Goal: Task Accomplishment & Management: Complete application form

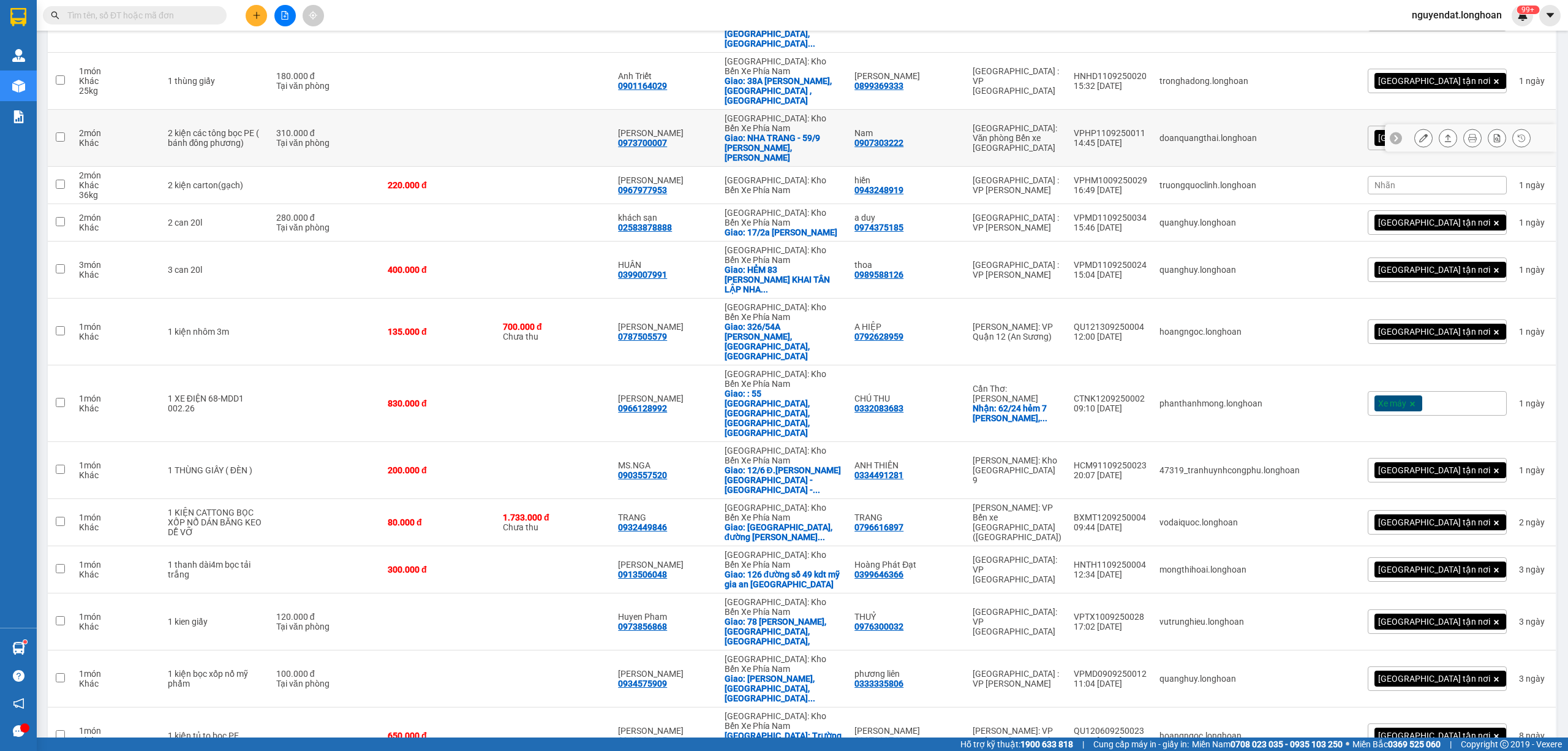
scroll to position [477, 0]
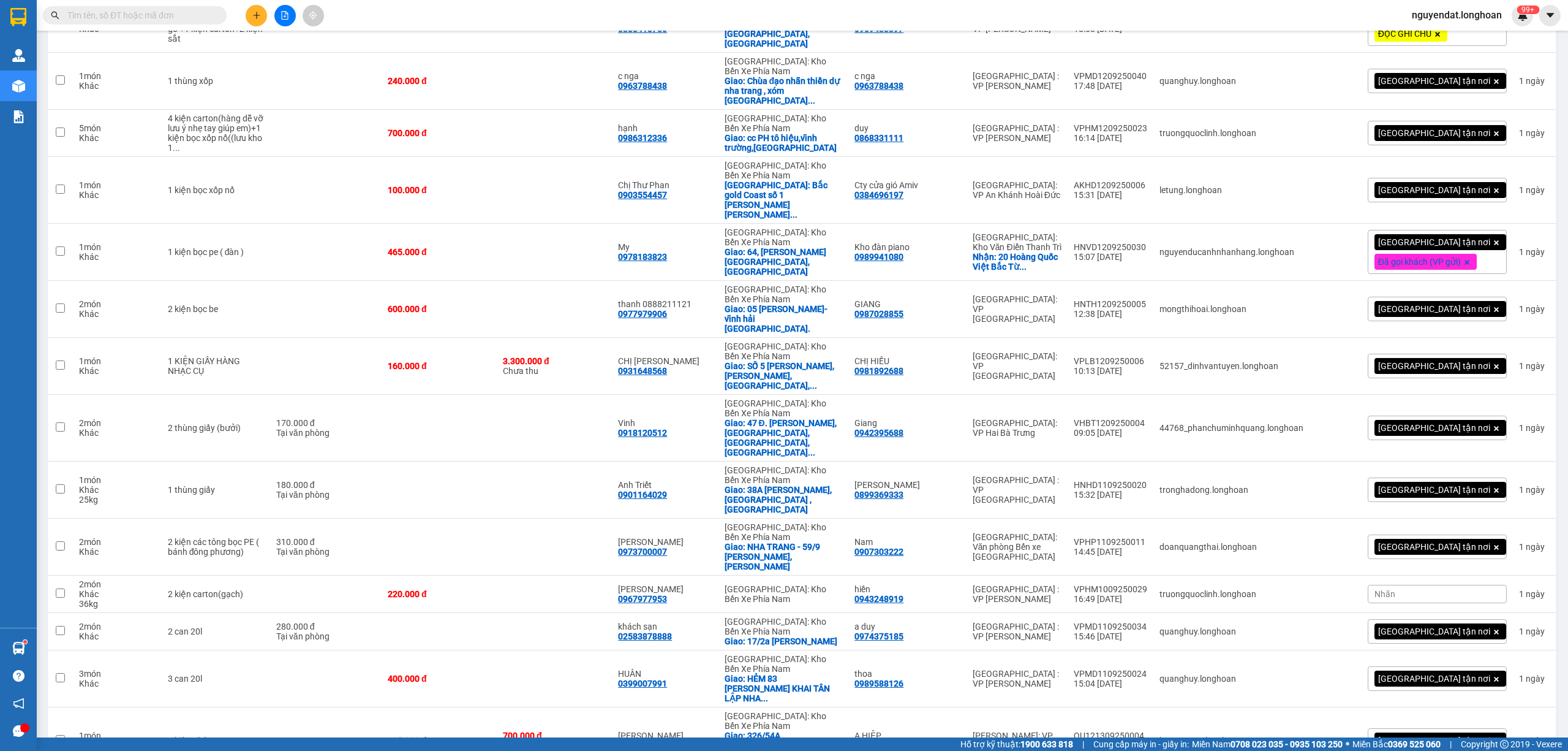
click at [161, 13] on input "text" at bounding box center [140, 15] width 145 height 13
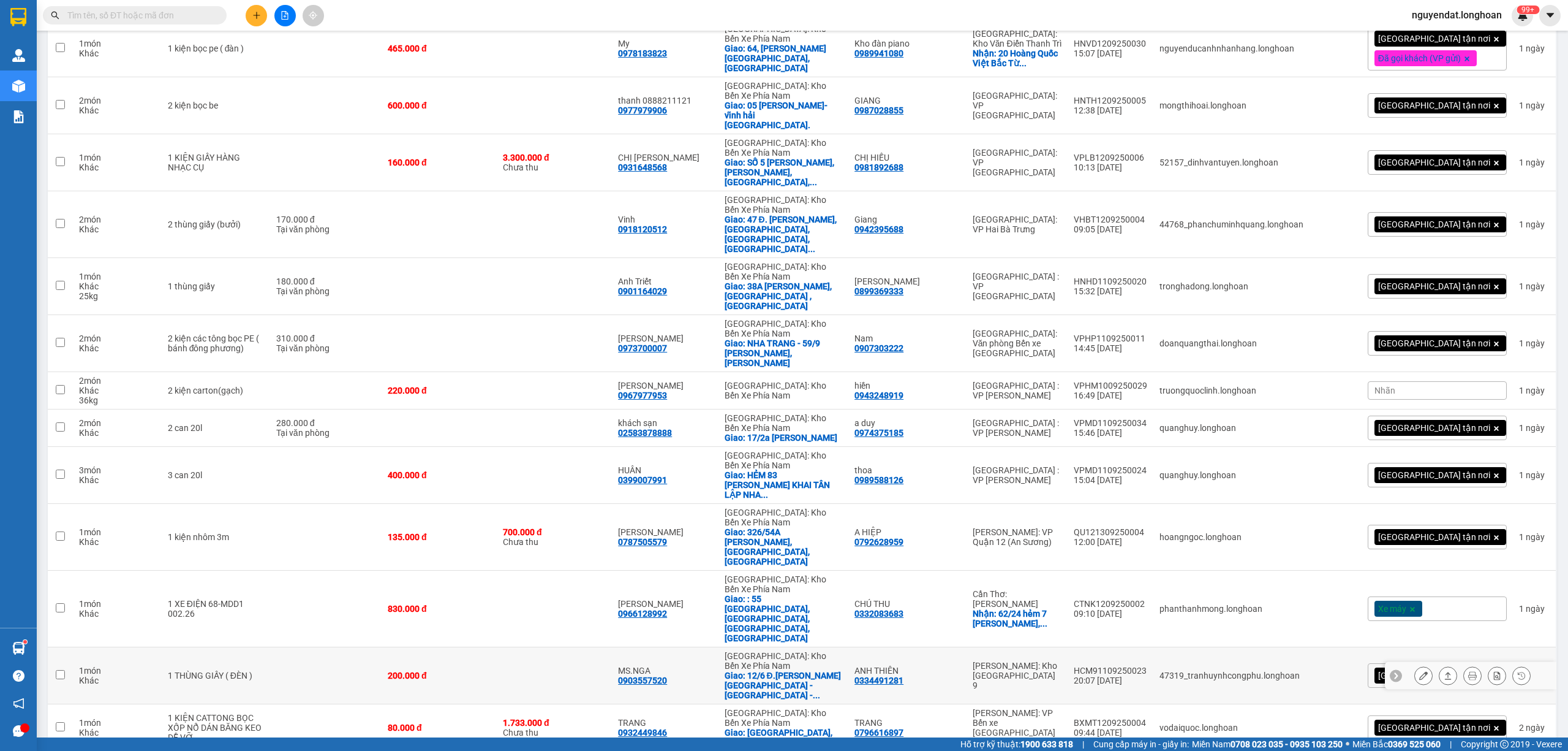
scroll to position [885, 0]
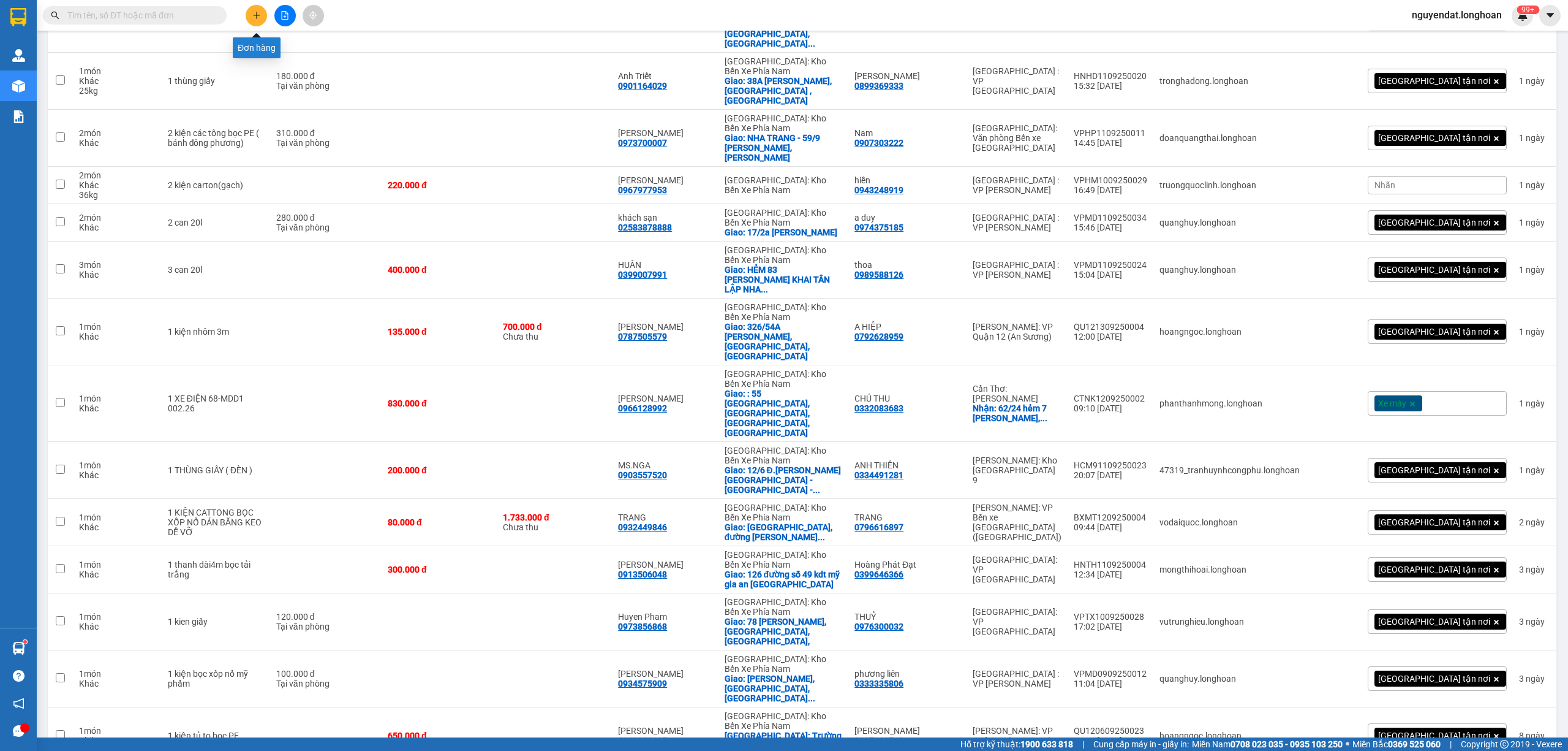
click at [256, 8] on button at bounding box center [257, 16] width 22 height 22
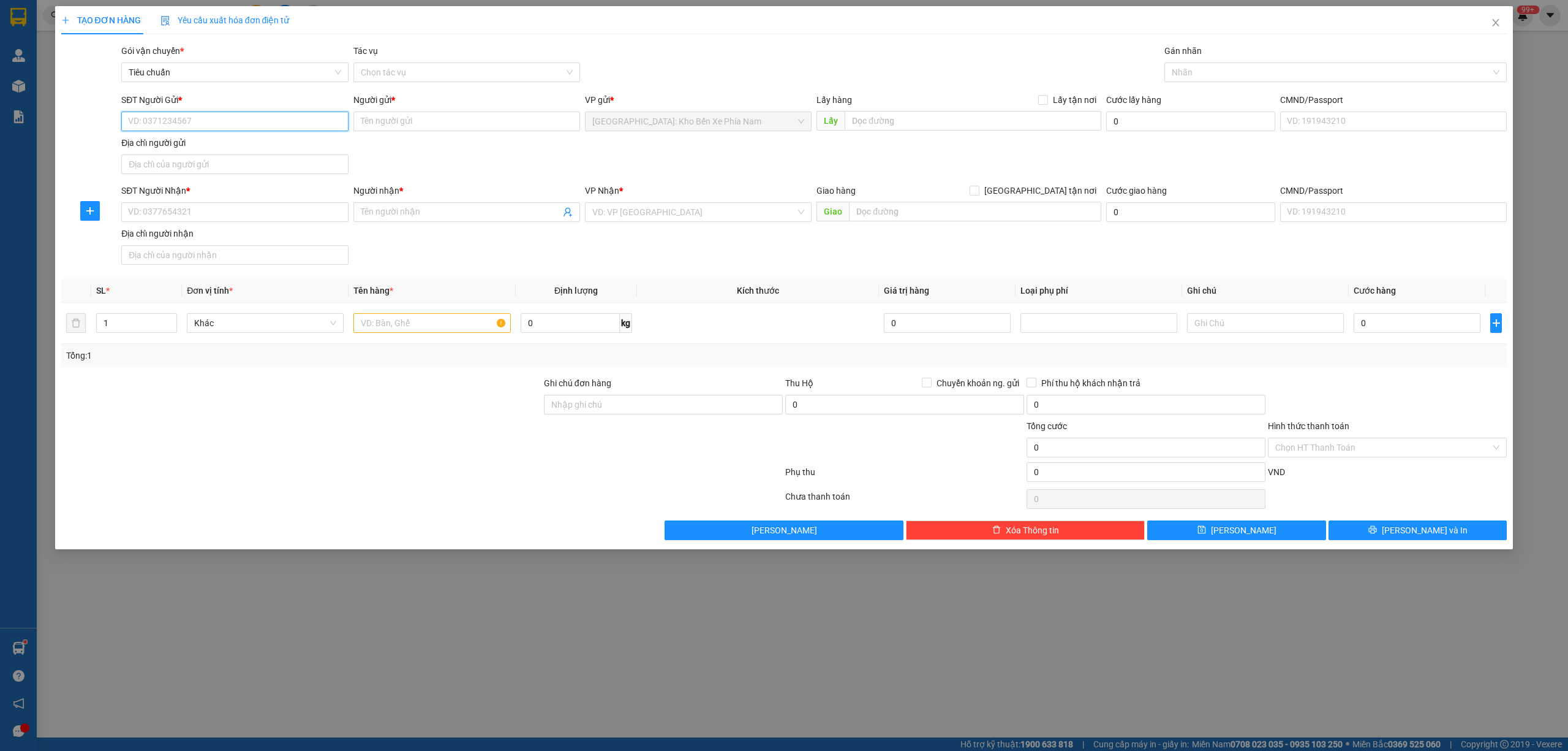
paste input "0767980326"
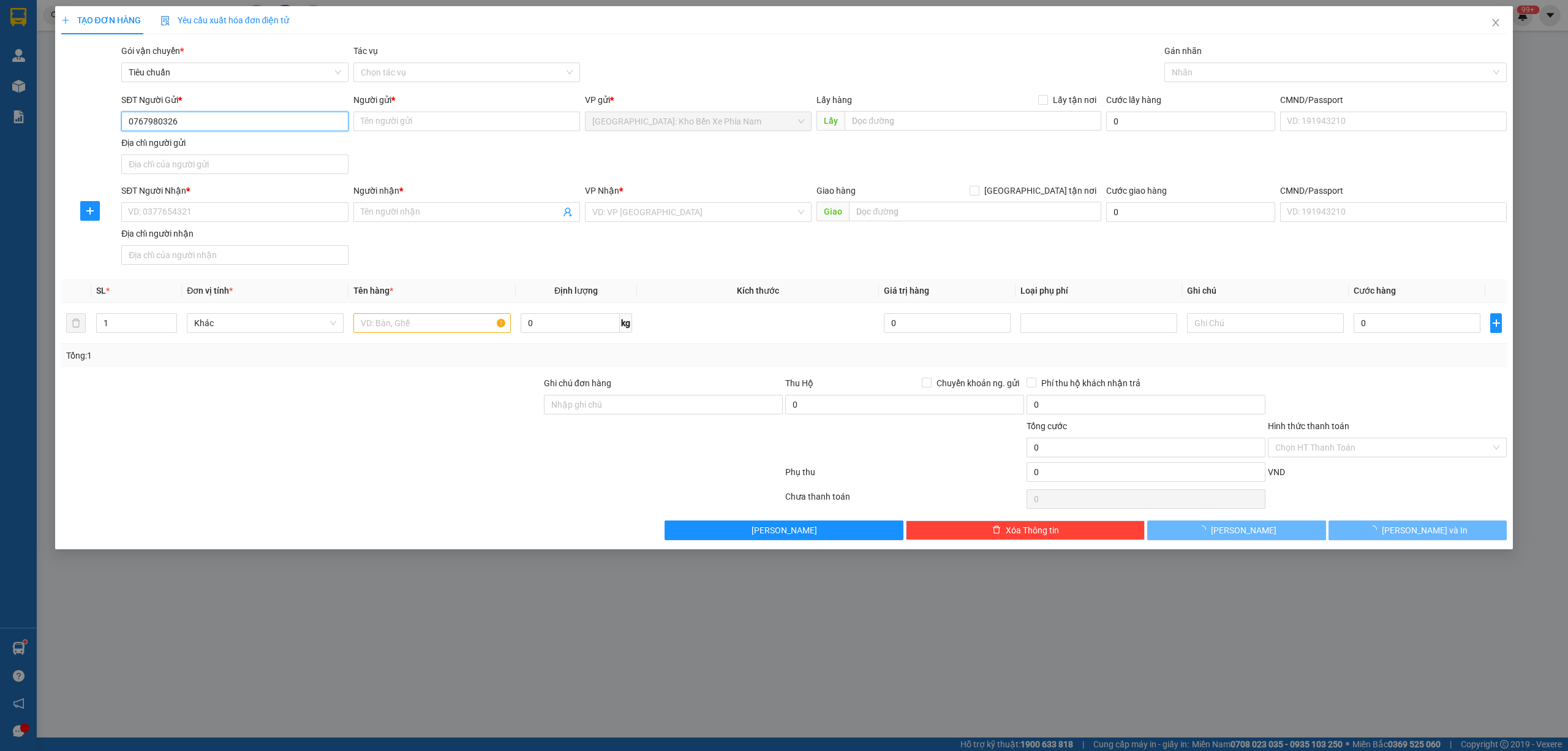
type input "0767980326"
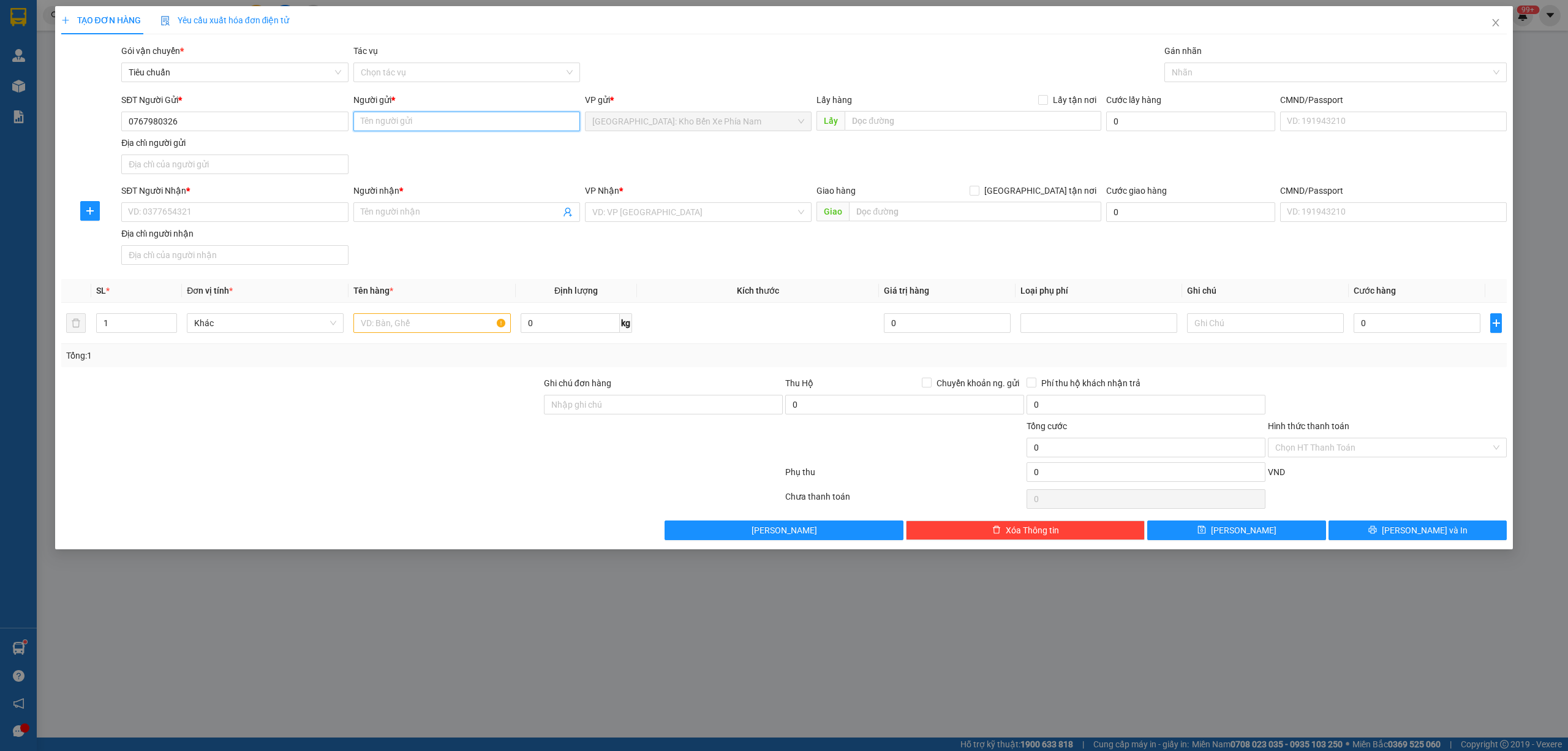
click at [429, 115] on input "Người gửi *" at bounding box center [467, 122] width 227 height 20
paste input "[PERSON_NAME]"
type input "[PERSON_NAME]"
click at [941, 124] on input "text" at bounding box center [973, 121] width 257 height 20
paste input "Đường Phước Long số 9 Đinh lễ nha trang [GEOGRAPHIC_DATA]"
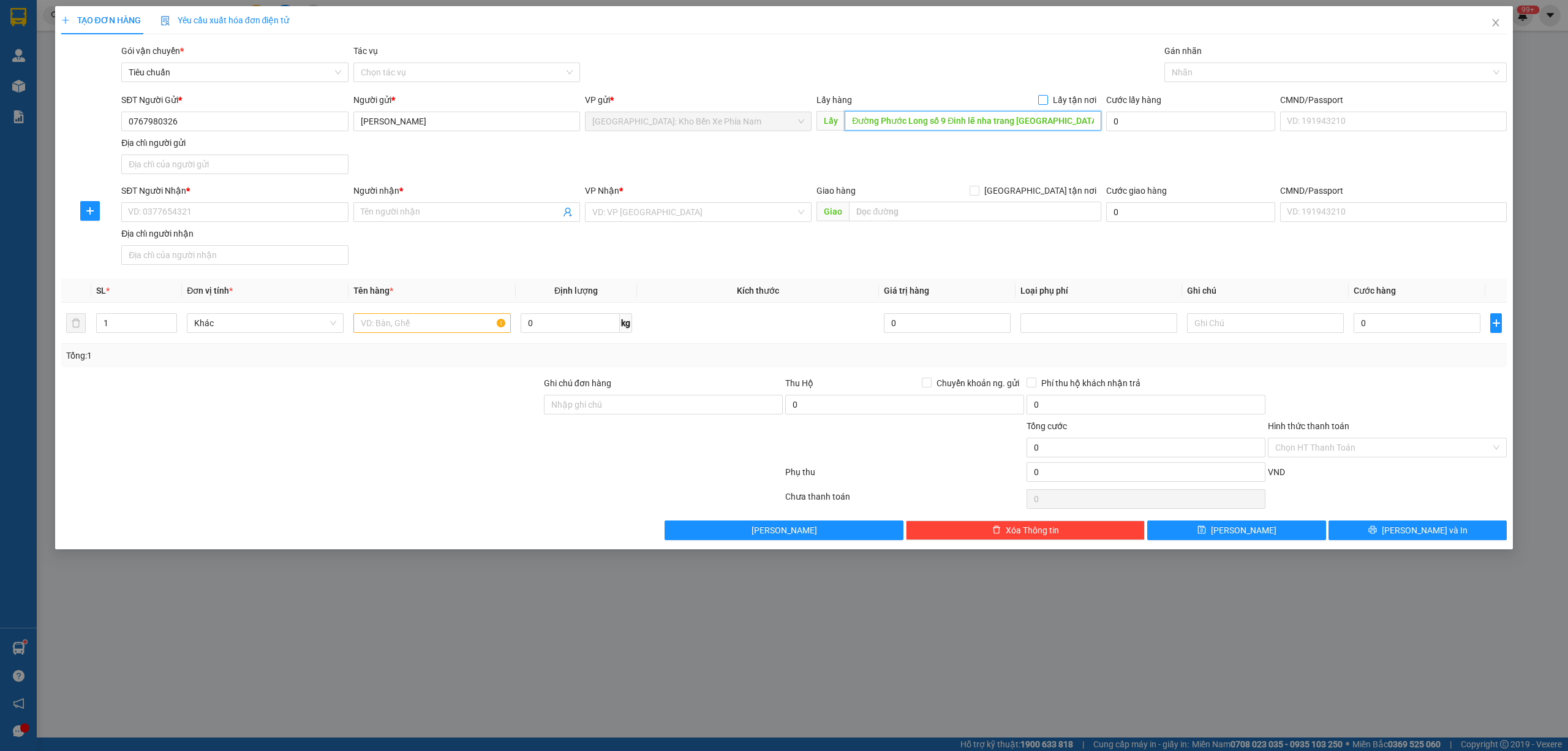
type input "Đường Phước Long số 9 Đinh lễ nha trang [GEOGRAPHIC_DATA]"
click at [1042, 102] on input "Lấy tận nơi" at bounding box center [1042, 99] width 8 height 8
checkbox input "true"
click at [223, 206] on input "SĐT Người Nhận *" at bounding box center [235, 213] width 227 height 20
paste input "0814377334"
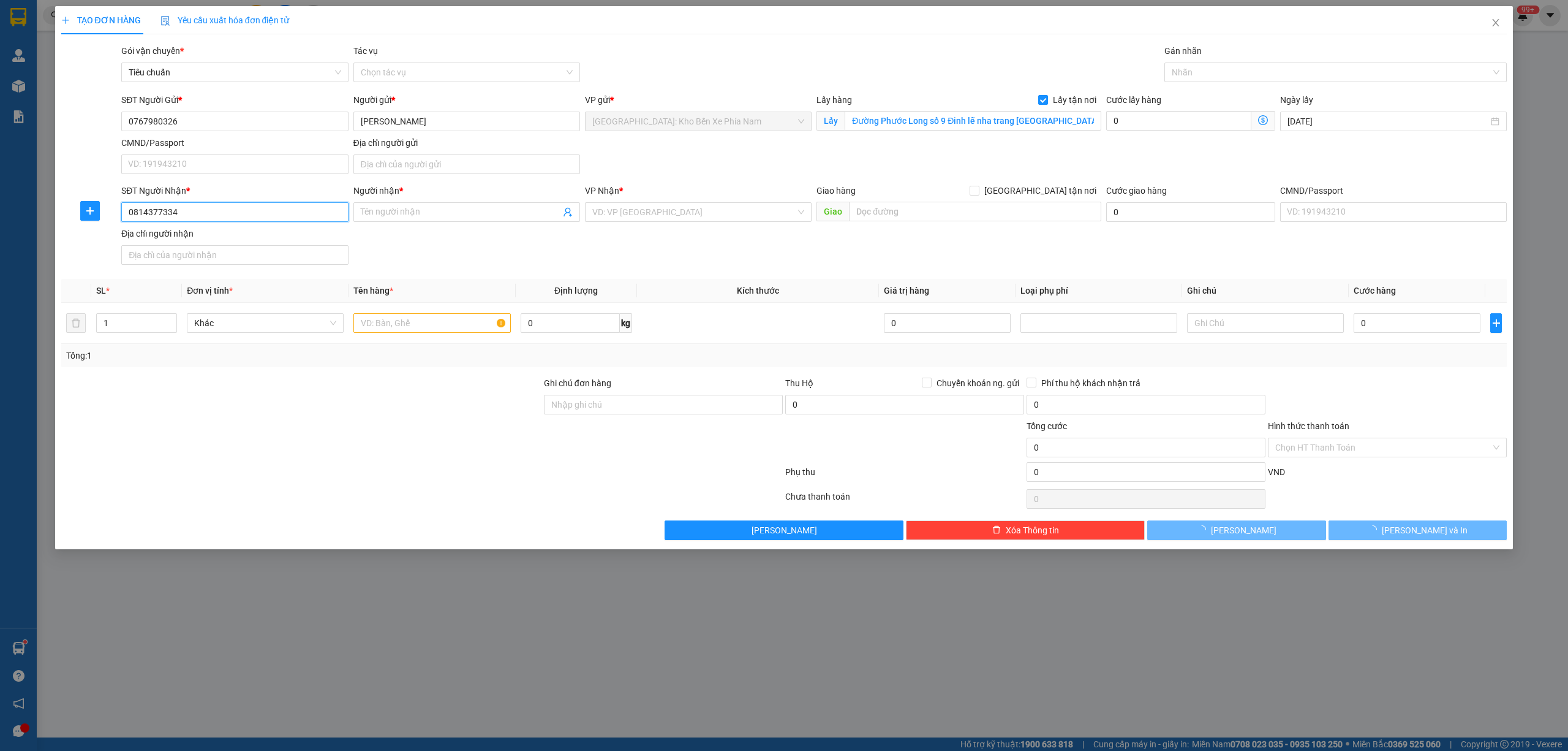
type input "0814377334"
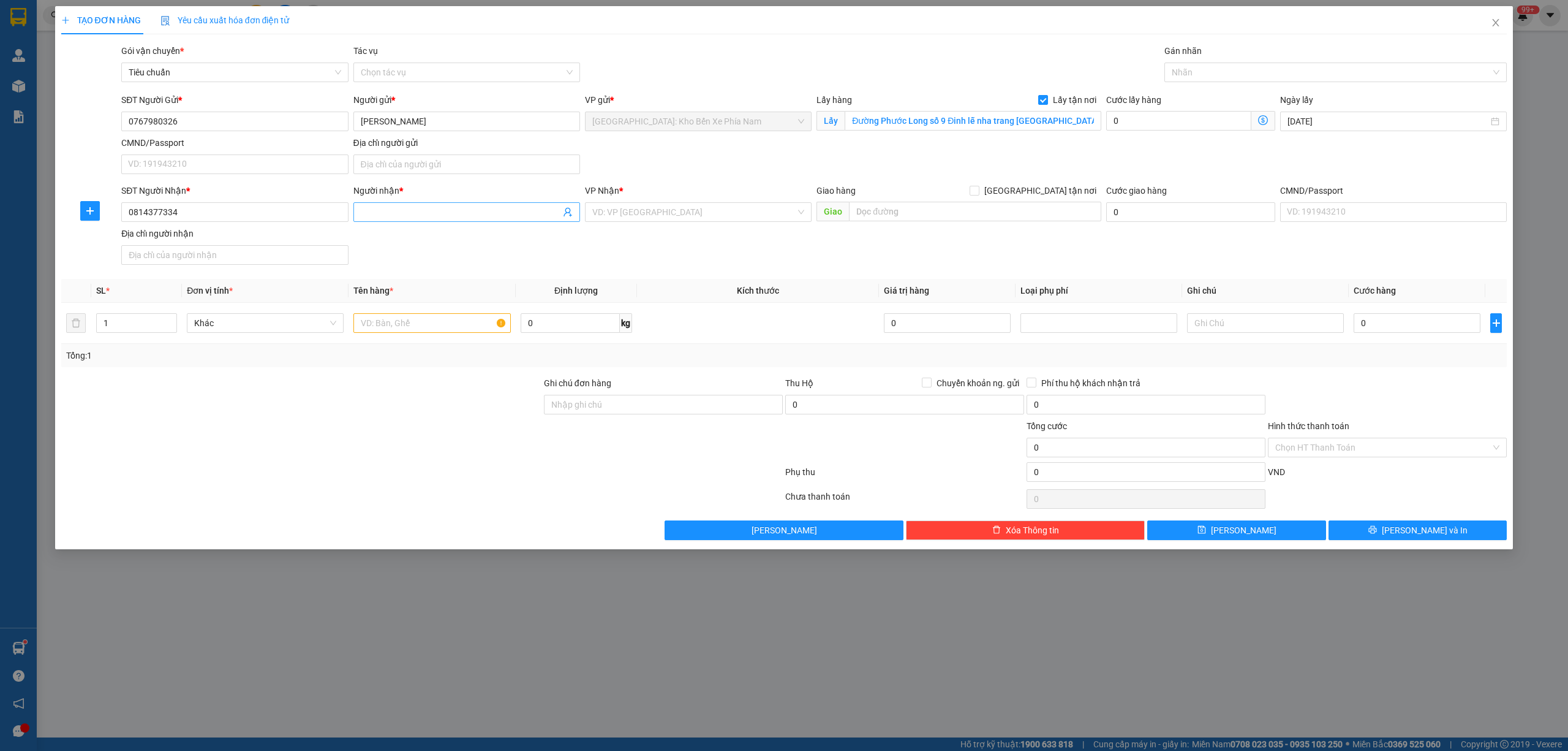
click at [439, 211] on input "Người nhận *" at bounding box center [461, 212] width 200 height 13
paste input "[PERSON_NAME]"
type input "[PERSON_NAME]"
click at [1000, 212] on input "text" at bounding box center [975, 212] width 252 height 20
paste input "Áp vinh hoa 1 xã [GEOGRAPHIC_DATA] [GEOGRAPHIC_DATA] thành [GEOGRAPHIC_DATA]"
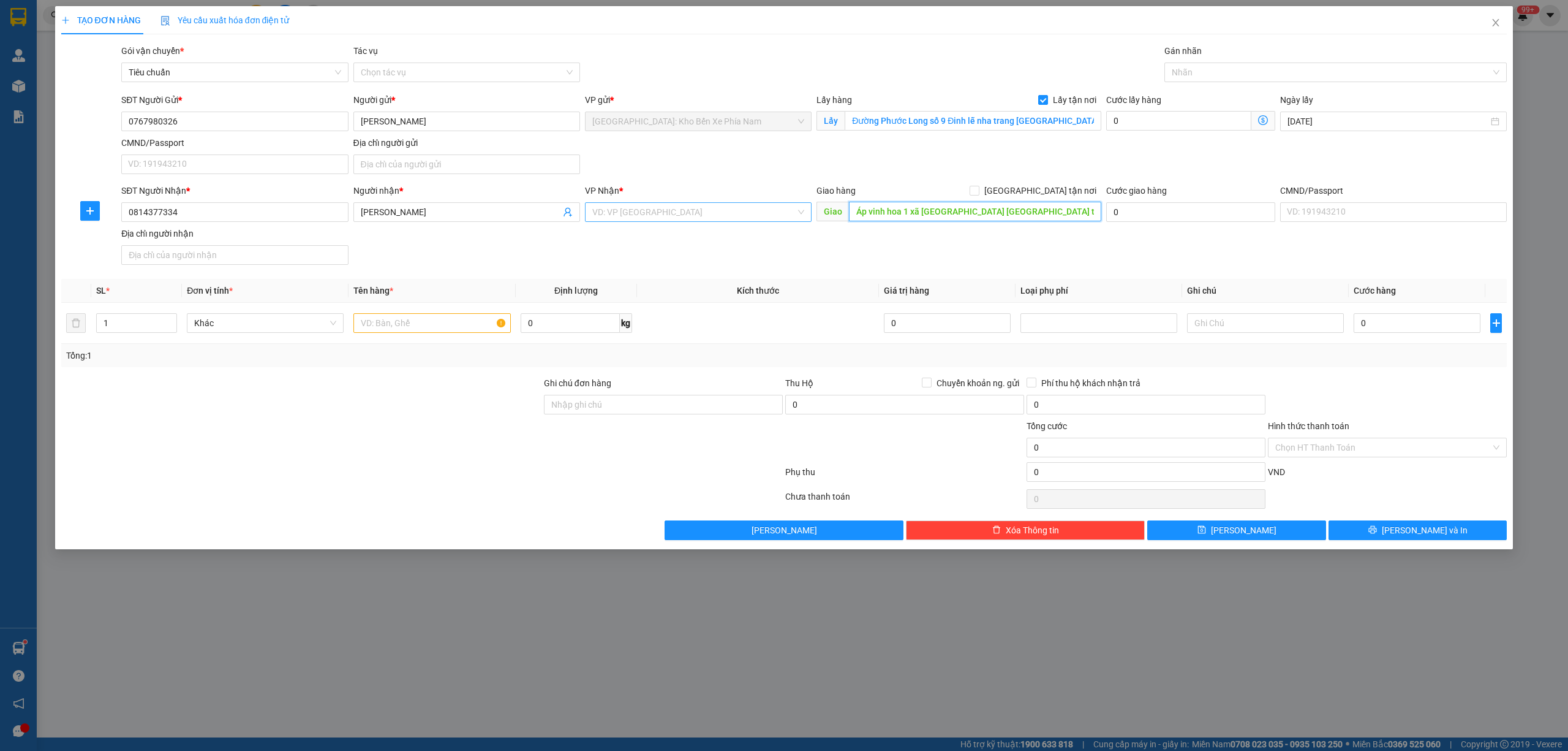
type input "Áp vinh hoa 1 xã [GEOGRAPHIC_DATA] [GEOGRAPHIC_DATA] thành [GEOGRAPHIC_DATA]"
click at [726, 209] on input "search" at bounding box center [694, 212] width 203 height 18
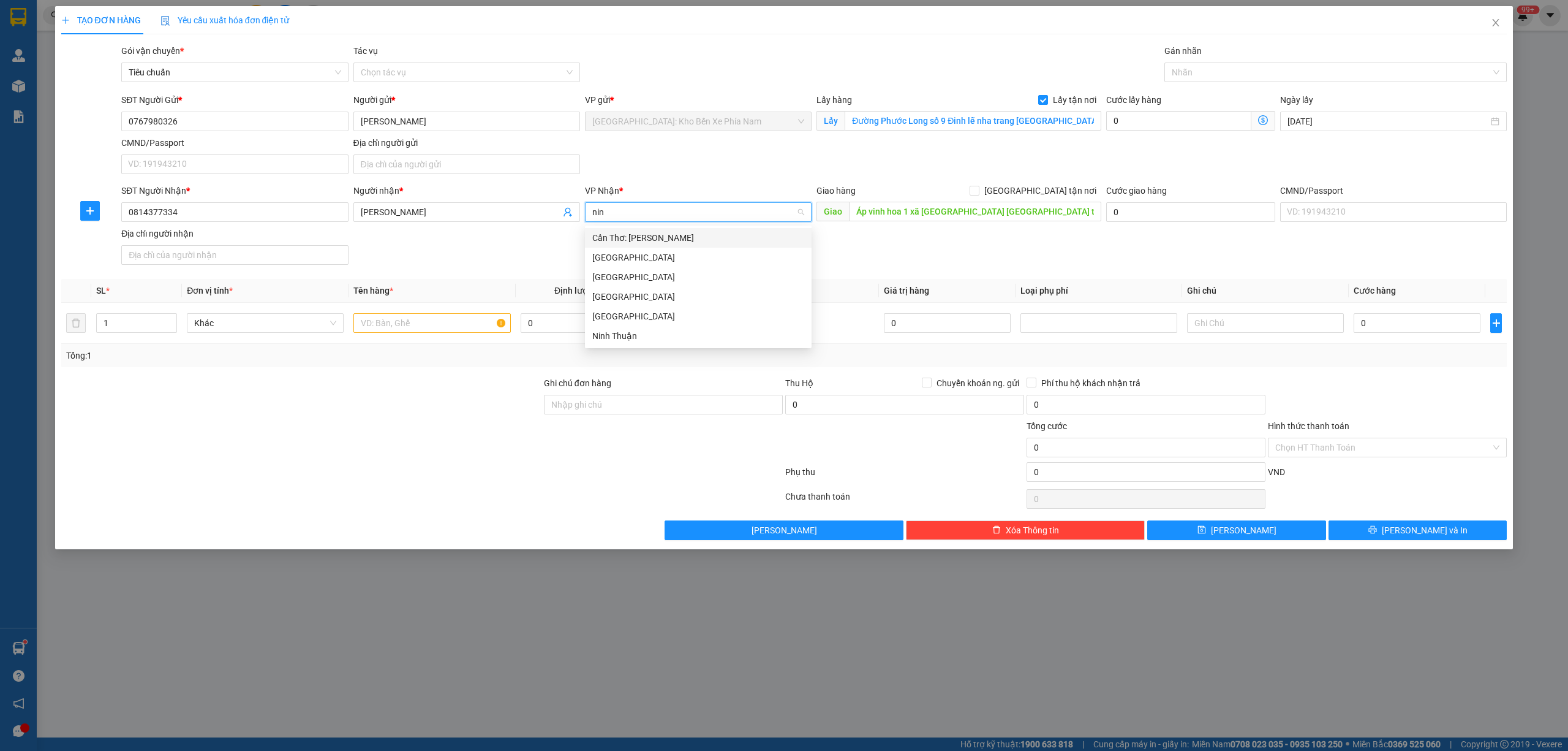
type input "ninh"
click at [702, 244] on div "Cần Thơ: [PERSON_NAME]" at bounding box center [698, 238] width 212 height 13
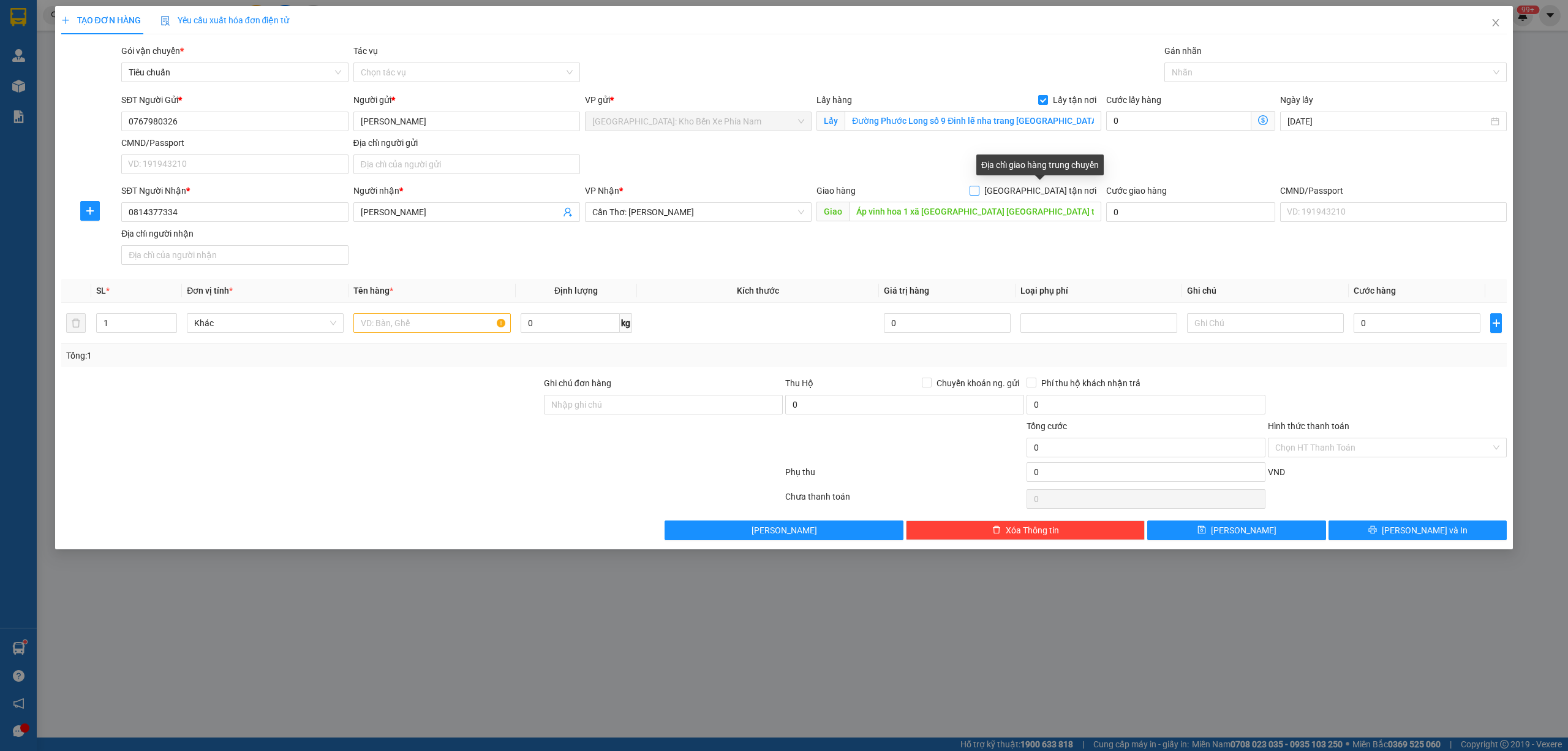
click at [1050, 190] on span "[GEOGRAPHIC_DATA] tận nơi" at bounding box center [1041, 191] width 122 height 13
click at [978, 190] on input "[GEOGRAPHIC_DATA] tận nơi" at bounding box center [974, 190] width 8 height 8
checkbox input "true"
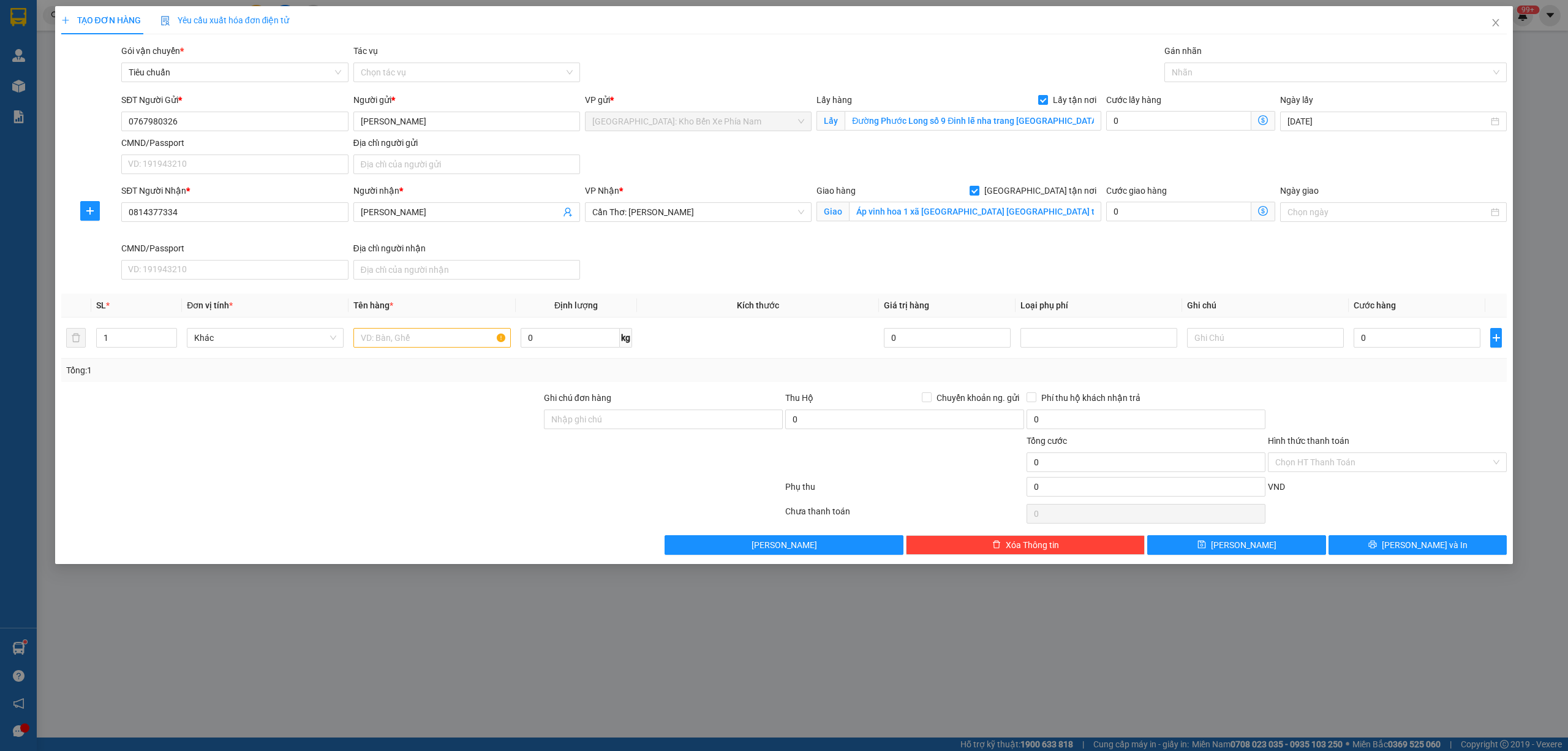
click at [1010, 52] on div "Gói vận chuyển * Tiêu chuẩn Tác vụ Chọn tác vụ Gán nhãn Nhãn" at bounding box center [814, 65] width 1391 height 43
click at [878, 265] on div "SĐT Người Nhận * 0814377334 Người nhận * [PERSON_NAME] VP Nhận * [GEOGRAPHIC_DA…" at bounding box center [814, 234] width 1391 height 101
click at [657, 175] on div "SĐT Người Gửi * 0767980326 Người gửi * [PERSON_NAME] VP gửi * [GEOGRAPHIC_DATA]…" at bounding box center [814, 136] width 1391 height 86
click at [409, 343] on input "text" at bounding box center [432, 338] width 157 height 20
click at [1059, 253] on div "SĐT Người Nhận * 0814377334 Người nhận * [PERSON_NAME] VP Nhận * [GEOGRAPHIC_DA…" at bounding box center [814, 234] width 1391 height 101
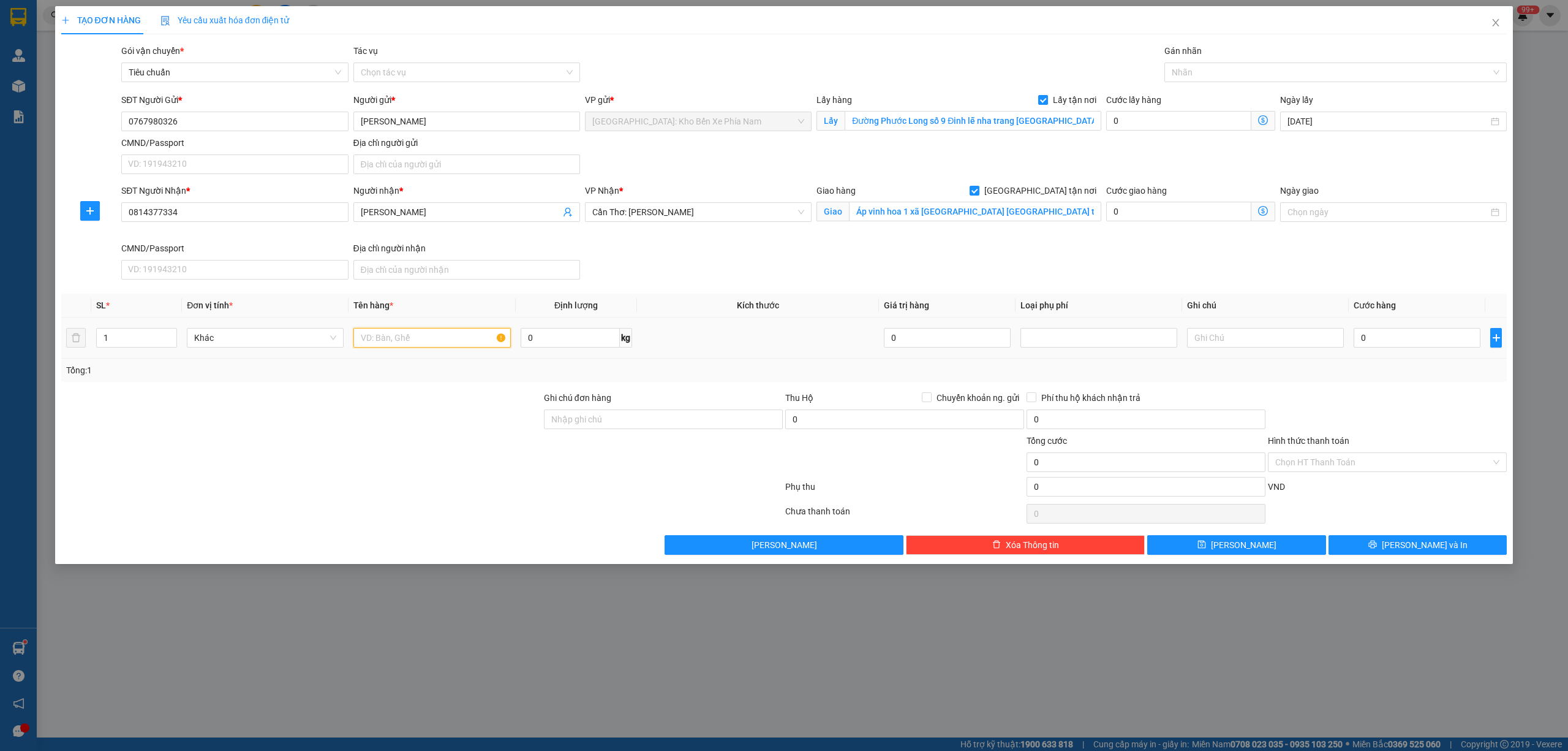
paste input "xe sir xe số 770k"
type input "xe sir xe số 7"
click at [1398, 337] on input "0" at bounding box center [1417, 338] width 127 height 20
type input "7"
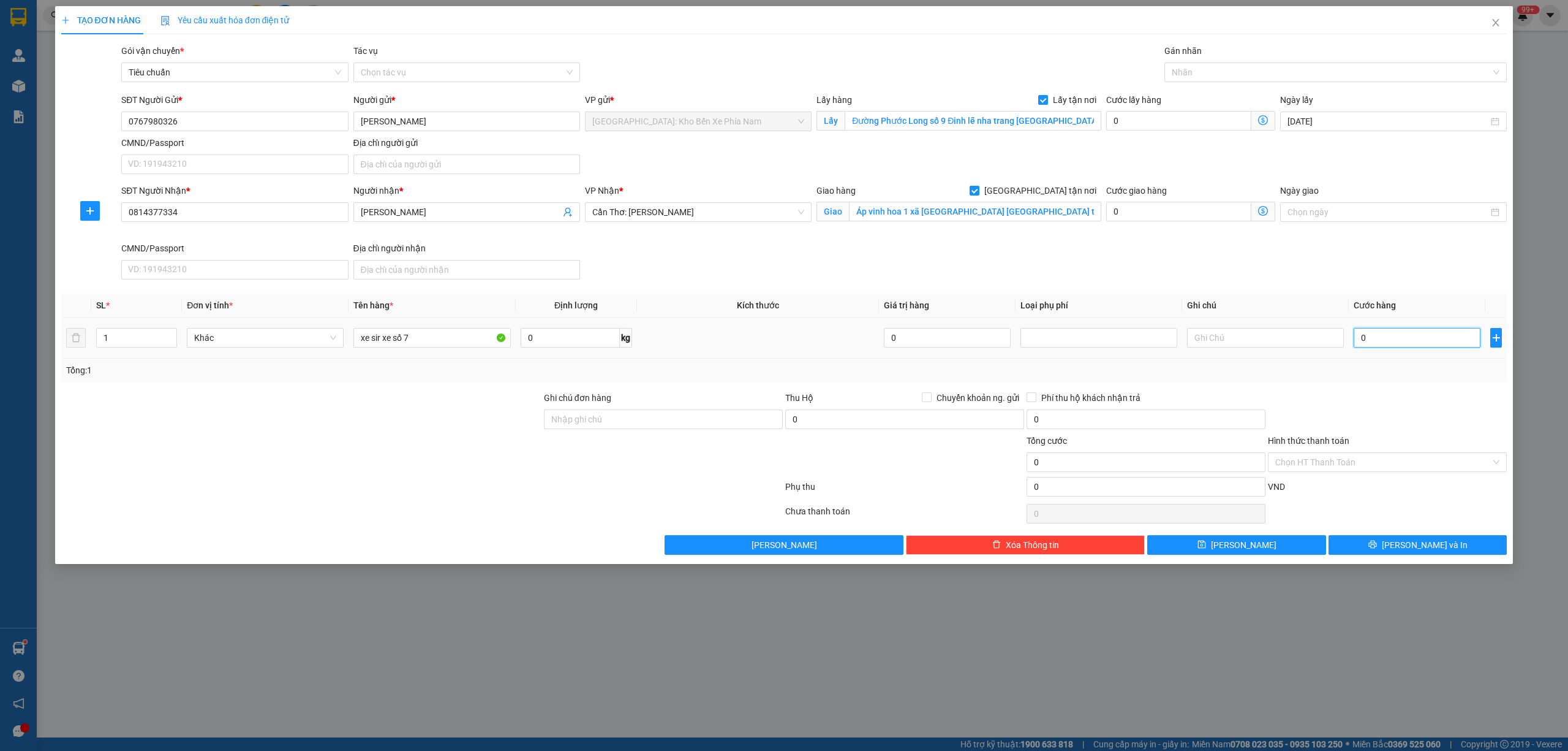
type input "7"
type input "7.000"
click at [437, 343] on input "xe sir xe số 7" at bounding box center [432, 338] width 157 height 20
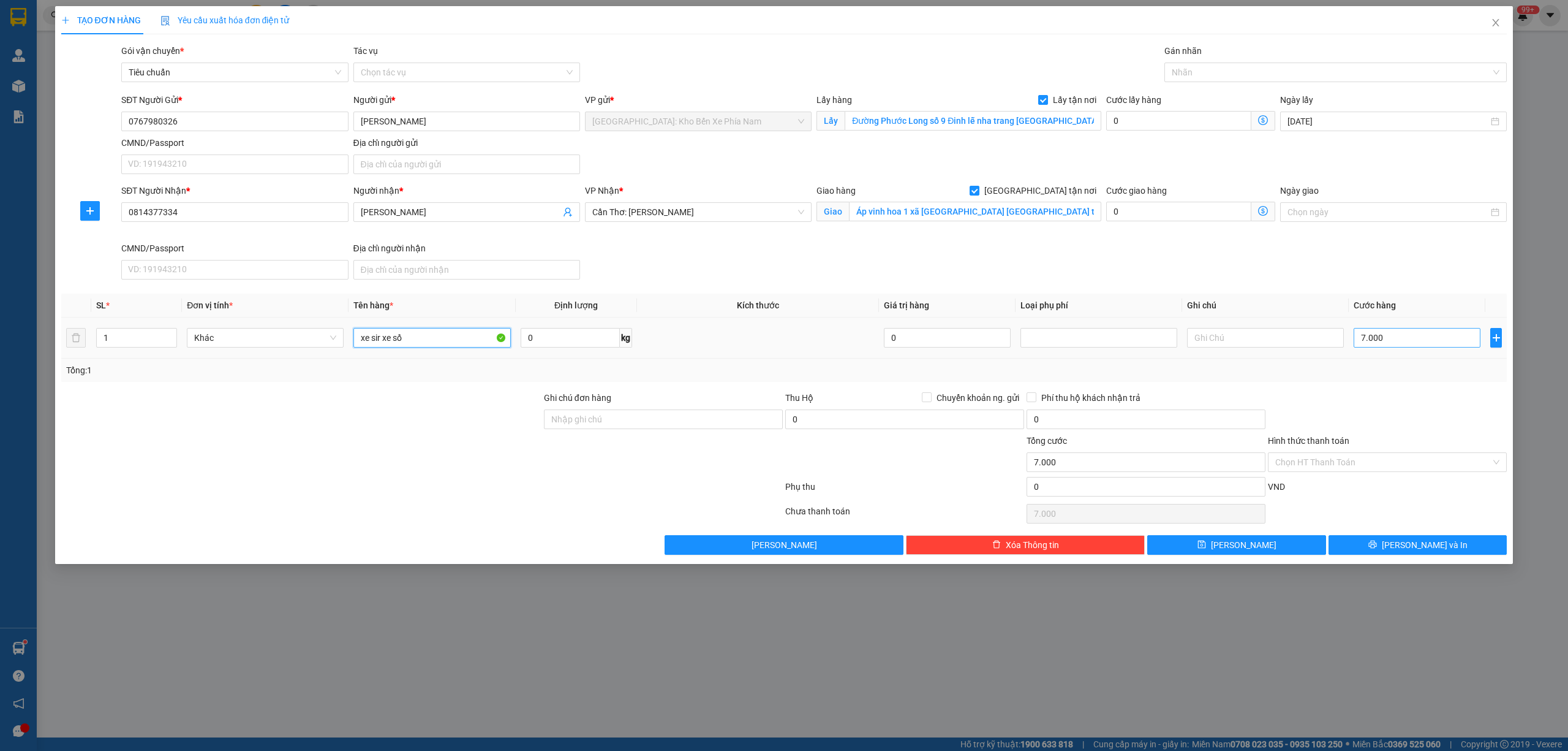
type input "xe sir xe số"
click at [1419, 346] on input "7.000" at bounding box center [1417, 338] width 127 height 20
type input "0"
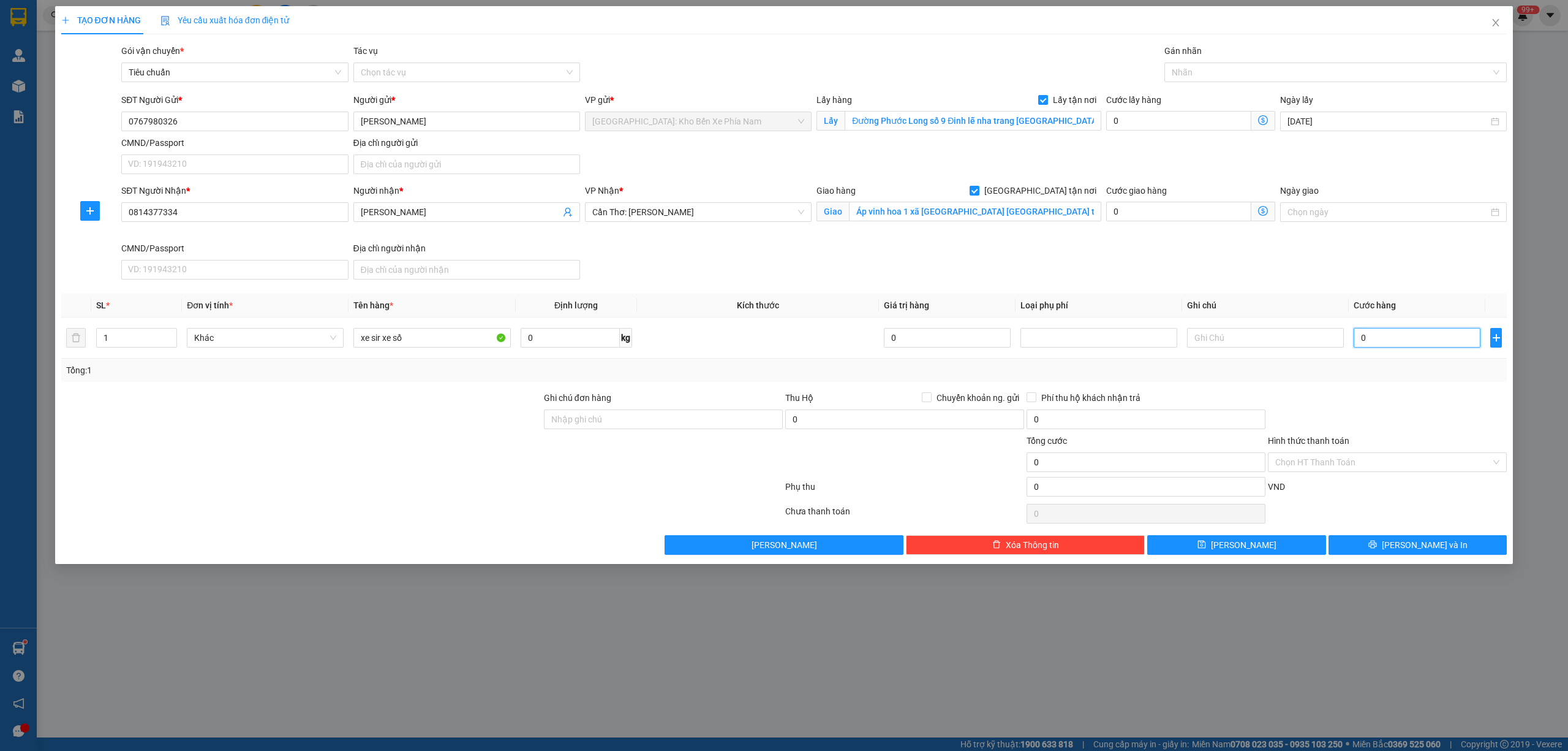
type input "7"
type input "77"
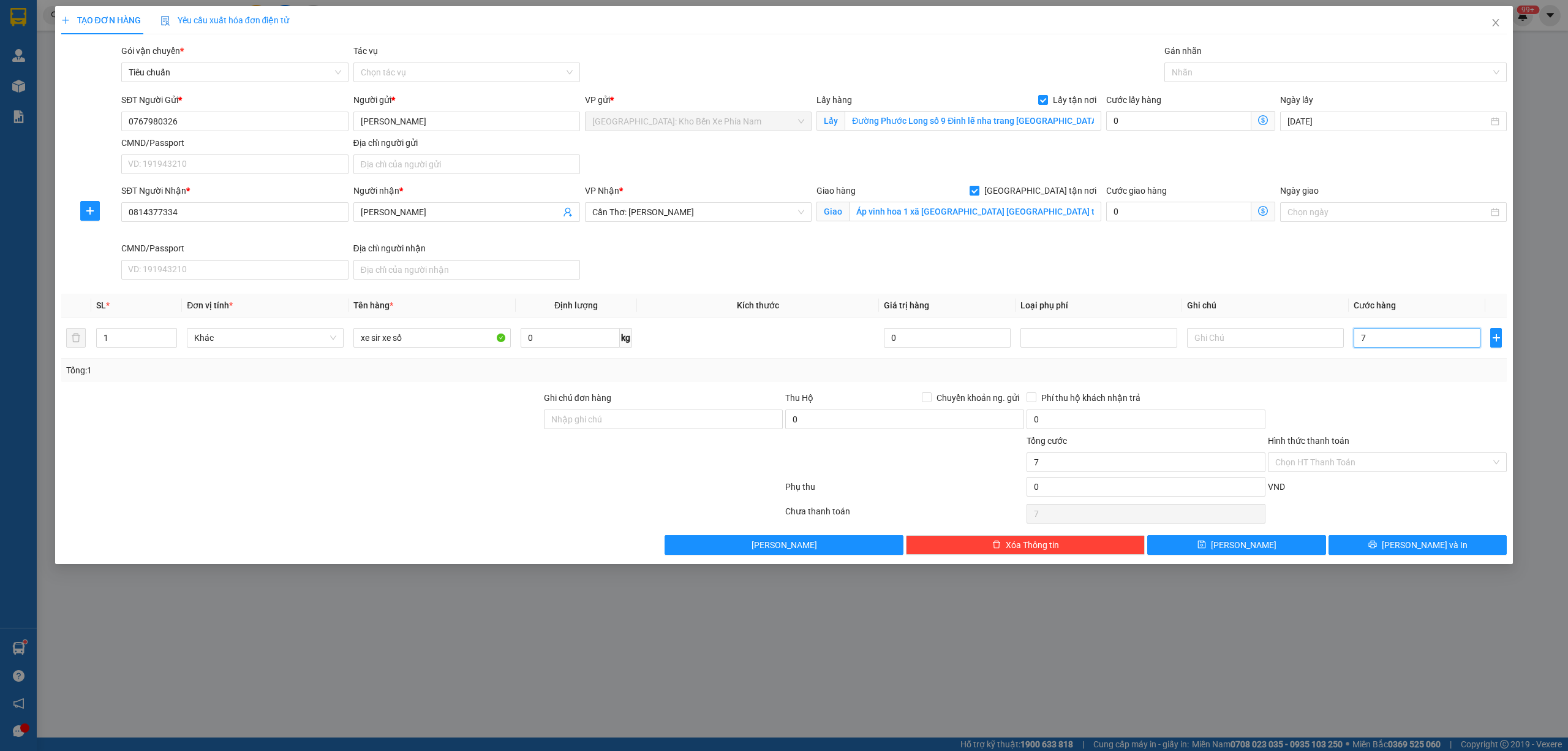
type input "77"
type input "770"
type input "7.700"
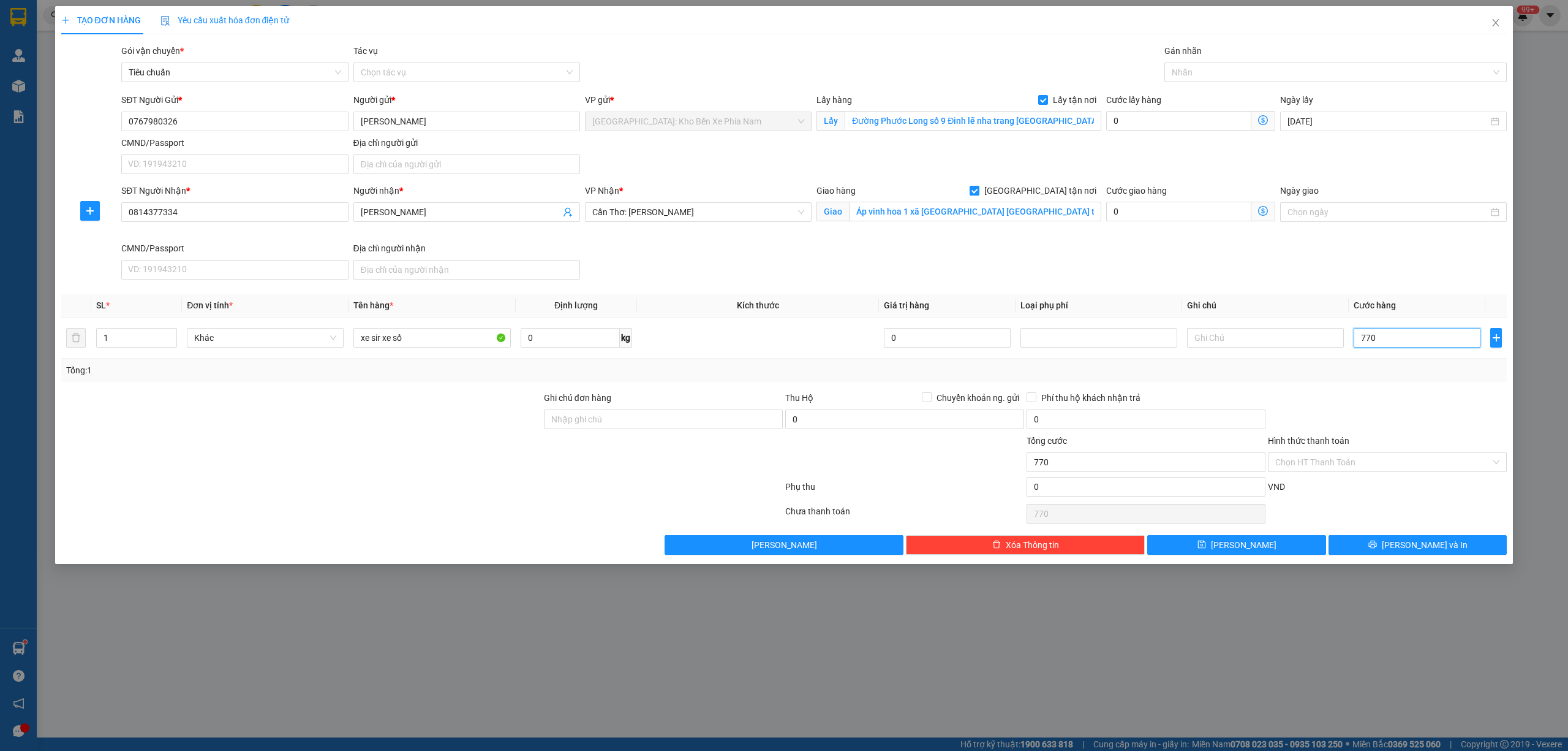
type input "7.700"
type input "77.000"
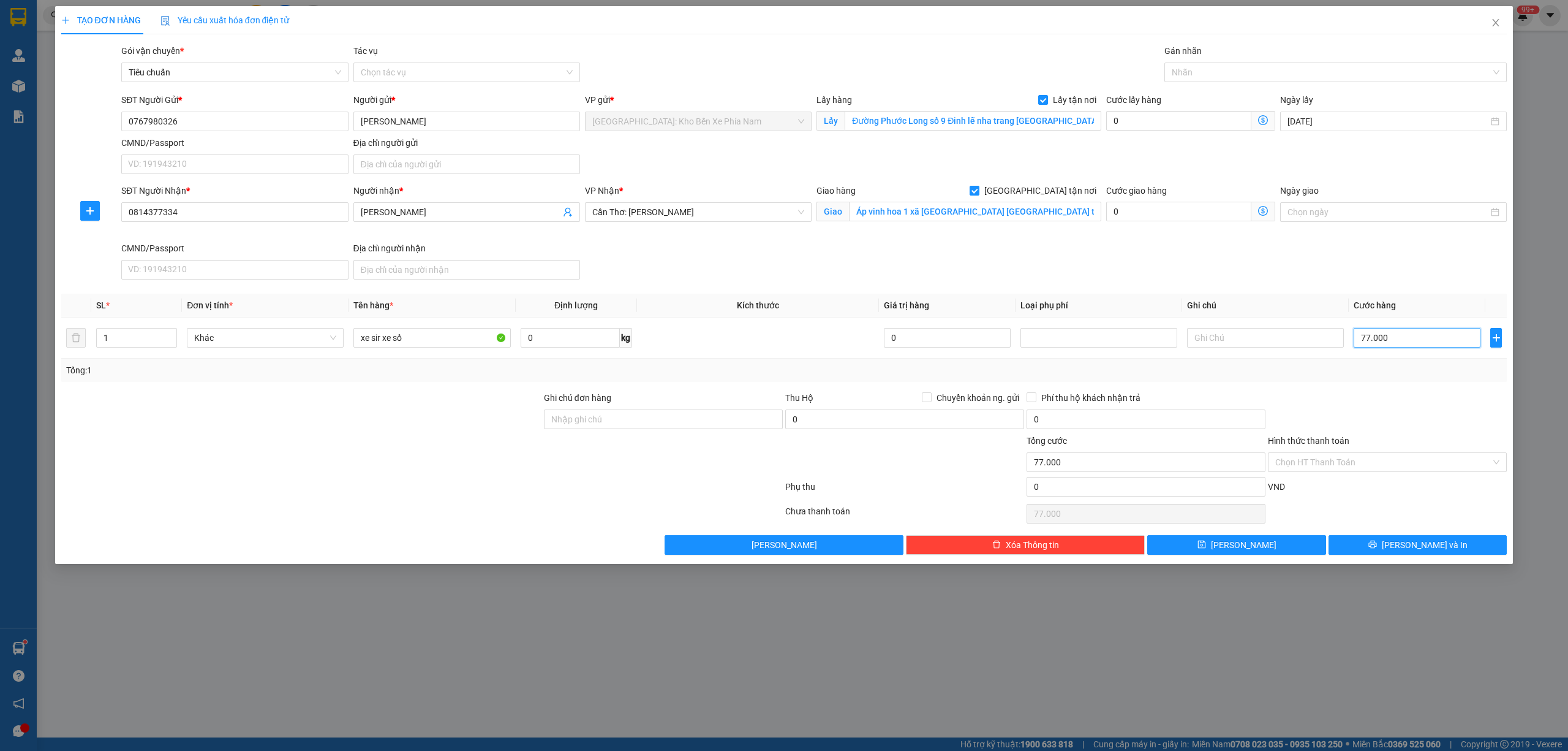
type input "770.000"
click at [675, 427] on input "Ghi chú đơn hàng" at bounding box center [663, 419] width 239 height 20
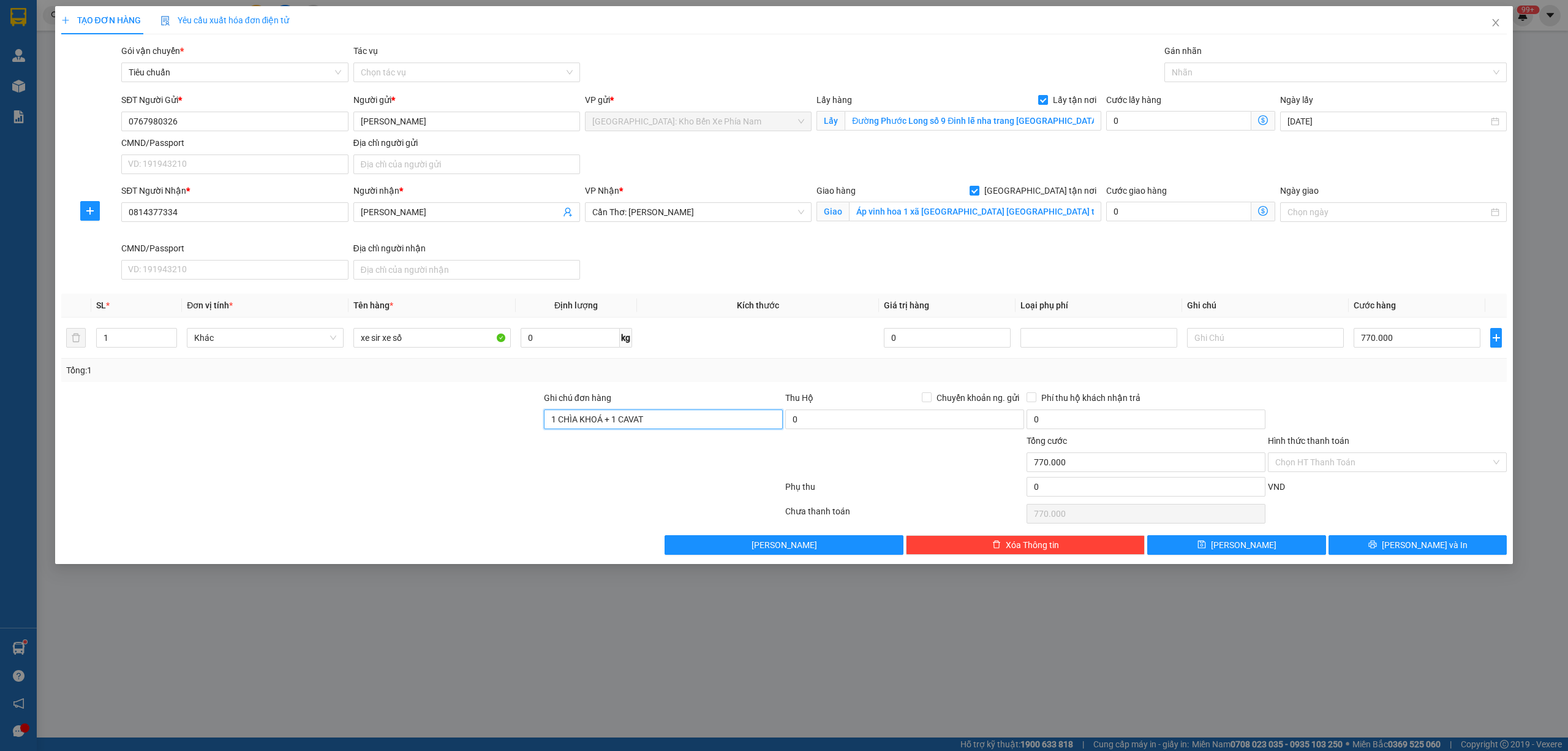
type input "1 CHÌA KHOÁ + 1 CAVAT"
click at [559, 482] on div at bounding box center [422, 488] width 724 height 24
click at [692, 422] on input "1 CHÌA KHOÁ + 1 CAVAT" at bounding box center [663, 419] width 239 height 20
click at [467, 471] on div at bounding box center [301, 455] width 482 height 43
click at [1206, 66] on div at bounding box center [1330, 73] width 325 height 15
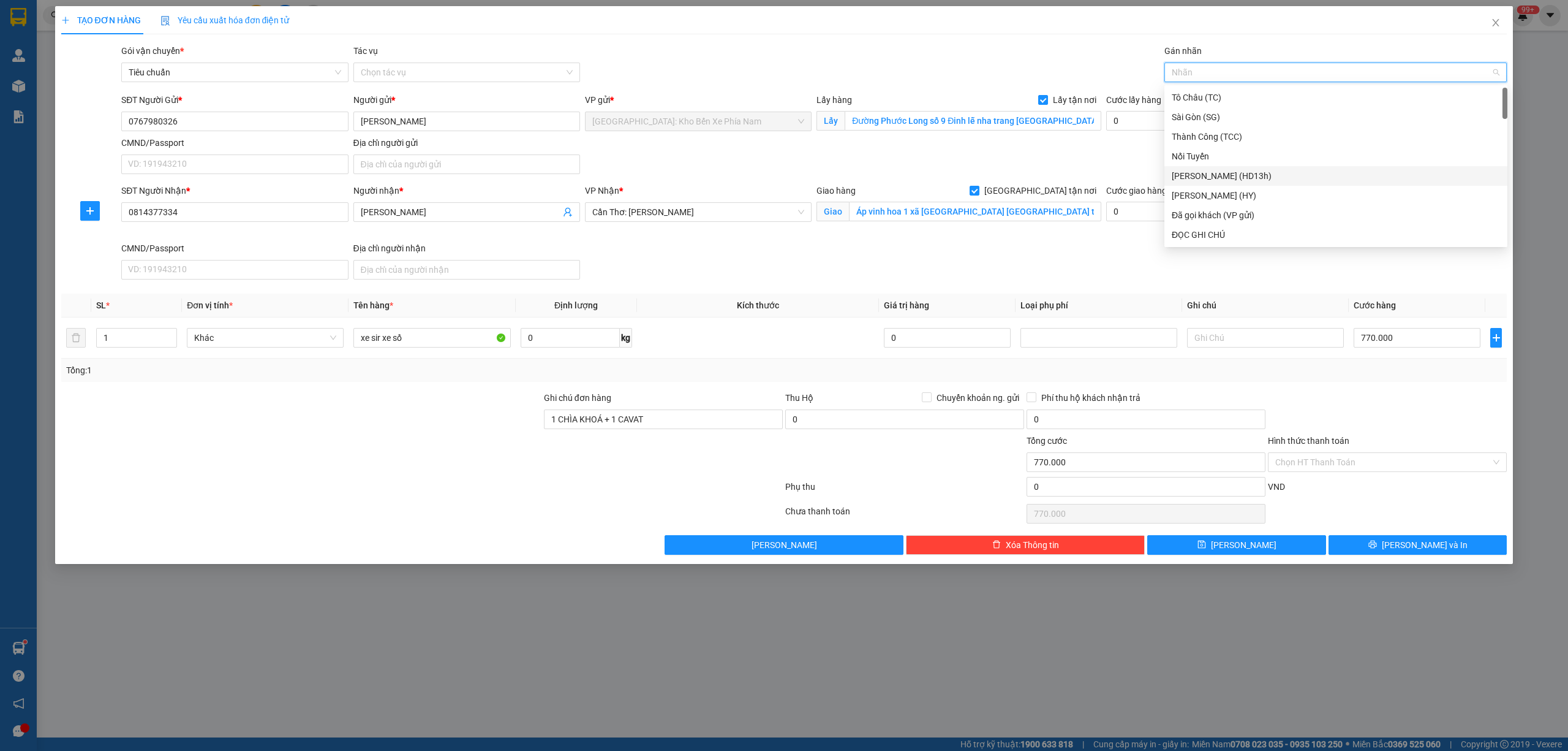
type input "g"
click at [1209, 239] on div "[GEOGRAPHIC_DATA] tận nơi" at bounding box center [1336, 235] width 328 height 13
click at [988, 263] on div "SĐT Người Nhận * 0814377334 Người nhận * [PERSON_NAME] VP Nhận * [GEOGRAPHIC_DA…" at bounding box center [814, 234] width 1391 height 101
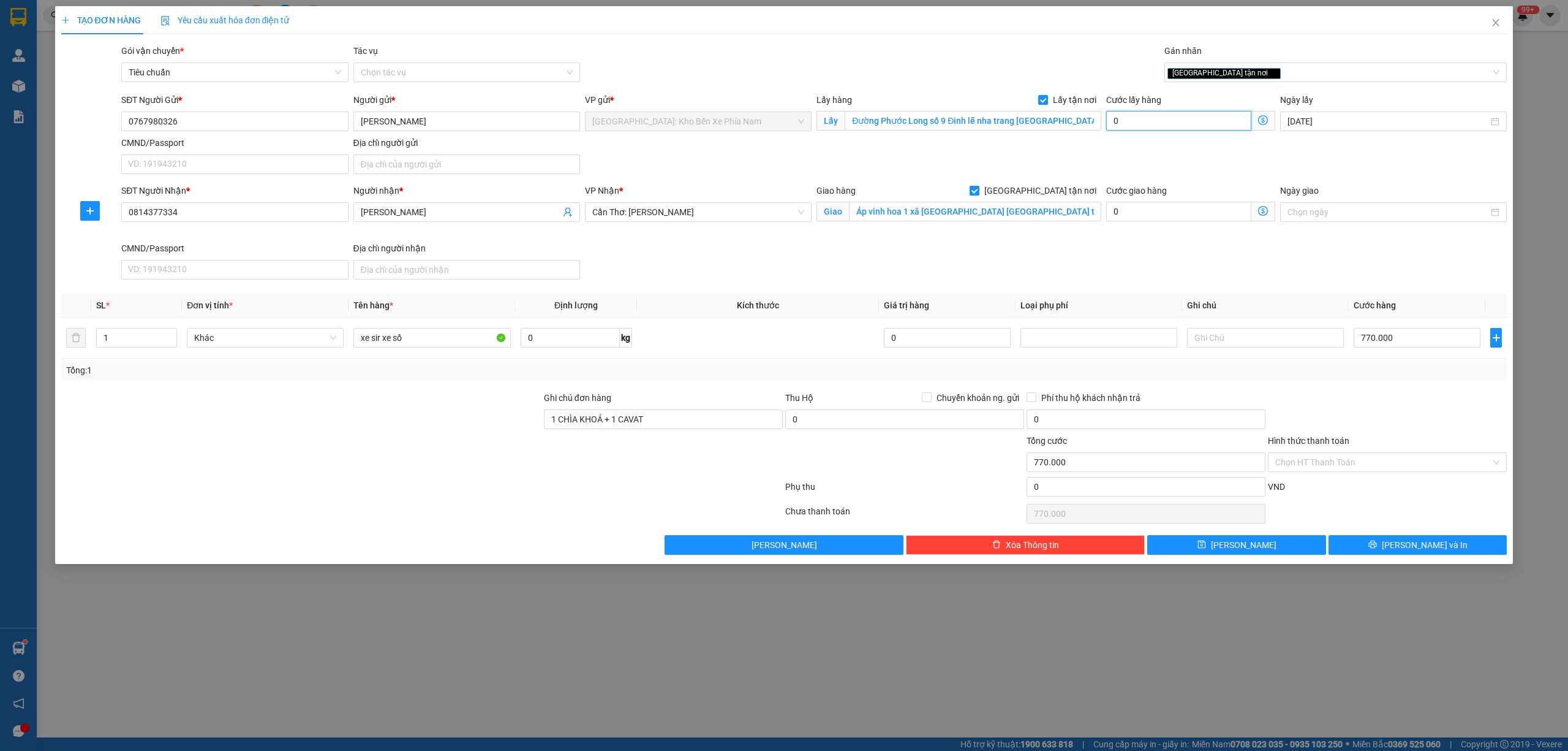
click at [1184, 113] on input "0" at bounding box center [1179, 121] width 145 height 20
click at [1158, 125] on input "0" at bounding box center [1179, 121] width 145 height 20
type input "770.007"
type input "7"
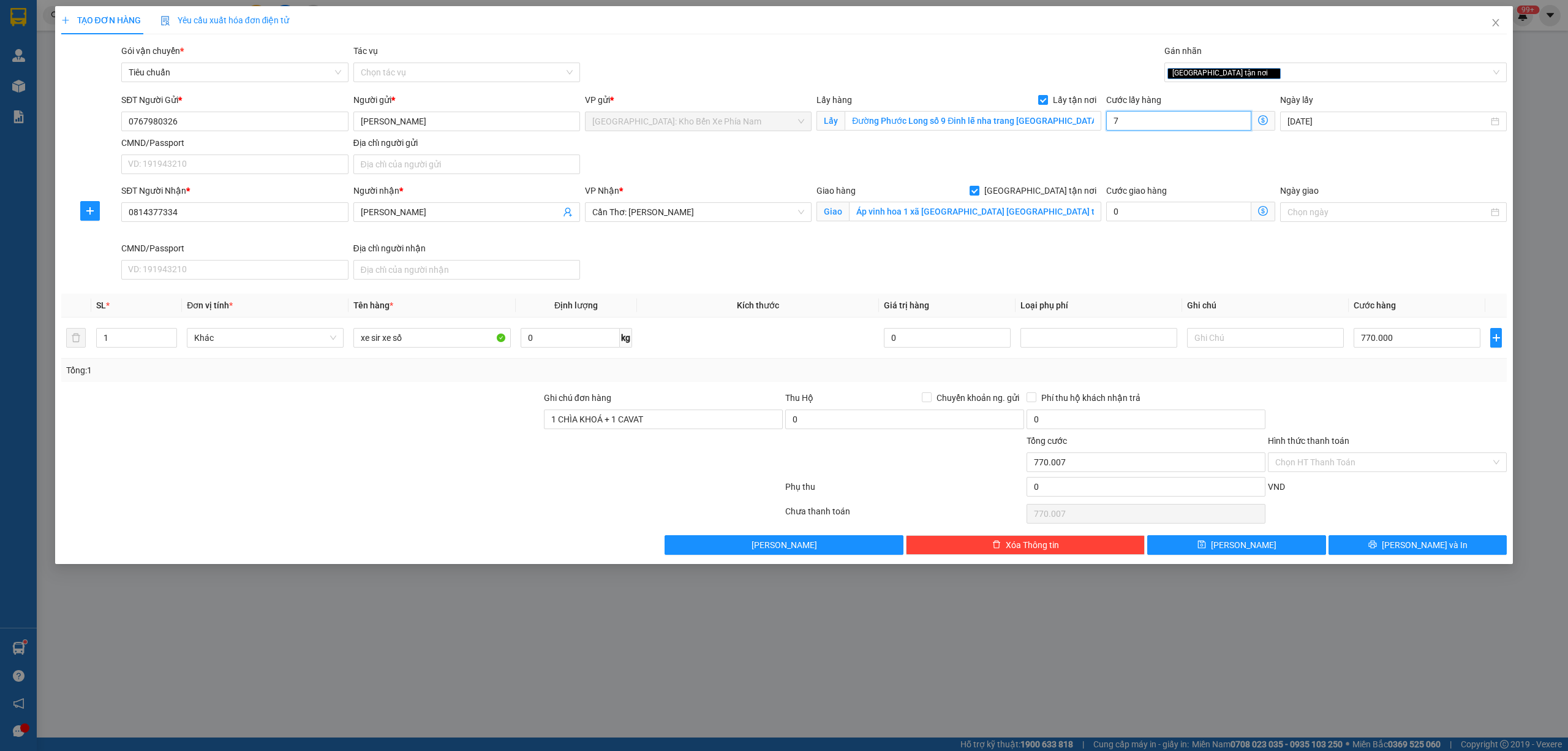
type input "770.075"
type input "750"
type input "770.750"
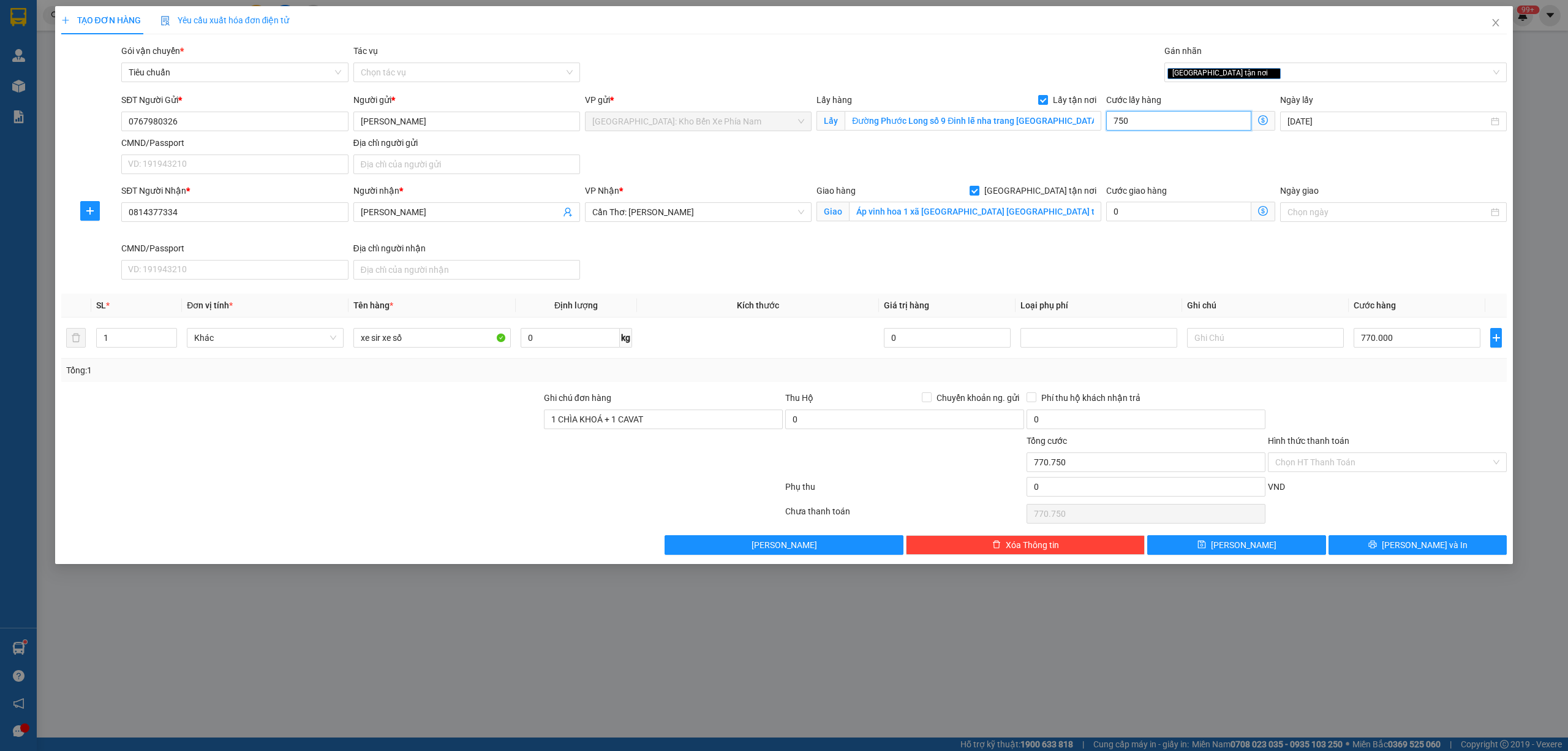
type input "777.500"
type input "7.500"
type input "845.000"
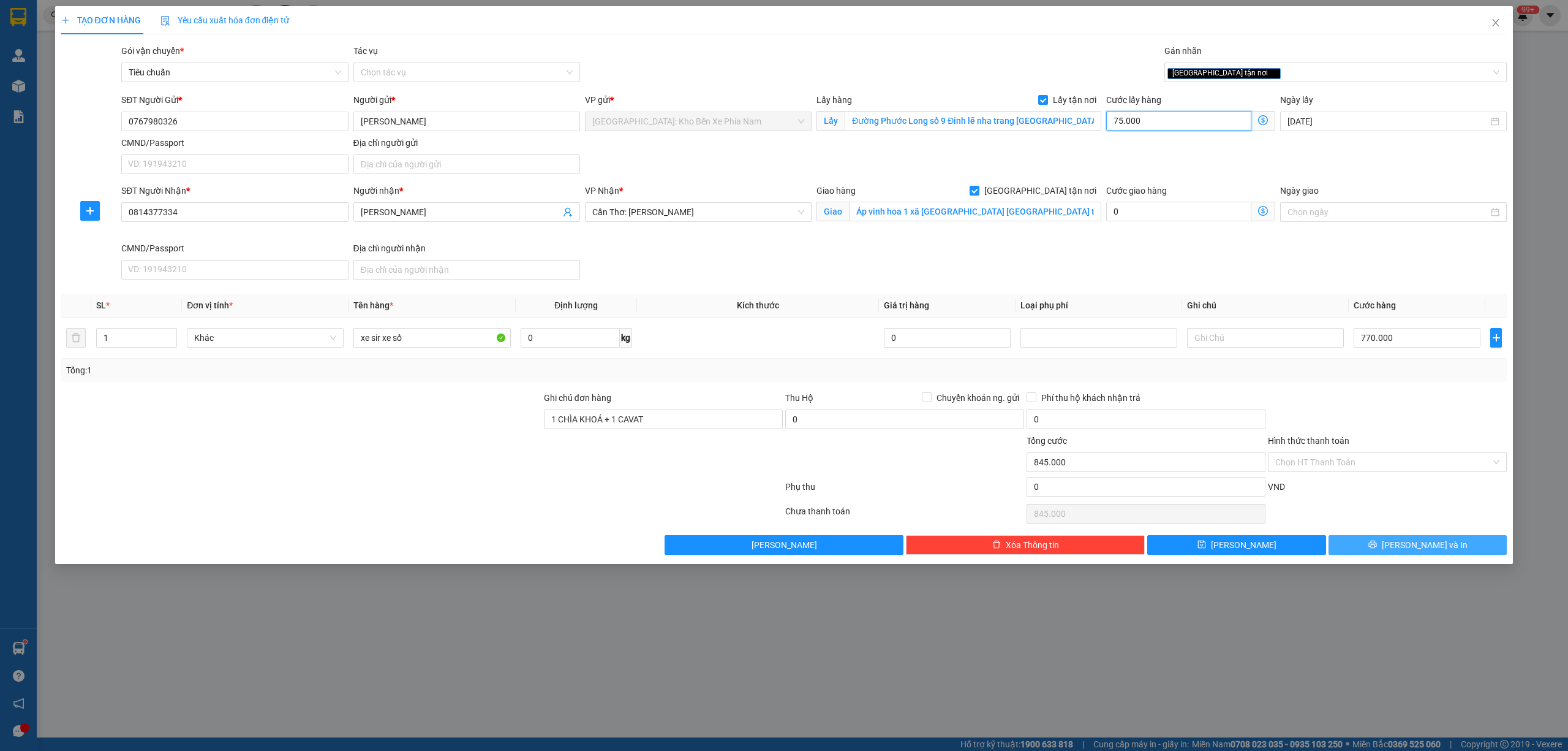
type input "75.000"
click at [1451, 548] on button "[PERSON_NAME] và In" at bounding box center [1418, 545] width 179 height 20
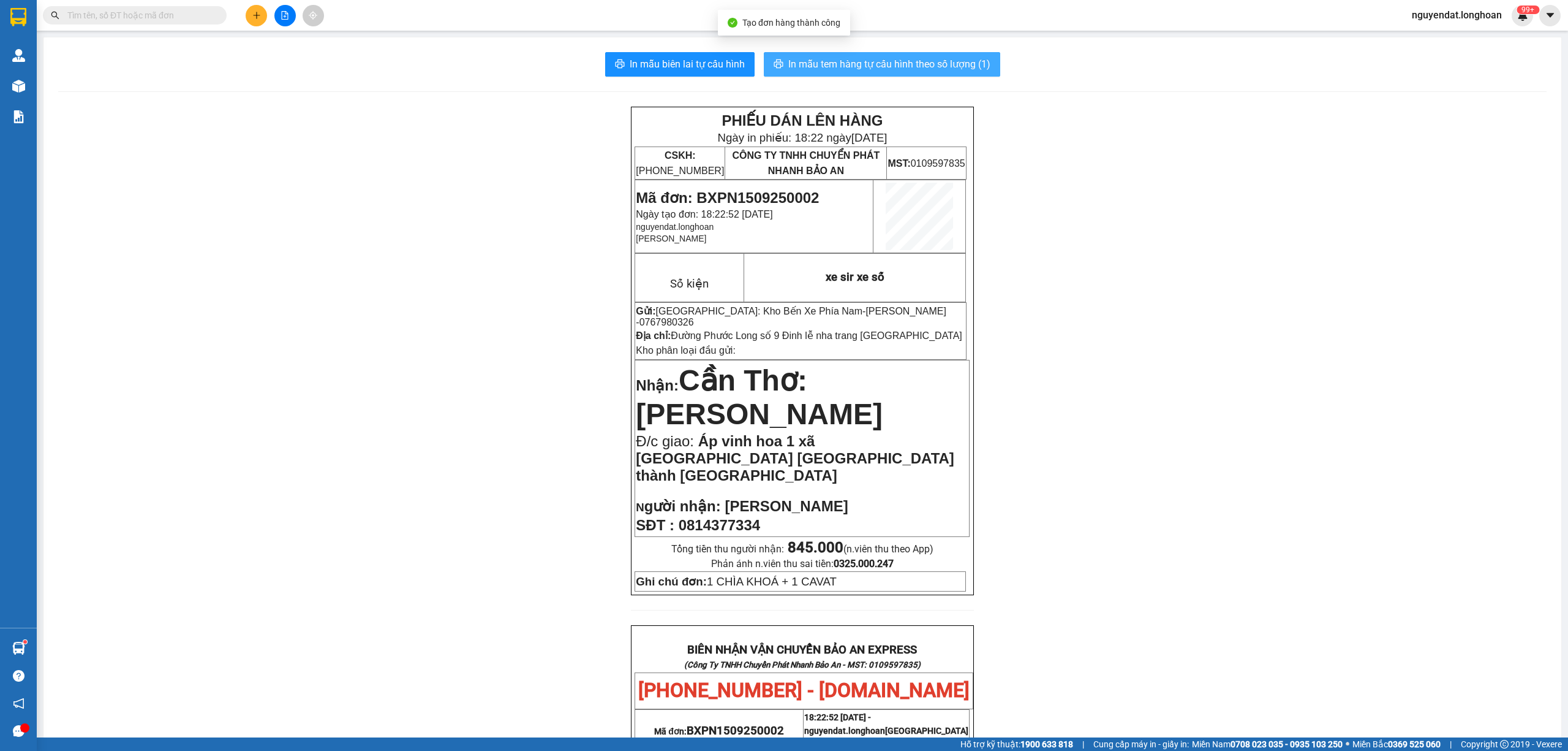
click at [860, 55] on button "In mẫu tem hàng tự cấu hình theo số lượng (1)" at bounding box center [882, 63] width 237 height 24
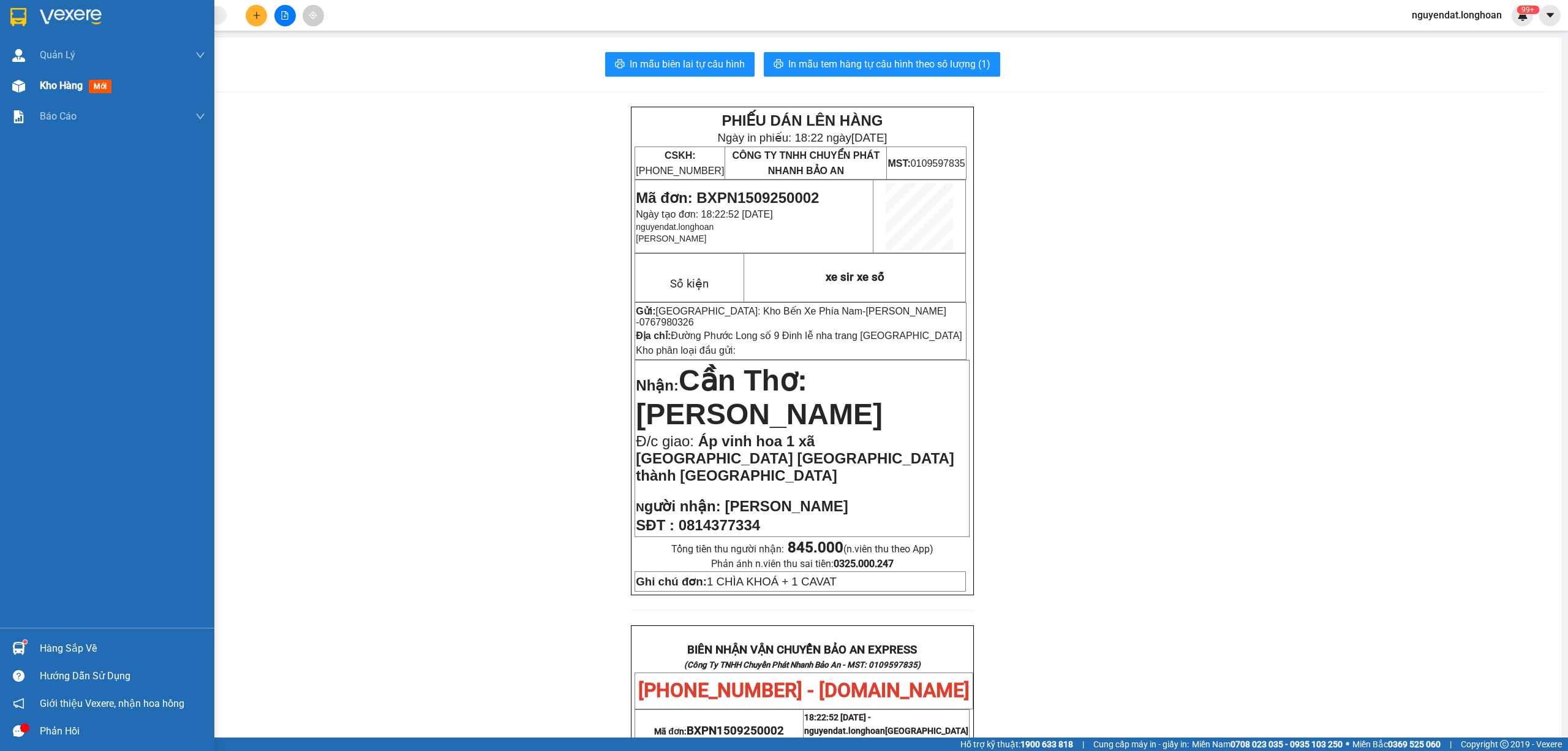
click at [25, 79] on div at bounding box center [19, 86] width 22 height 22
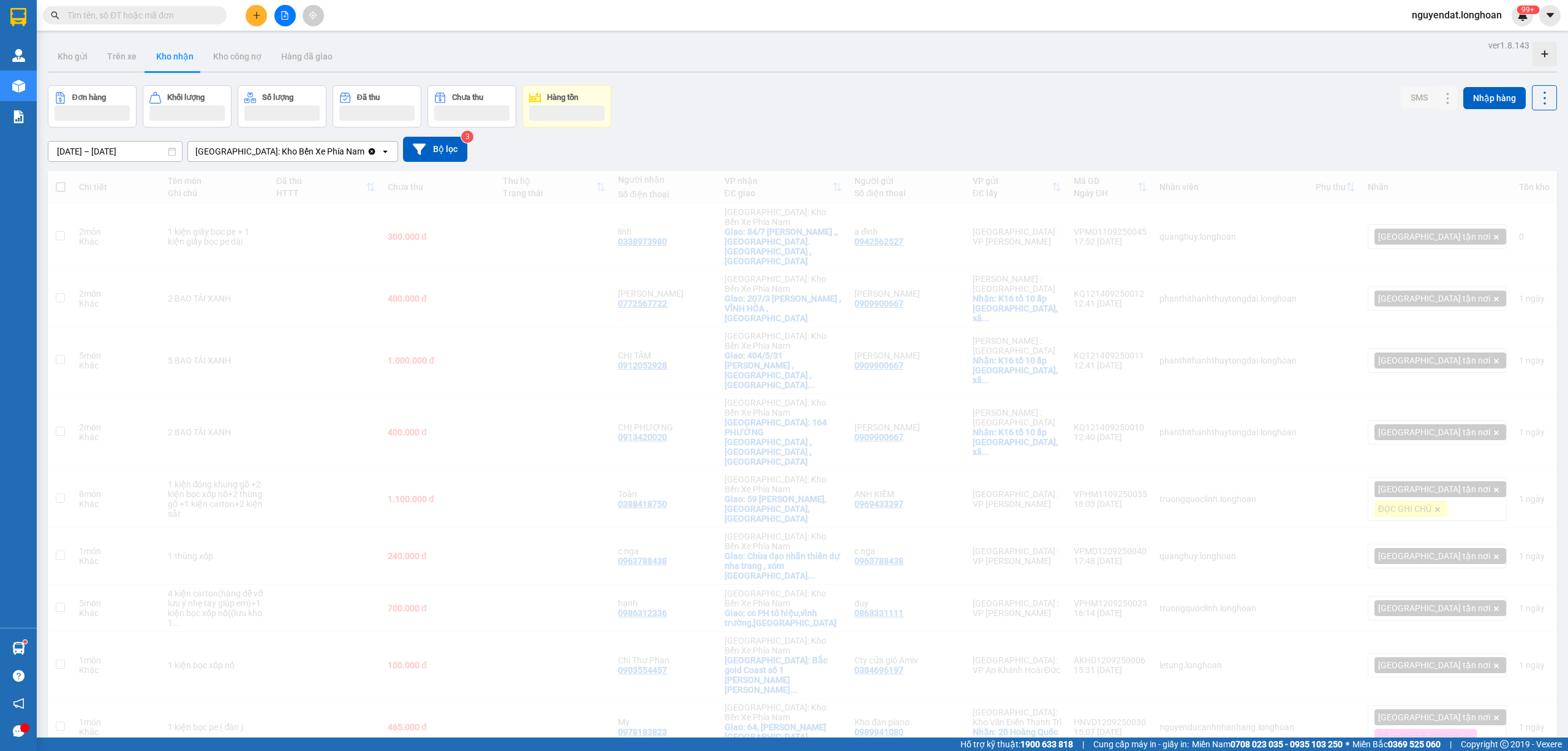
click at [260, 15] on icon "plus" at bounding box center [257, 15] width 8 height 8
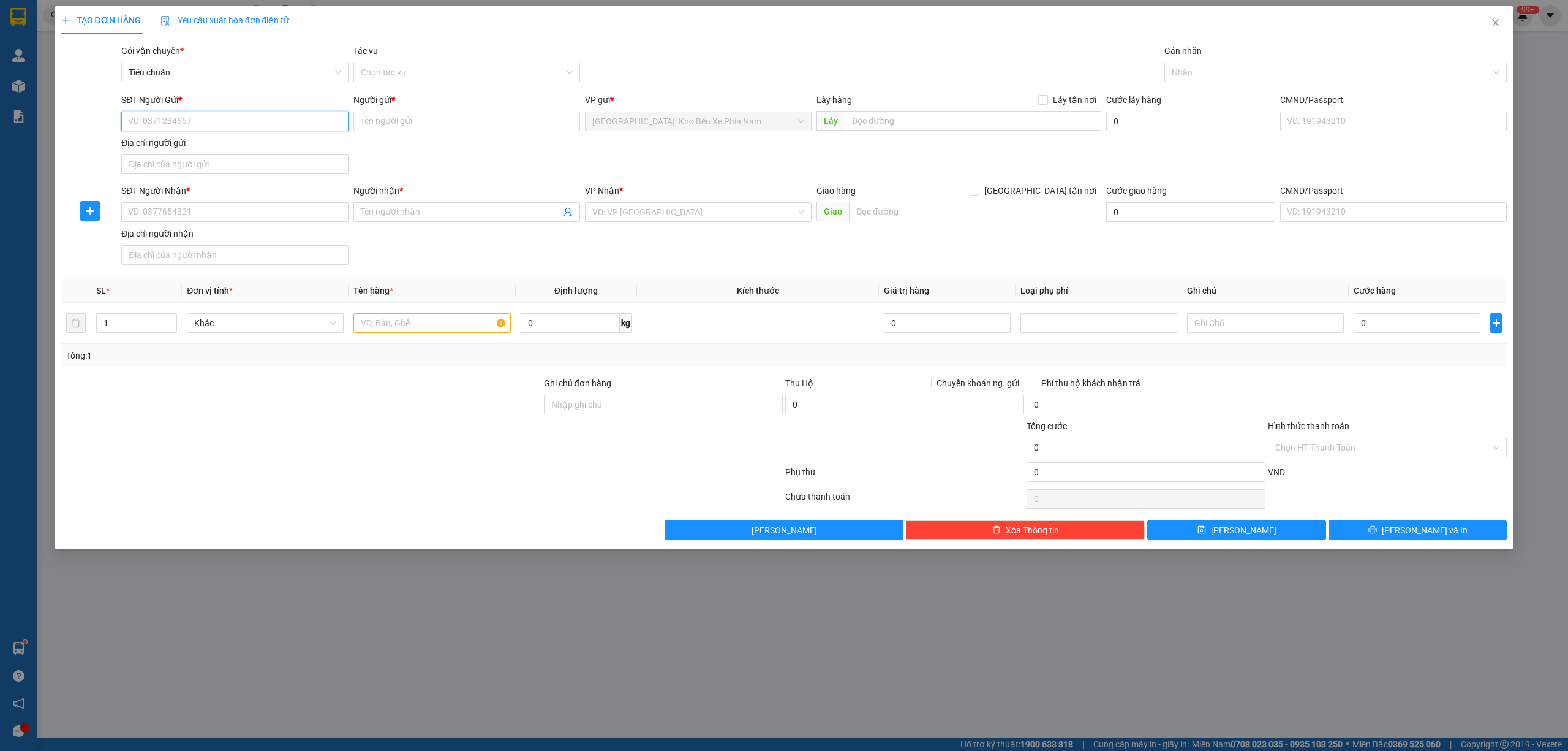
click at [202, 122] on input "SĐT Người Gửi *" at bounding box center [235, 122] width 227 height 20
paste input "0767980326"
type input "0767980326"
click at [404, 124] on input "Người gửi *" at bounding box center [467, 122] width 227 height 20
click at [287, 126] on input "0767980326" at bounding box center [235, 122] width 227 height 20
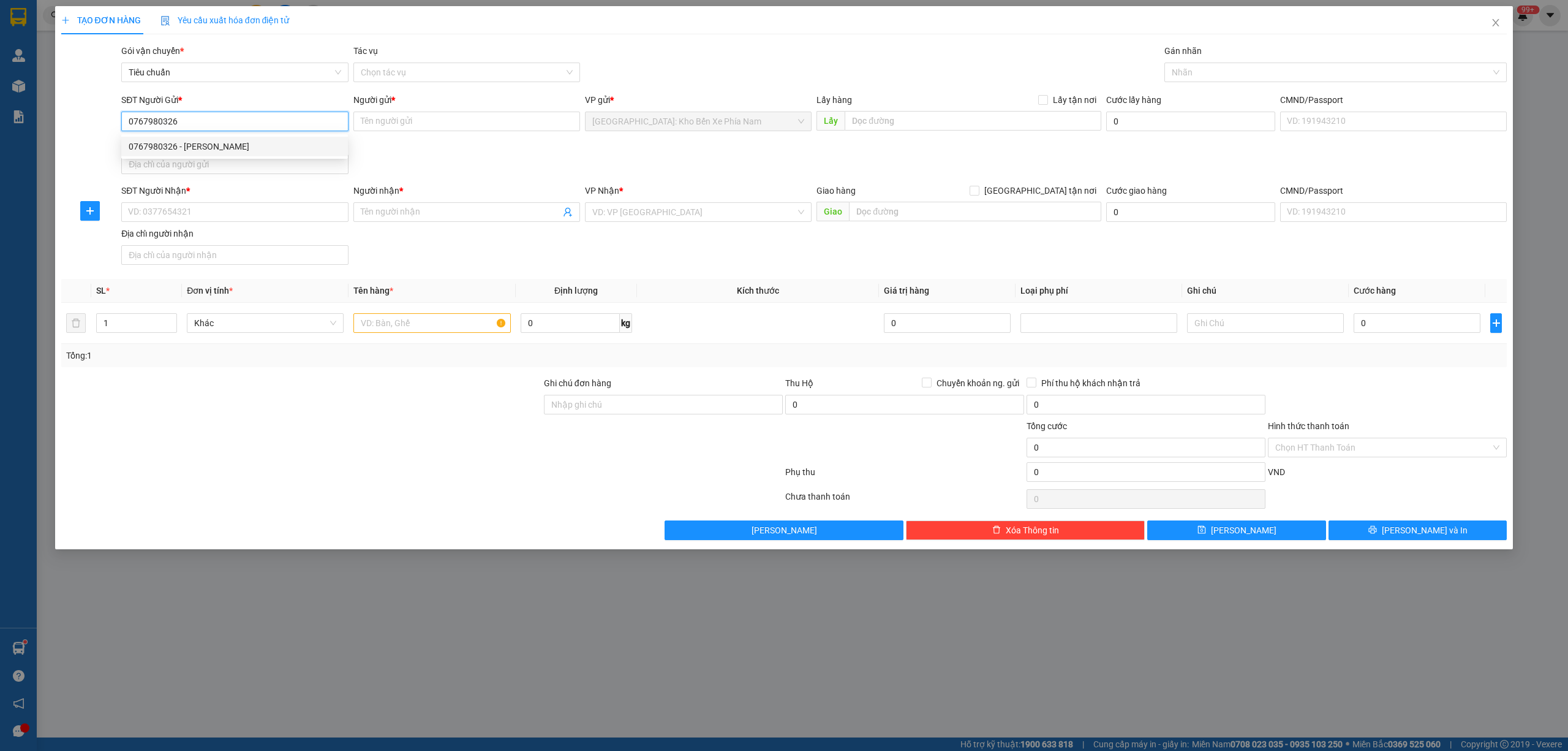
drag, startPoint x: 246, startPoint y: 145, endPoint x: 327, endPoint y: 184, distance: 89.9
click at [249, 145] on div "0767980326 - [PERSON_NAME]" at bounding box center [234, 147] width 212 height 13
type input "[PERSON_NAME]"
checkbox input "true"
type input "Đường Phước Long số 9 Đinh lễ nha trang [GEOGRAPHIC_DATA]"
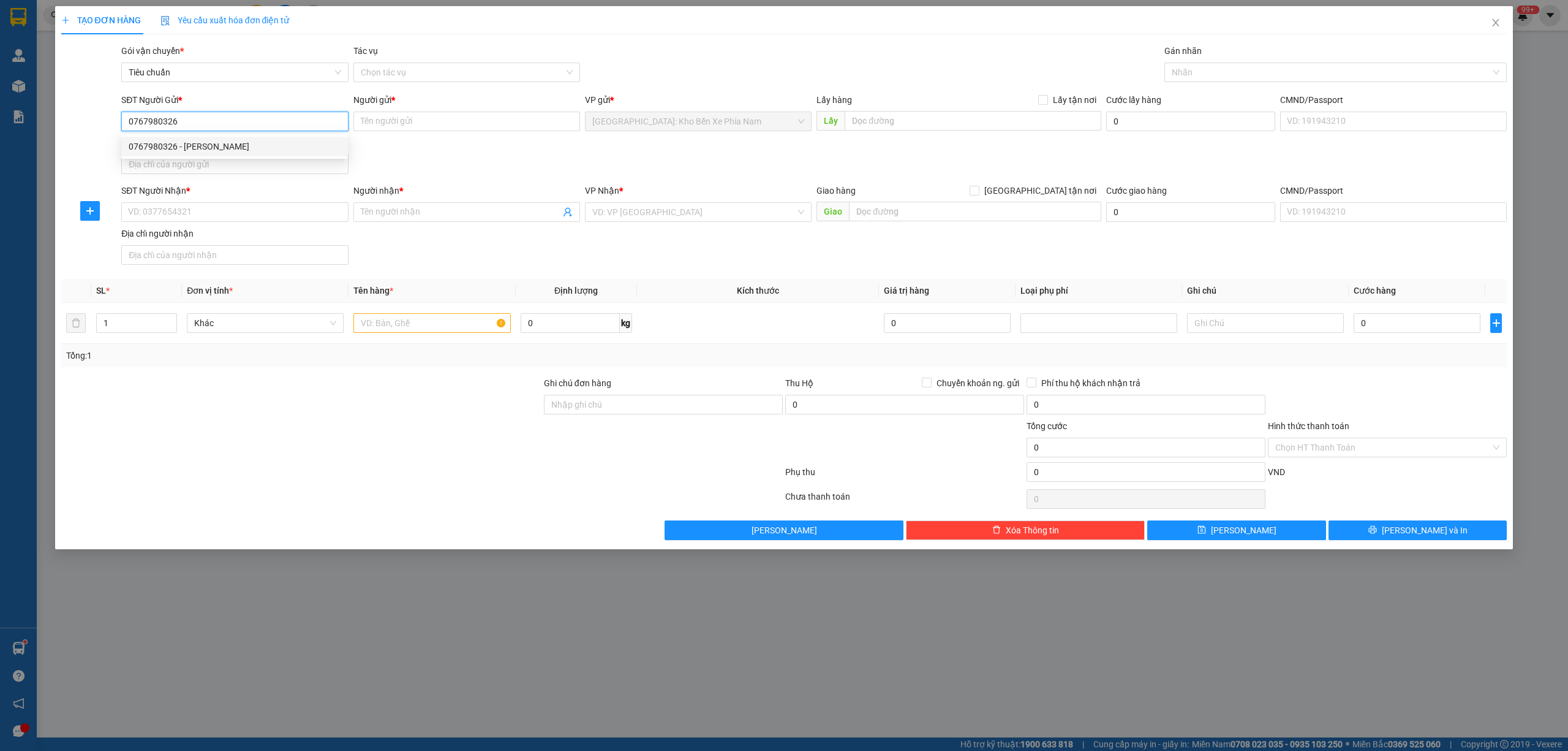
type input "75.000"
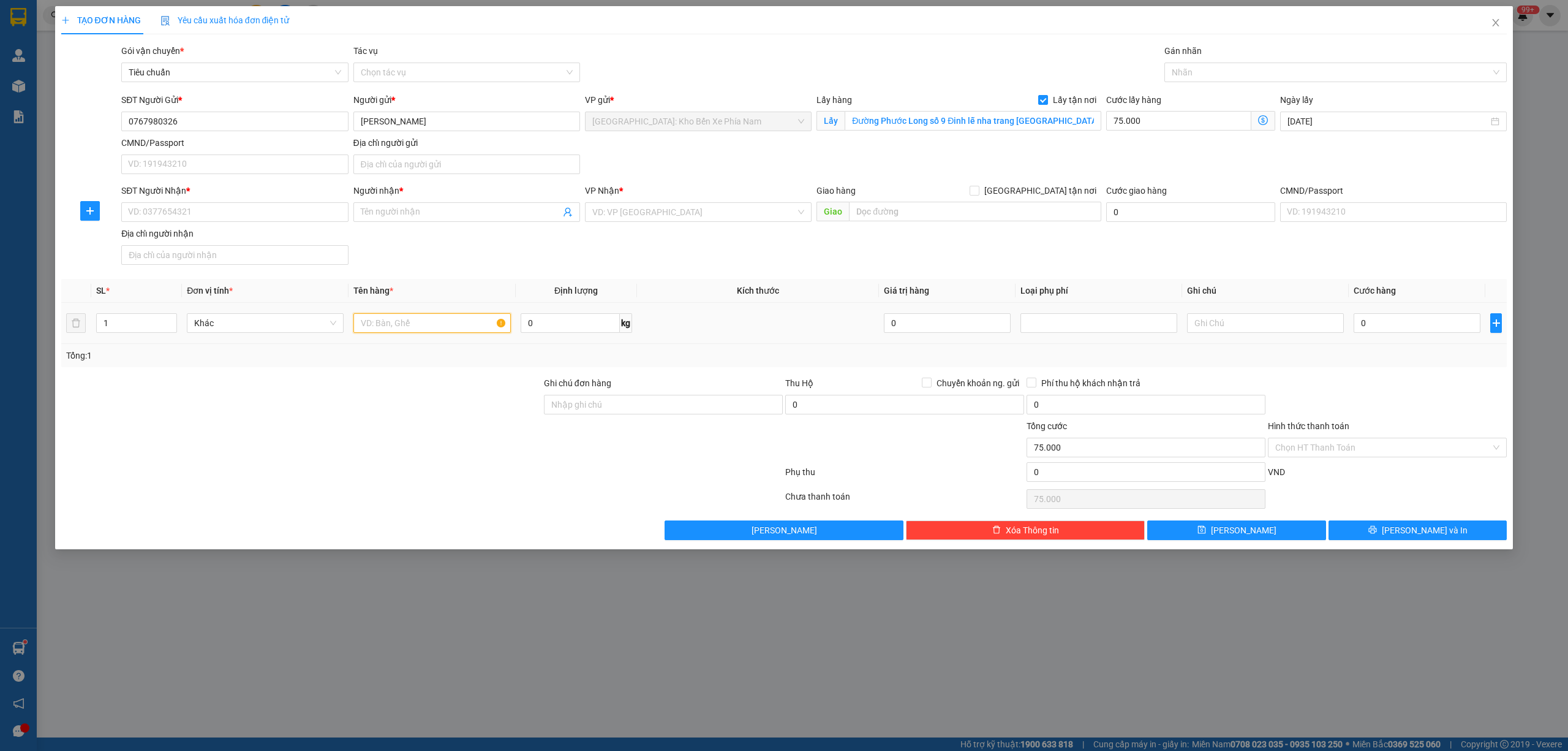
click at [446, 328] on input "text" at bounding box center [432, 323] width 157 height 20
paste input "xe vision"
click at [359, 325] on input "xe vision" at bounding box center [432, 323] width 157 height 20
type input "1 xe vision"
click at [222, 218] on input "SĐT Người Nhận *" at bounding box center [235, 213] width 227 height 20
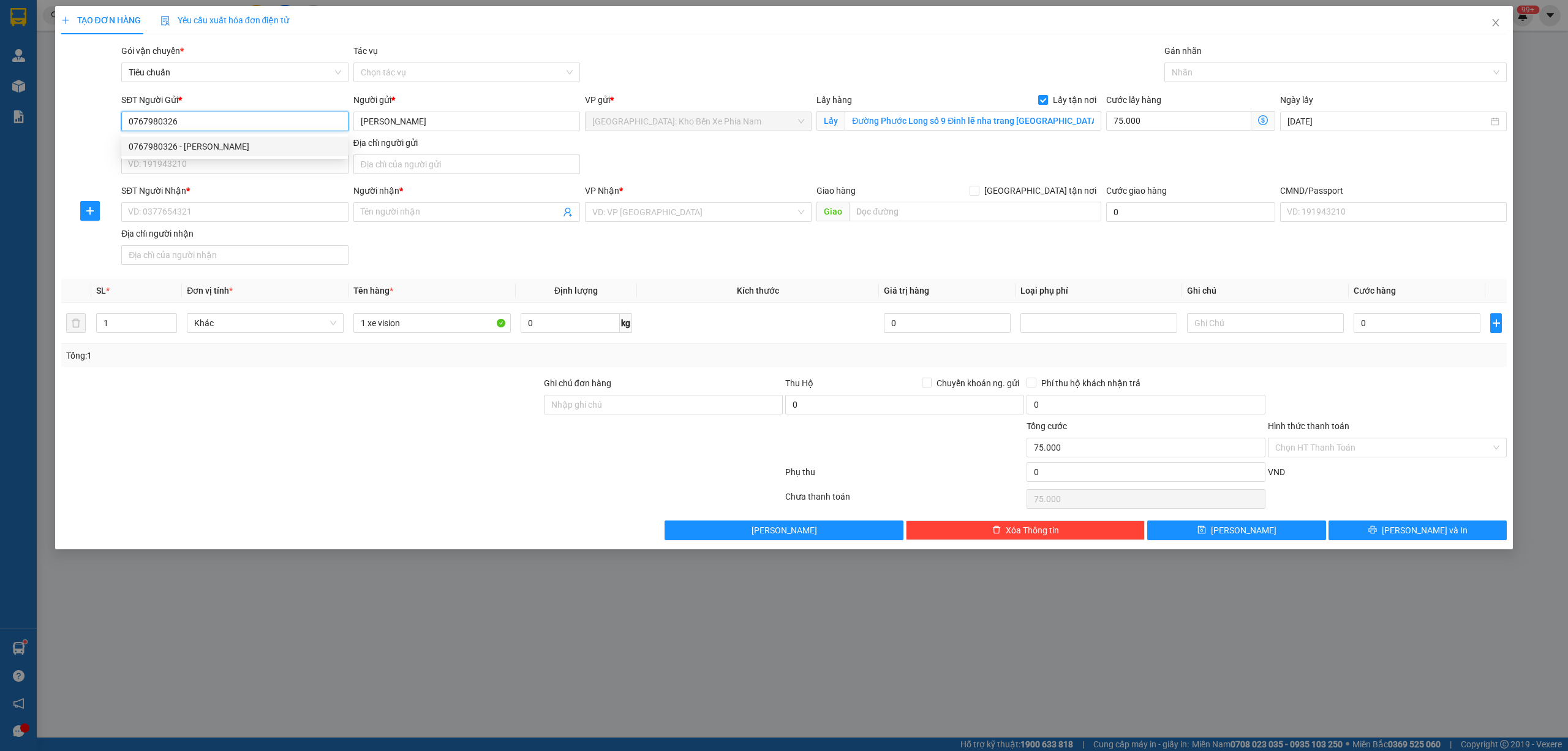
drag, startPoint x: 218, startPoint y: 121, endPoint x: 117, endPoint y: 119, distance: 101.0
click at [117, 119] on div "SĐT Người Gửi * 0767980326 Người gửi * [PERSON_NAME] VP gửi * [GEOGRAPHIC_DATA]…" at bounding box center [784, 136] width 1449 height 86
click at [193, 214] on input "SĐT Người Nhận *" at bounding box center [235, 213] width 227 height 20
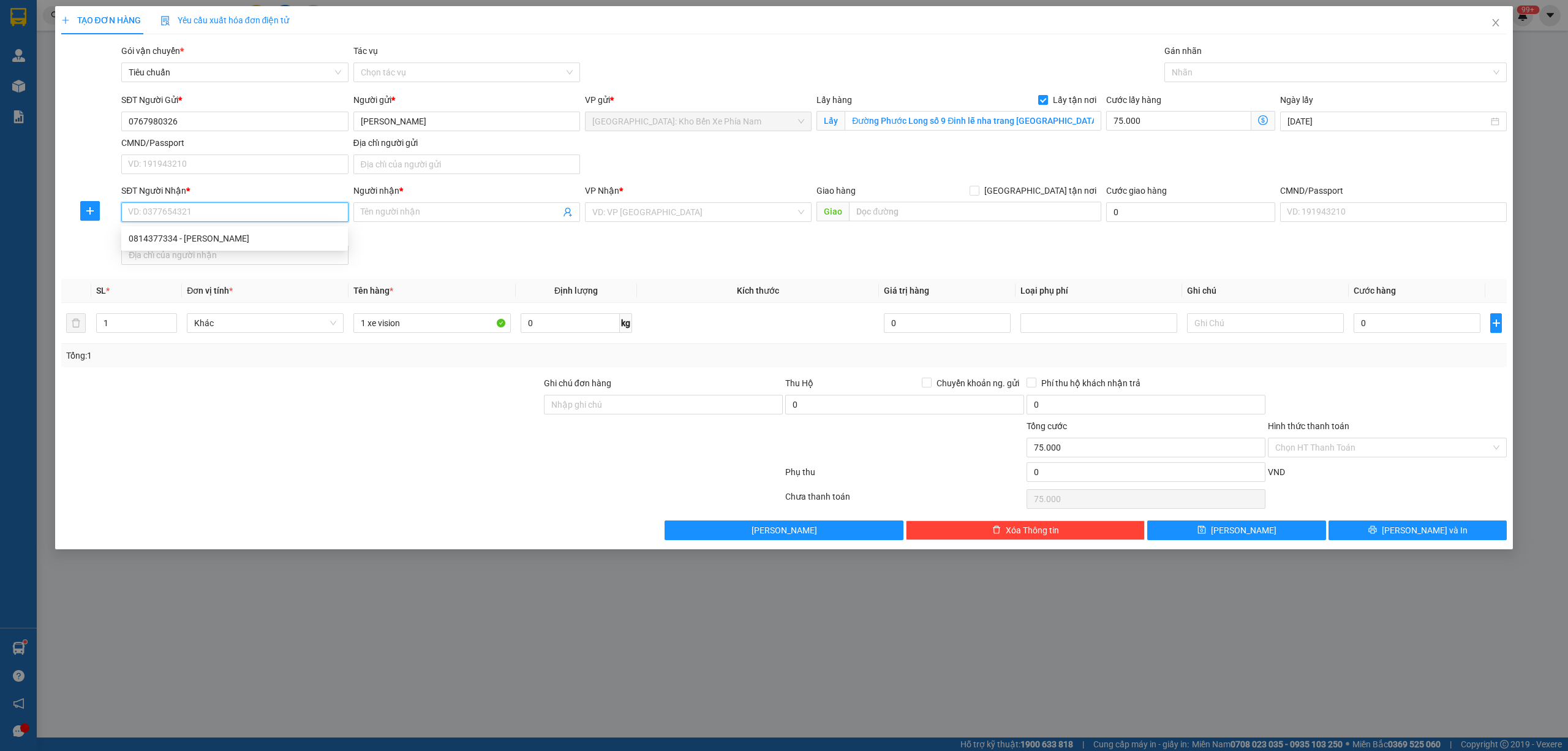
paste input "0767980326"
type input "0767980326"
click at [427, 209] on input "Người nhận *" at bounding box center [461, 212] width 200 height 13
click at [290, 214] on input "0767980326" at bounding box center [235, 213] width 227 height 20
drag, startPoint x: 372, startPoint y: 119, endPoint x: 357, endPoint y: 123, distance: 15.5
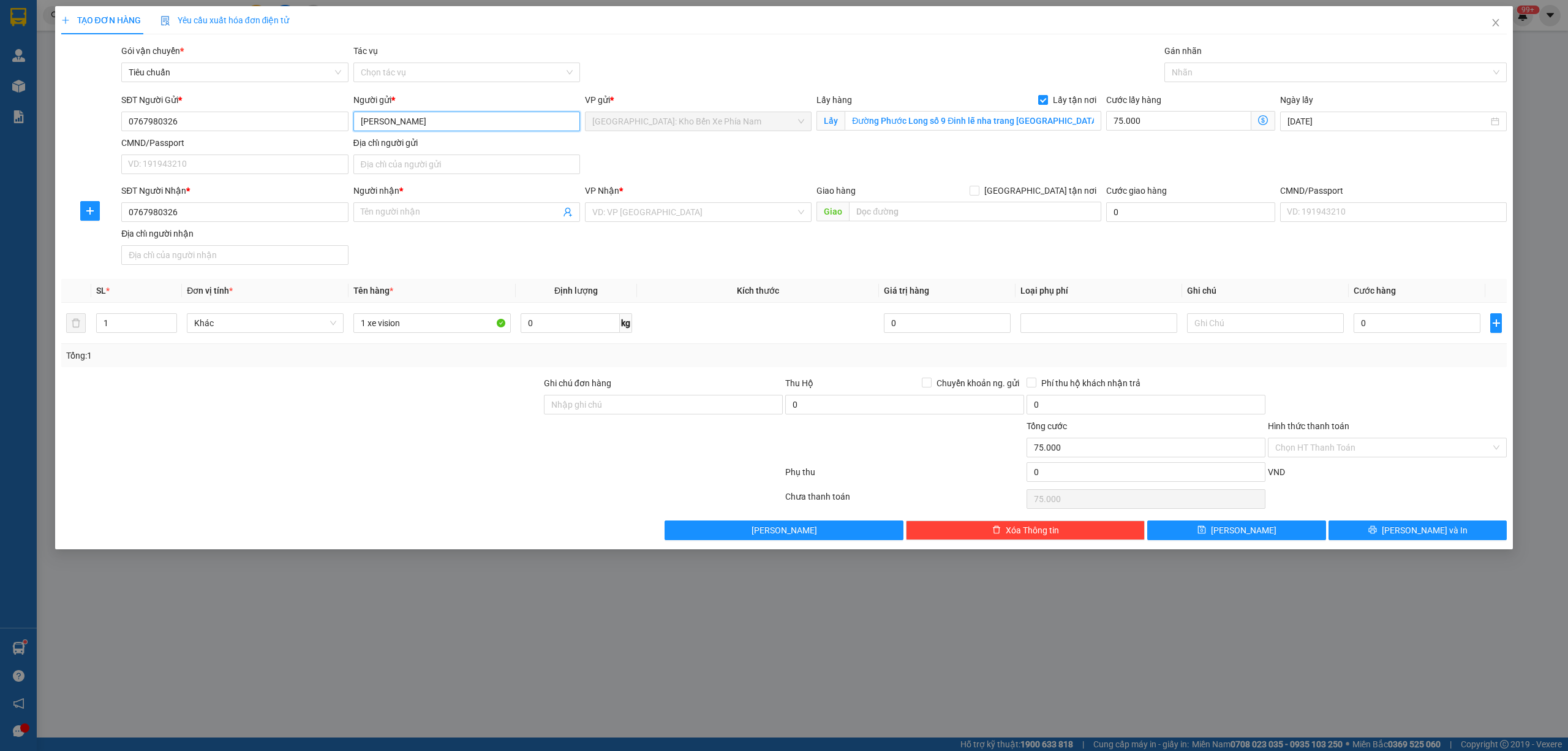
click at [355, 123] on input "[PERSON_NAME]" at bounding box center [467, 122] width 227 height 20
click at [424, 208] on input "Người nhận *" at bounding box center [461, 212] width 200 height 13
paste input "[PERSON_NAME]"
type input "[PERSON_NAME]"
click at [947, 203] on input "text" at bounding box center [975, 212] width 252 height 20
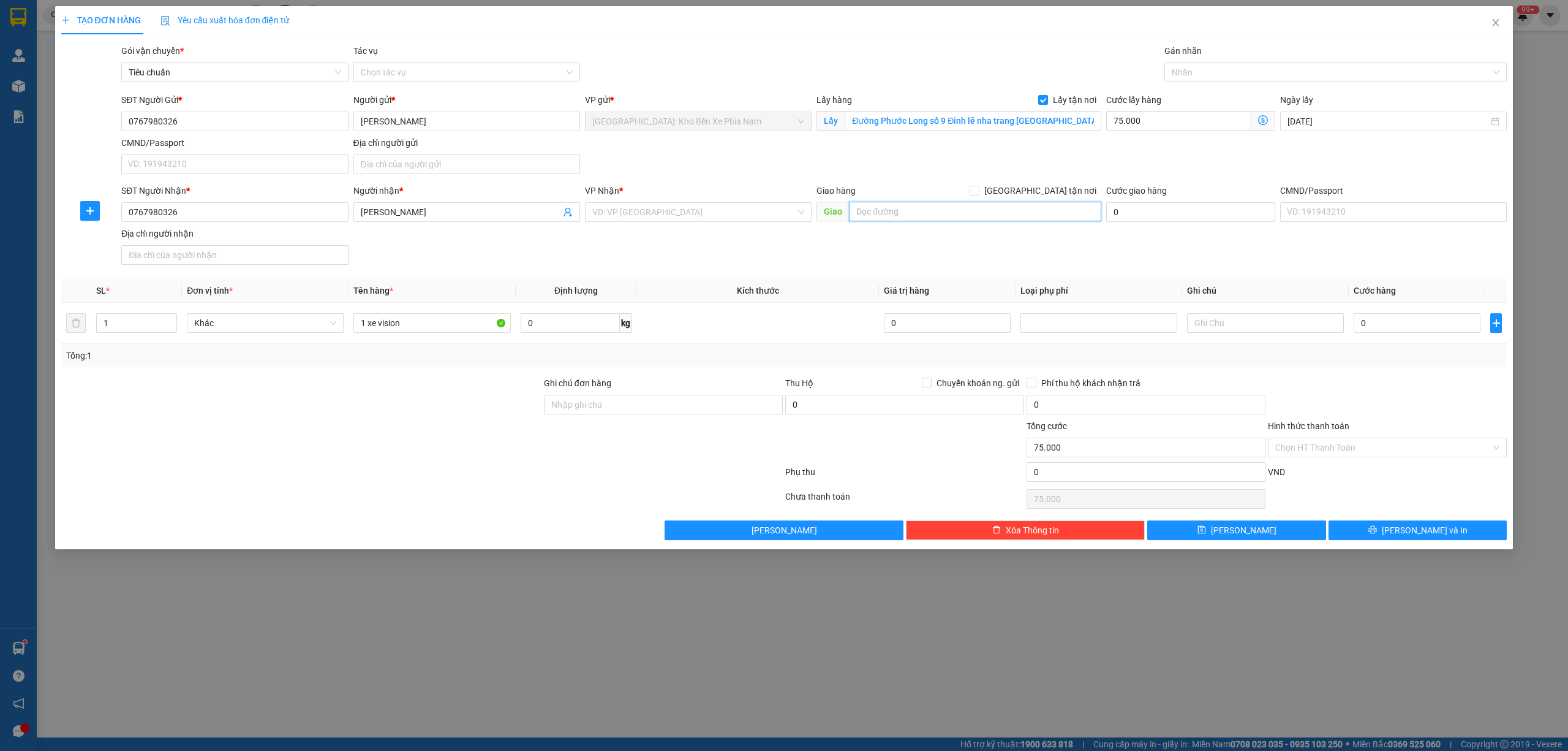
paste input "Khu bãi dài gành dầu ấp [GEOGRAPHIC_DATA] [GEOGRAPHIC_DATA]"
type input "Khu bãi dài gành dầu ấp [GEOGRAPHIC_DATA] [GEOGRAPHIC_DATA]"
click at [697, 219] on input "search" at bounding box center [694, 212] width 203 height 18
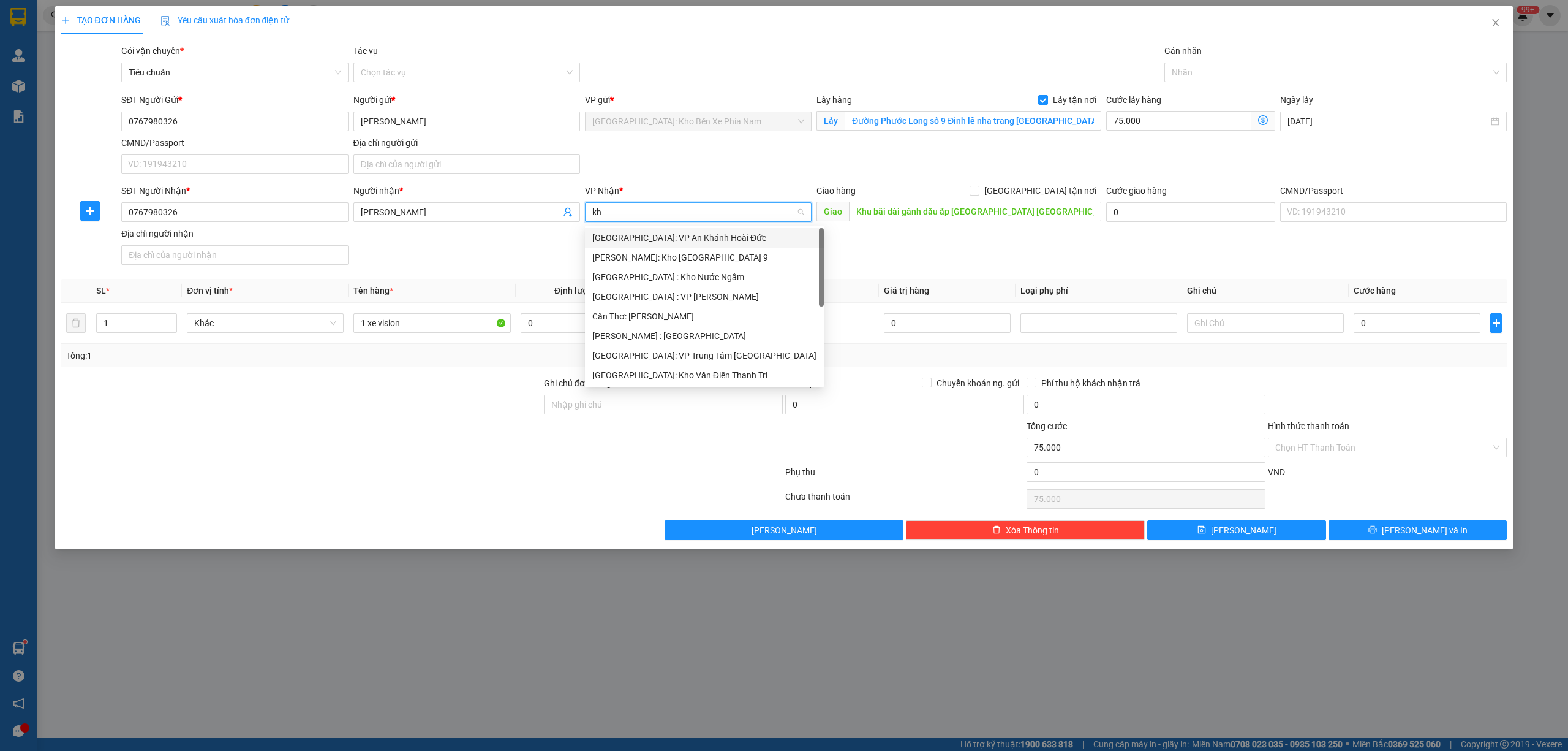
type input "kho"
click at [697, 282] on div "Cần Thơ: [PERSON_NAME]" at bounding box center [698, 277] width 212 height 13
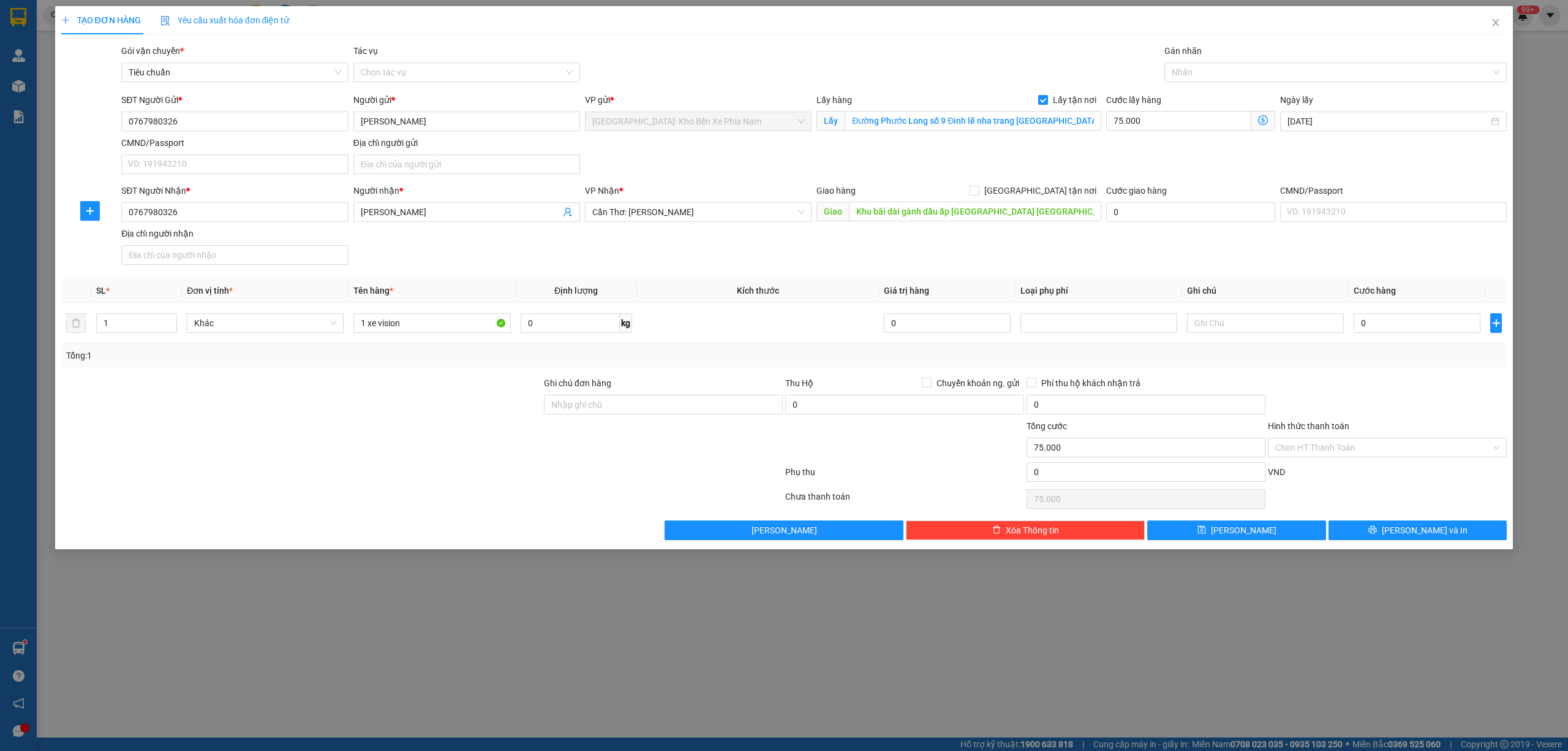
drag, startPoint x: 1015, startPoint y: 216, endPoint x: 821, endPoint y: 175, distance: 198.3
click at [750, 172] on div "SĐT Người Gửi * 0767980326 Người gửi * [PERSON_NAME] VP gửi * [GEOGRAPHIC_DATA]…" at bounding box center [814, 136] width 1391 height 86
click at [978, 190] on input "[GEOGRAPHIC_DATA] tận nơi" at bounding box center [974, 190] width 8 height 8
checkbox input "true"
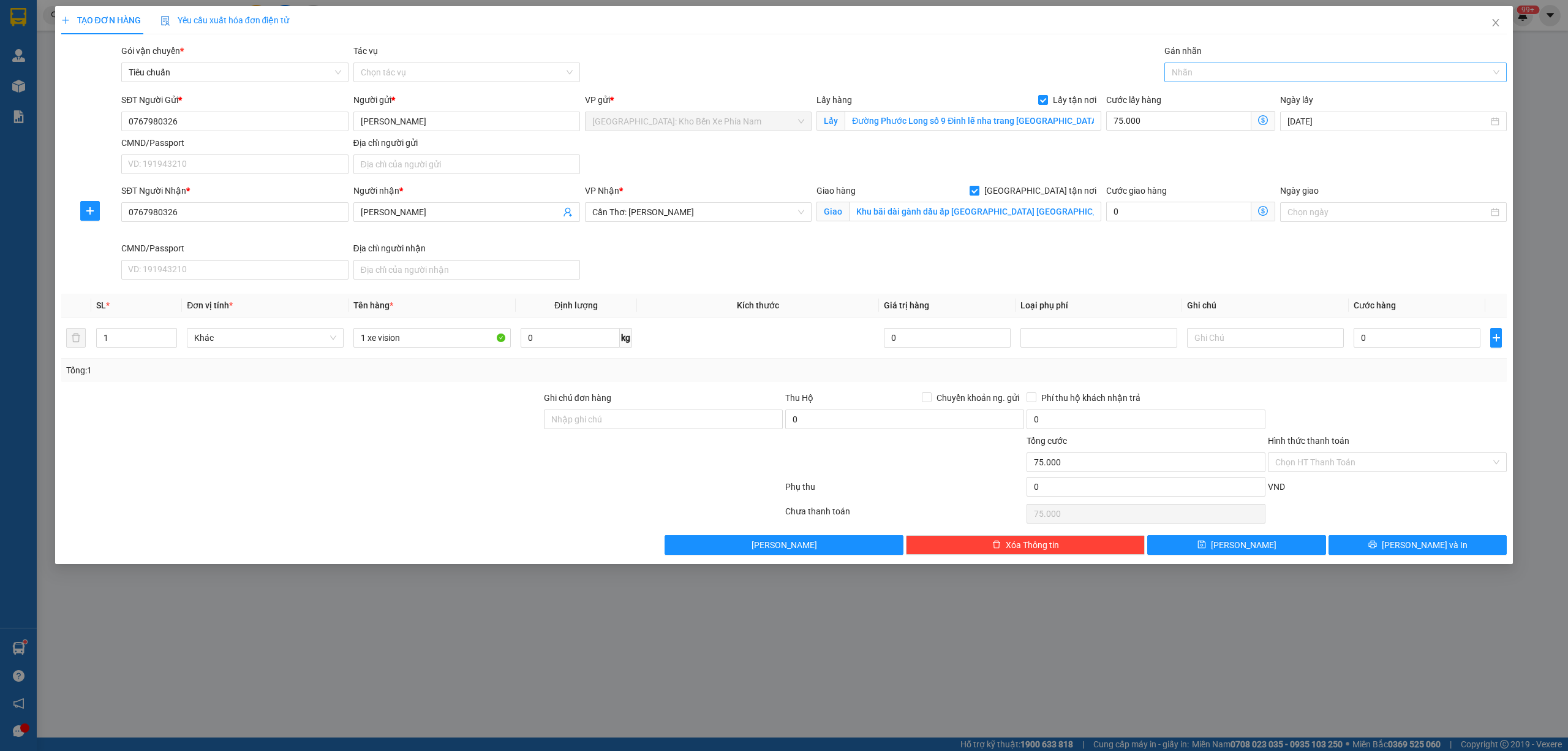
click at [1223, 71] on div at bounding box center [1330, 73] width 325 height 15
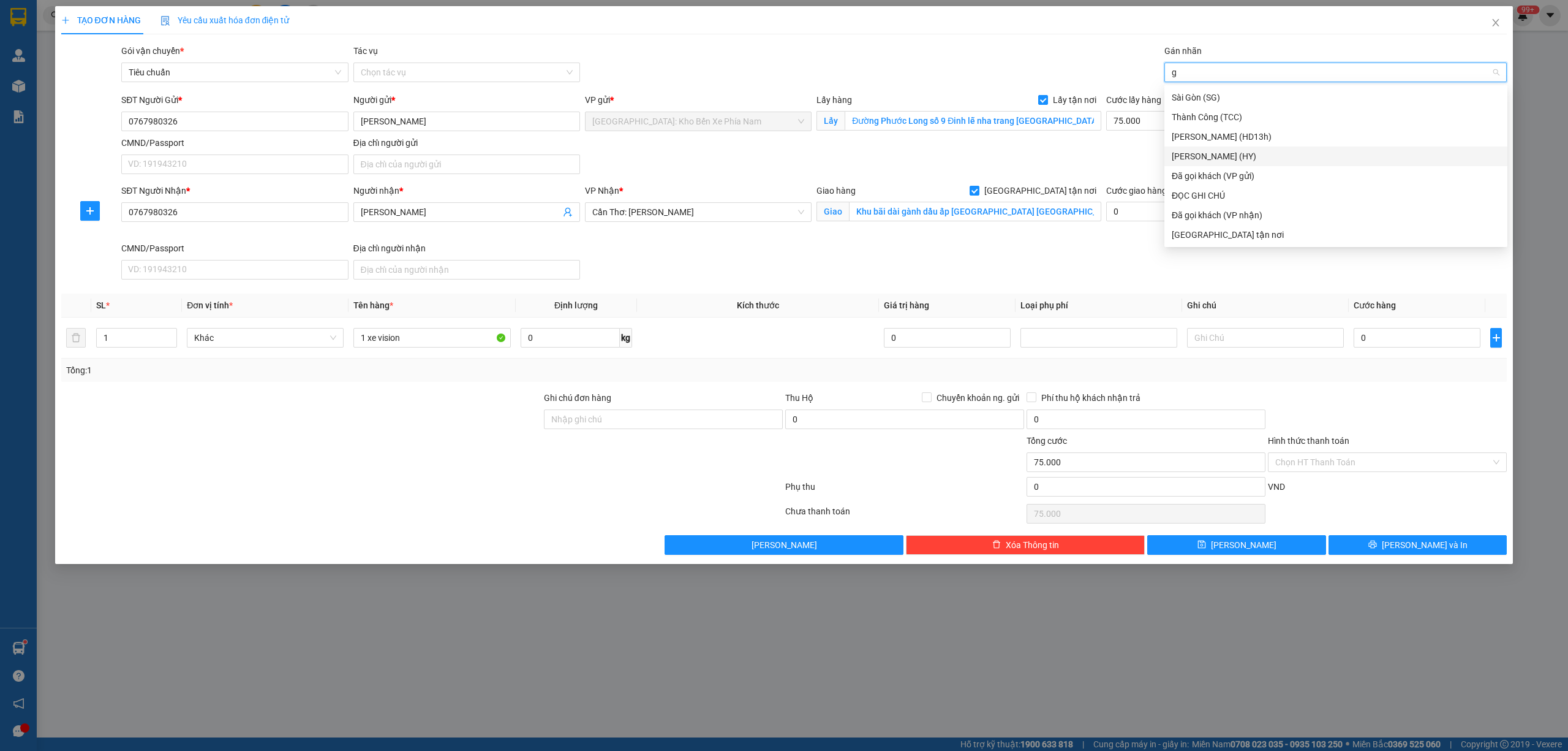
type input "g"
drag, startPoint x: 778, startPoint y: 248, endPoint x: 774, endPoint y: 253, distance: 6.4
click at [778, 248] on div "SĐT Người Nhận * 0767980326 Người nhận * [PERSON_NAME] VP Nhận * Cần Thơ: Kho N…" at bounding box center [814, 234] width 1391 height 101
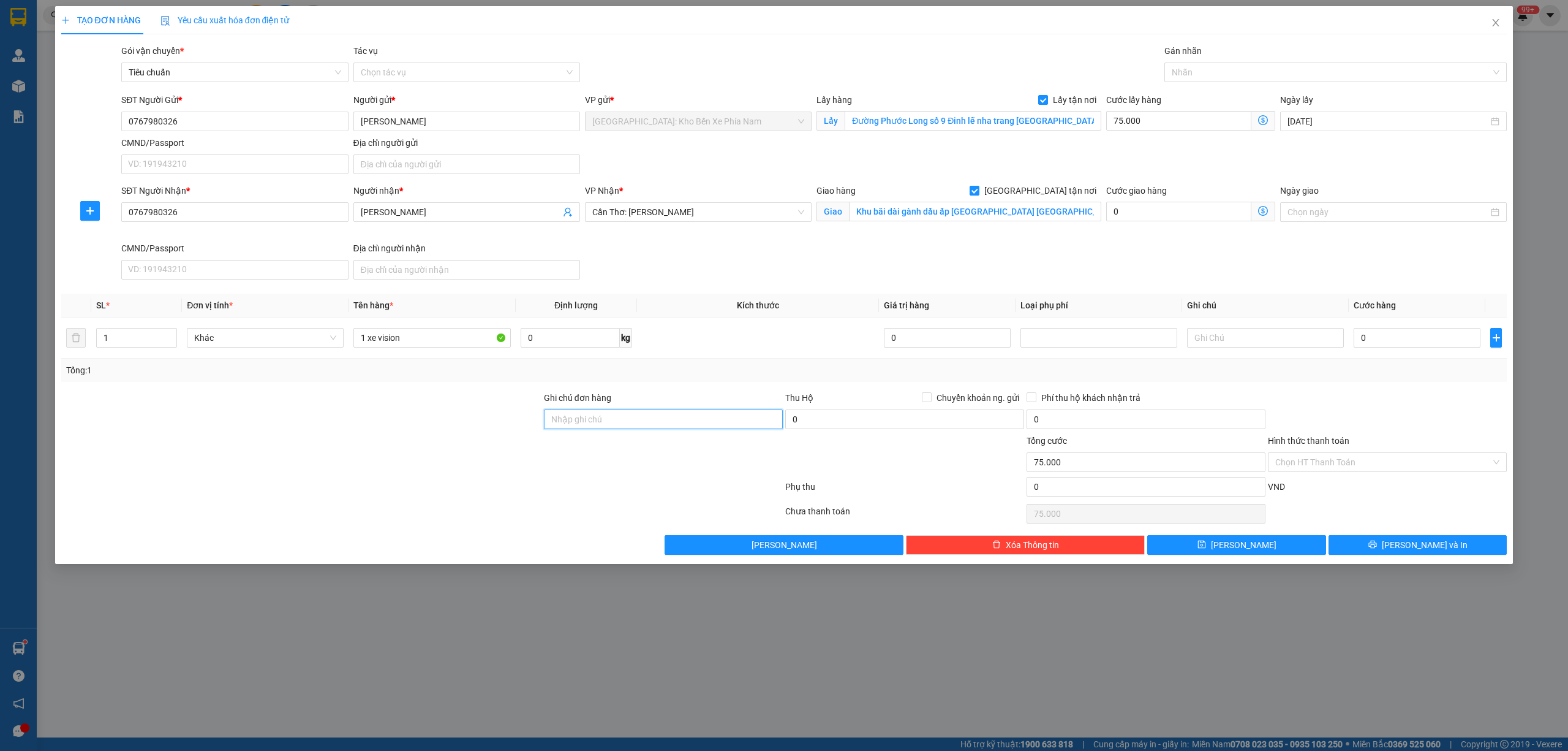
drag, startPoint x: 648, startPoint y: 420, endPoint x: 680, endPoint y: 429, distance: 33.2
click at [648, 420] on input "Ghi chú đơn hàng" at bounding box center [663, 419] width 239 height 20
type input "1 CHÌA KHOÁ + KO CAVAT"
click at [1395, 339] on input "0" at bounding box center [1417, 338] width 127 height 20
type input "1"
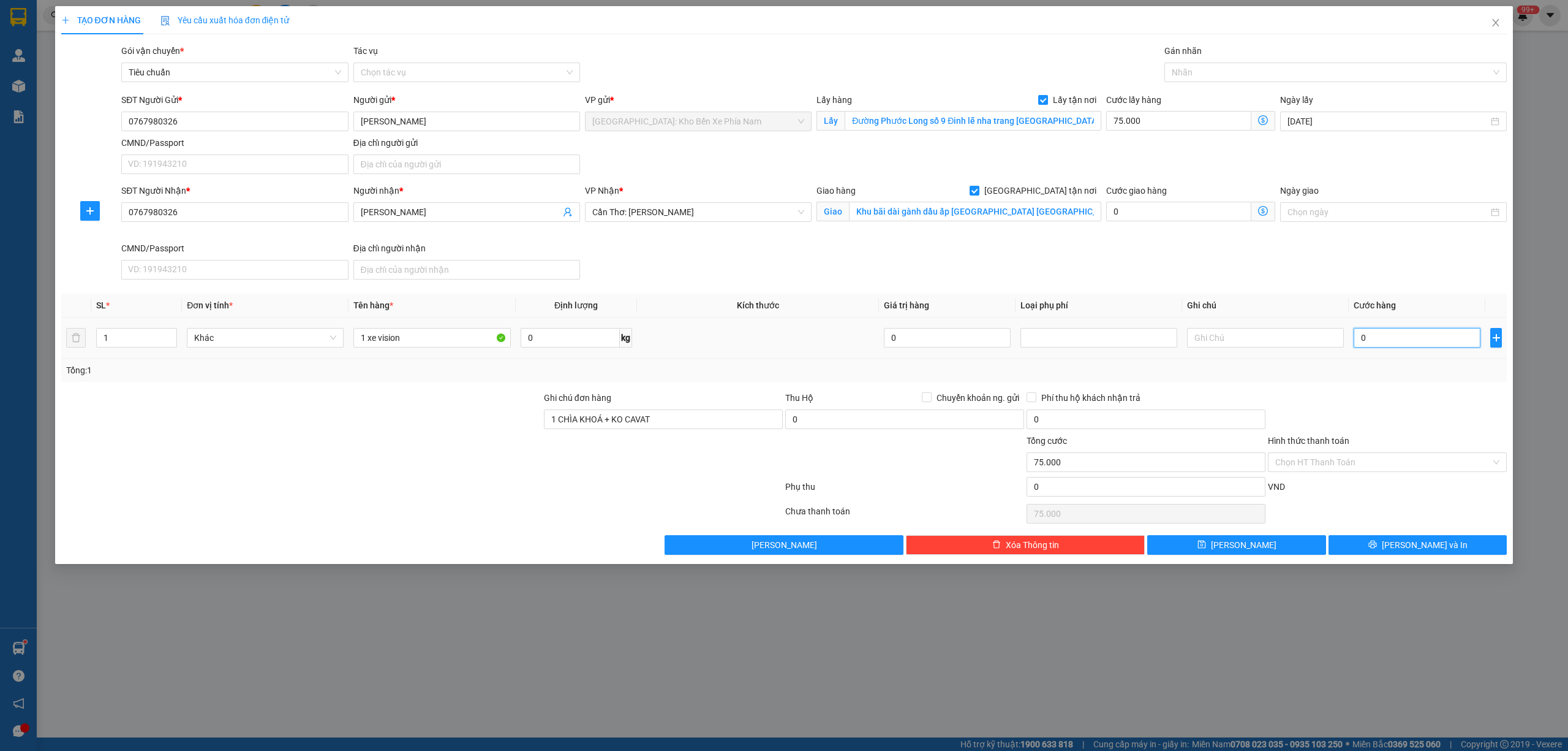
type input "75.001"
type input "11"
type input "75.011"
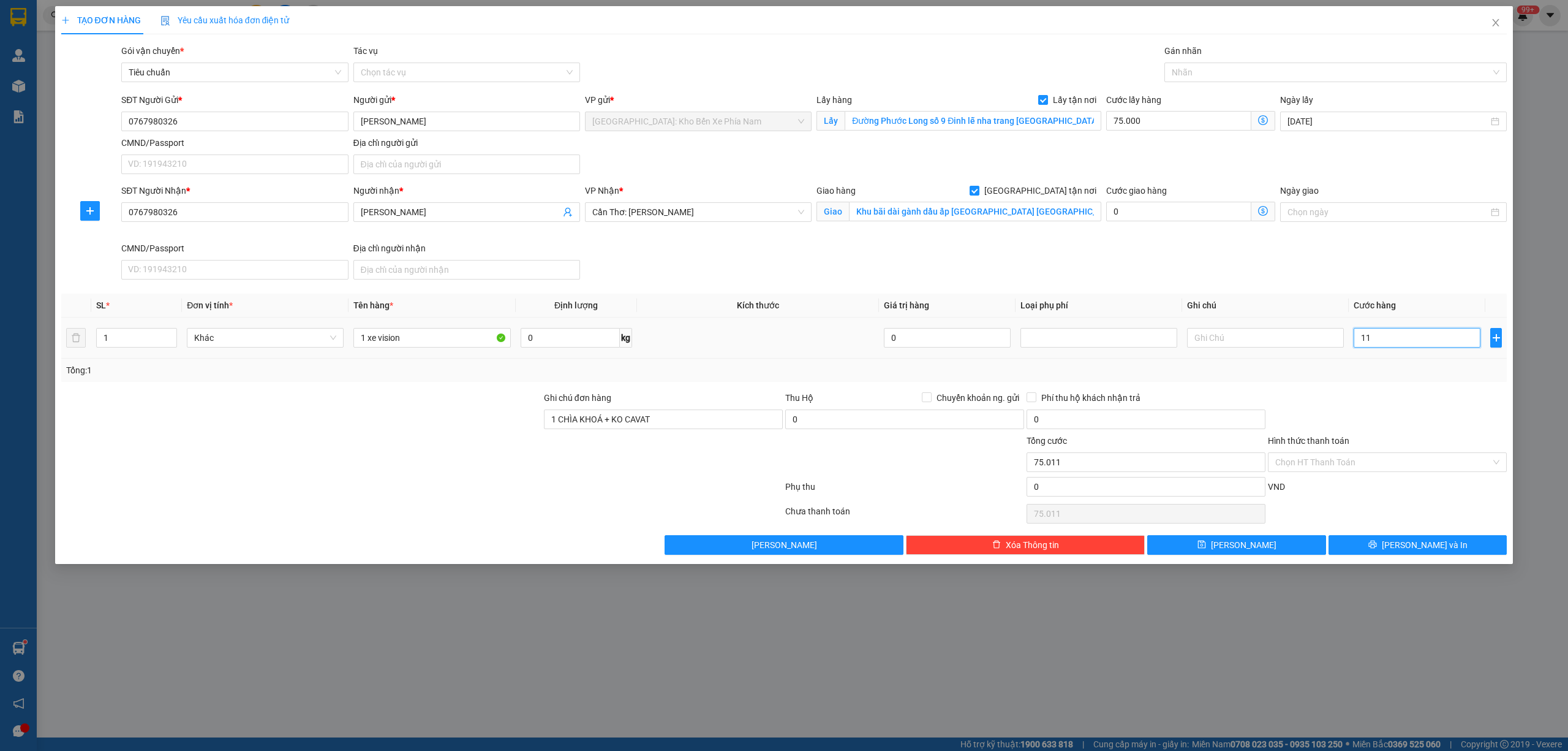
type input "113"
type input "75.113"
type input "1.130"
type input "76.130"
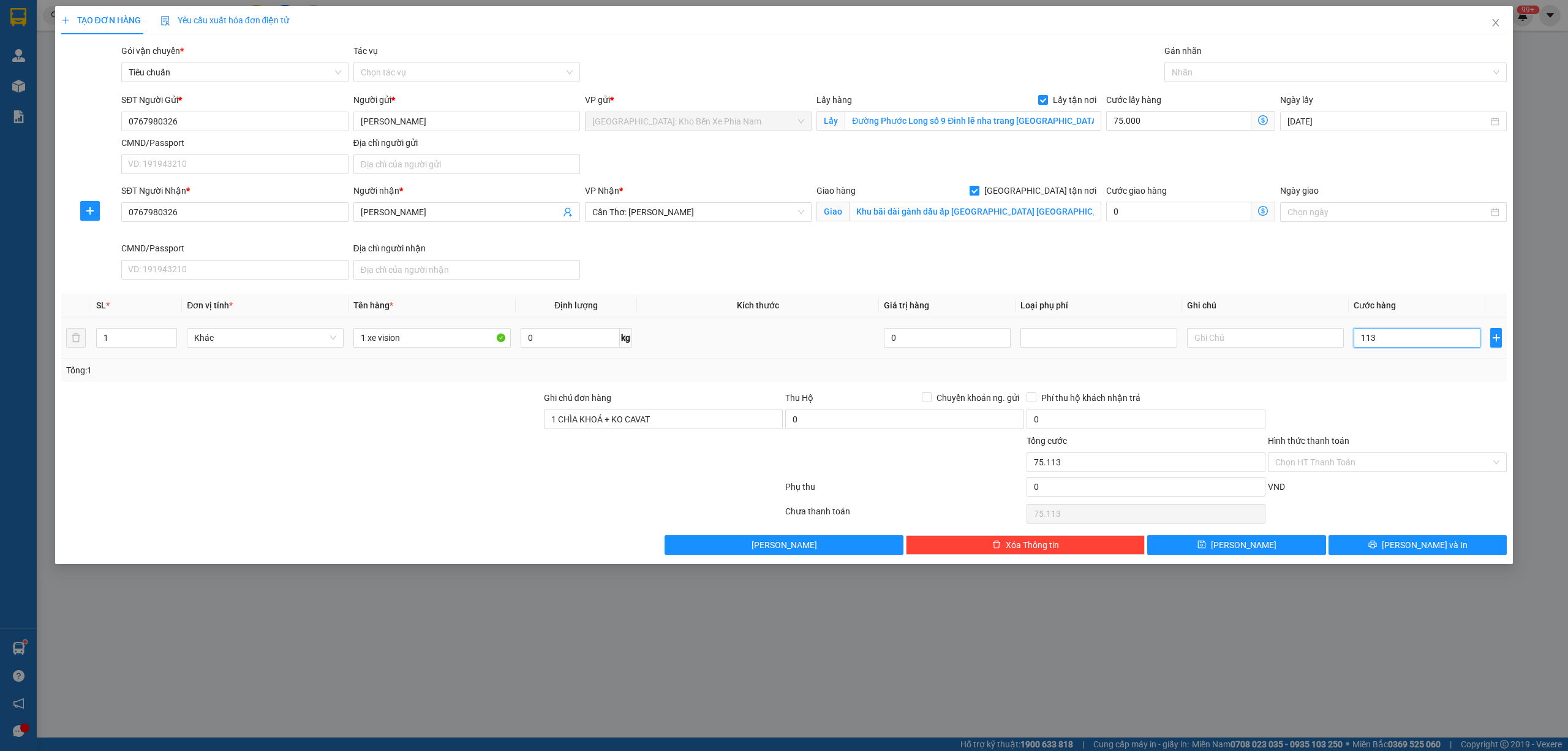
type input "76.130"
type input "11.300"
type input "86.300"
type input "113.000"
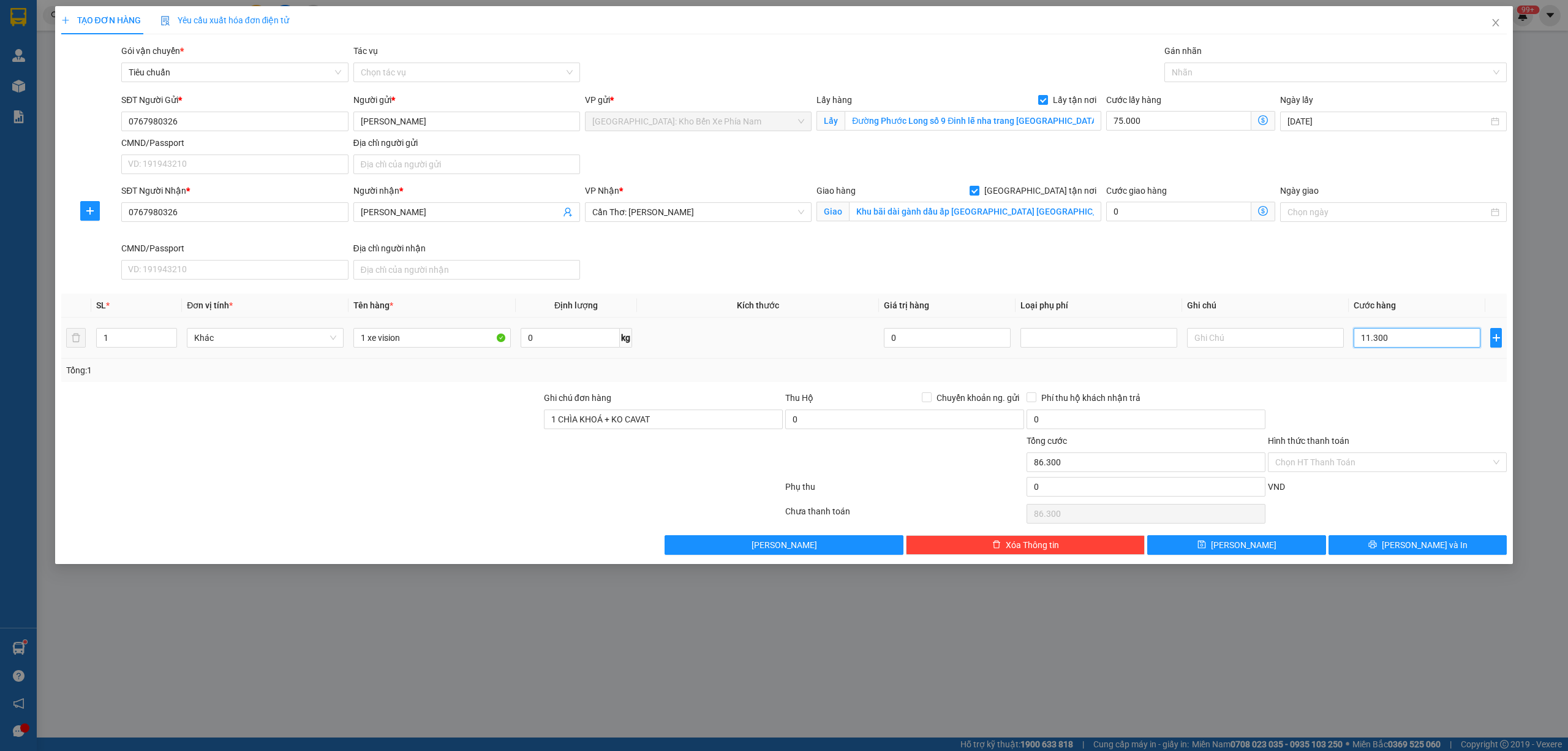
type input "188.000"
type input "1.130.000"
type input "1.205.000"
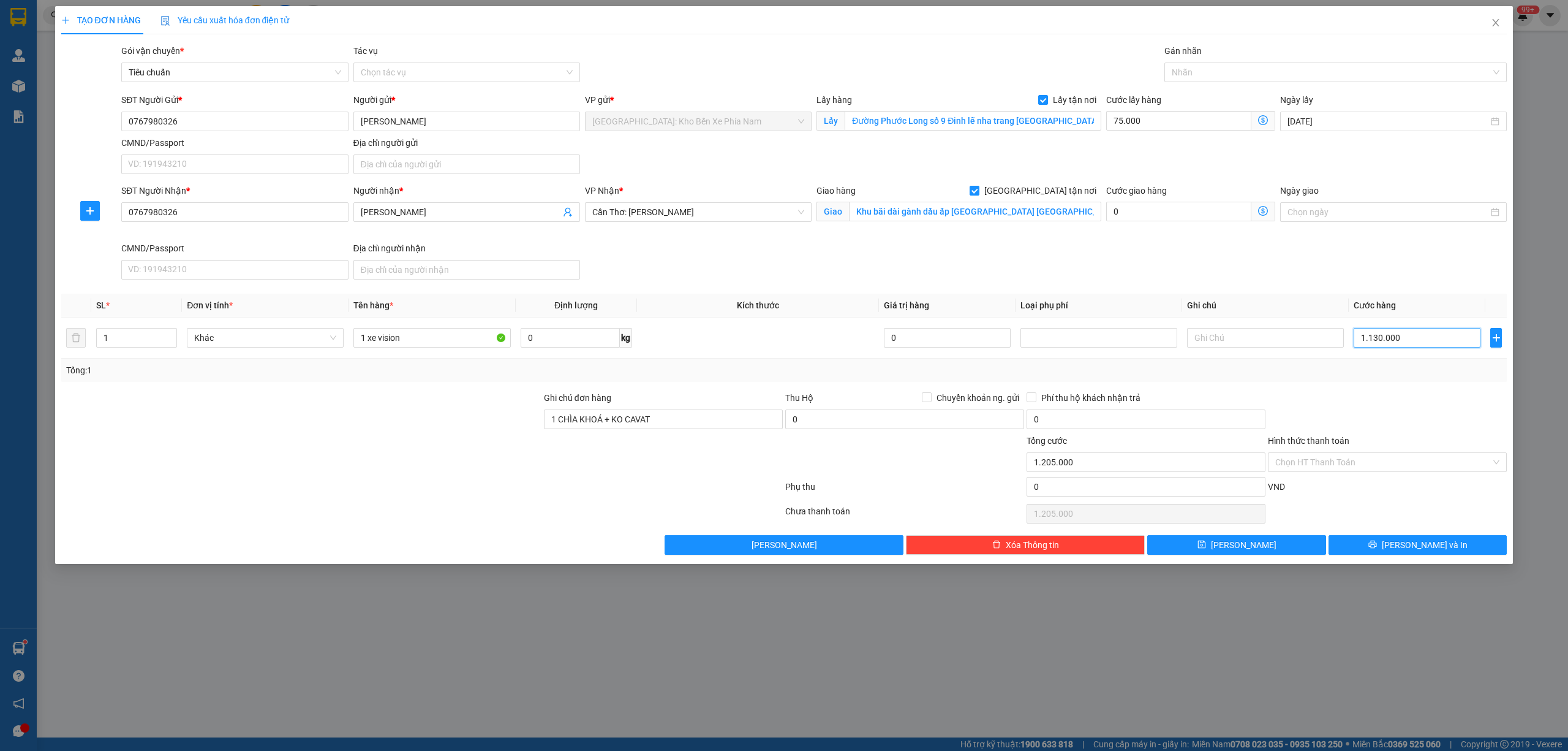
type input "1.130.000"
click at [1391, 284] on div "SĐT Người Nhận * 0767980326 Người nhận * [PERSON_NAME] VP Nhận * Cần Thơ: Kho N…" at bounding box center [814, 234] width 1391 height 101
click at [1218, 73] on div at bounding box center [1330, 73] width 325 height 15
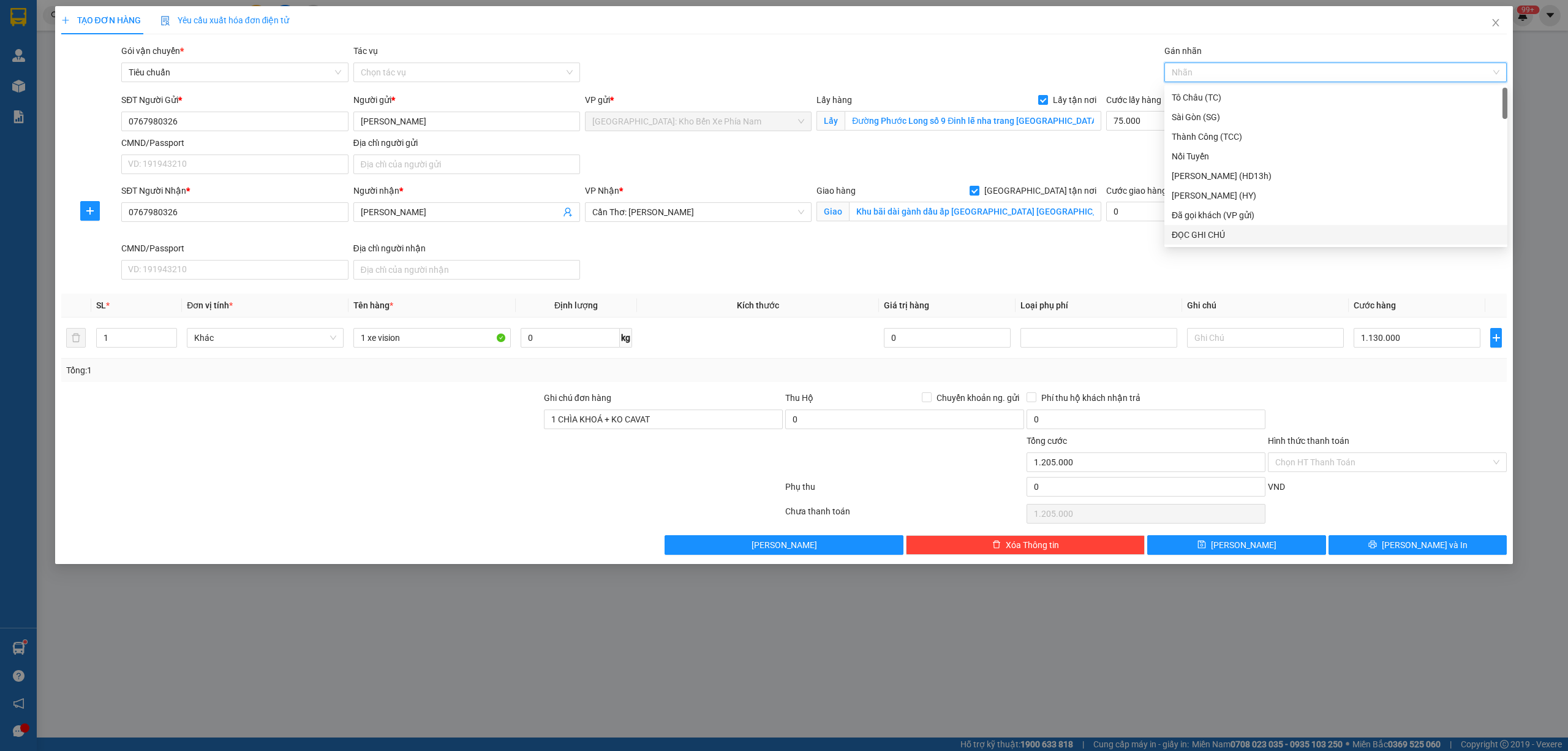
drag, startPoint x: 1137, startPoint y: 143, endPoint x: 1143, endPoint y: 153, distance: 11.7
click at [1137, 143] on div "SĐT Người Gửi * 0767980326 Người gửi * [PERSON_NAME] VP gửi * [GEOGRAPHIC_DATA]…" at bounding box center [814, 136] width 1391 height 86
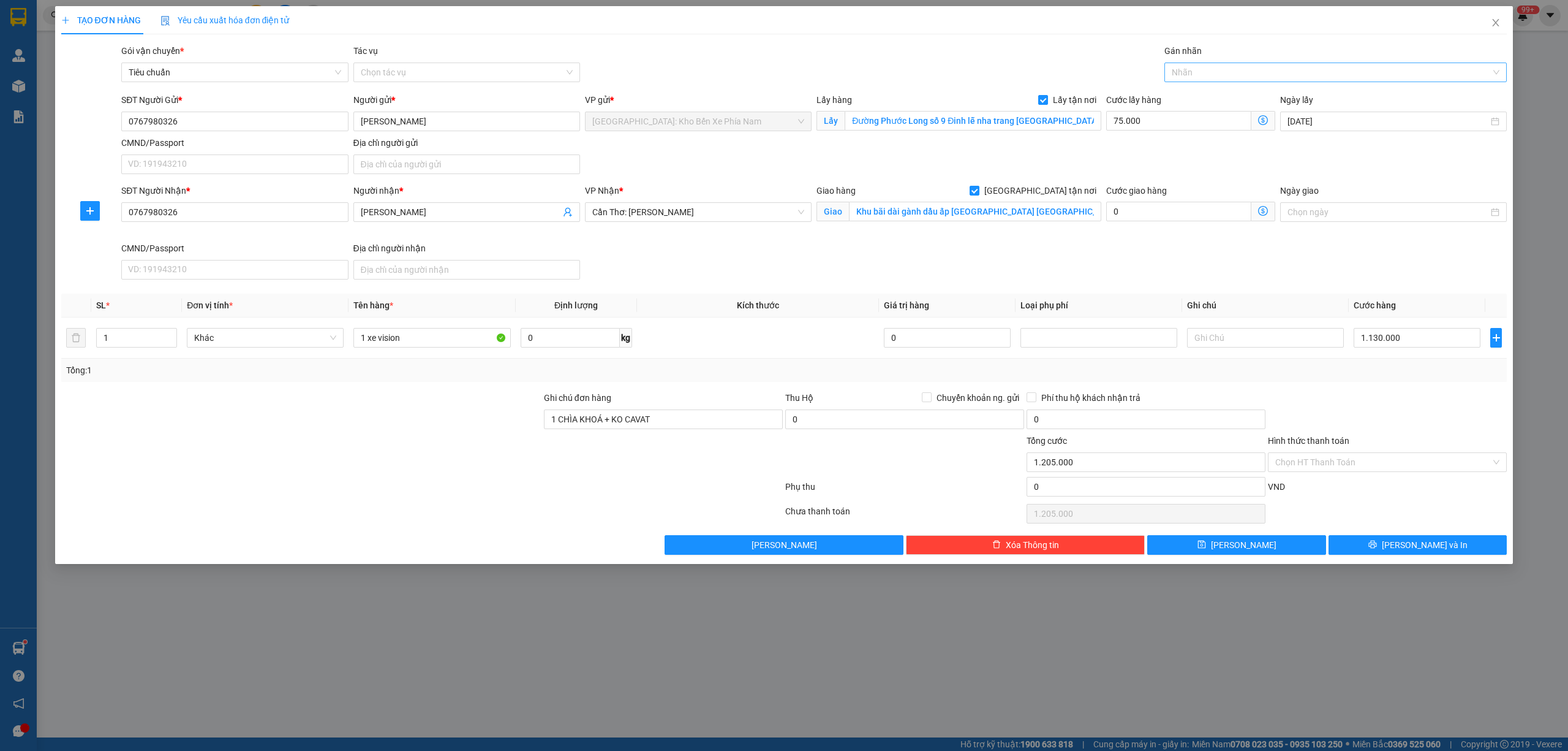
click at [1230, 73] on div at bounding box center [1330, 73] width 325 height 15
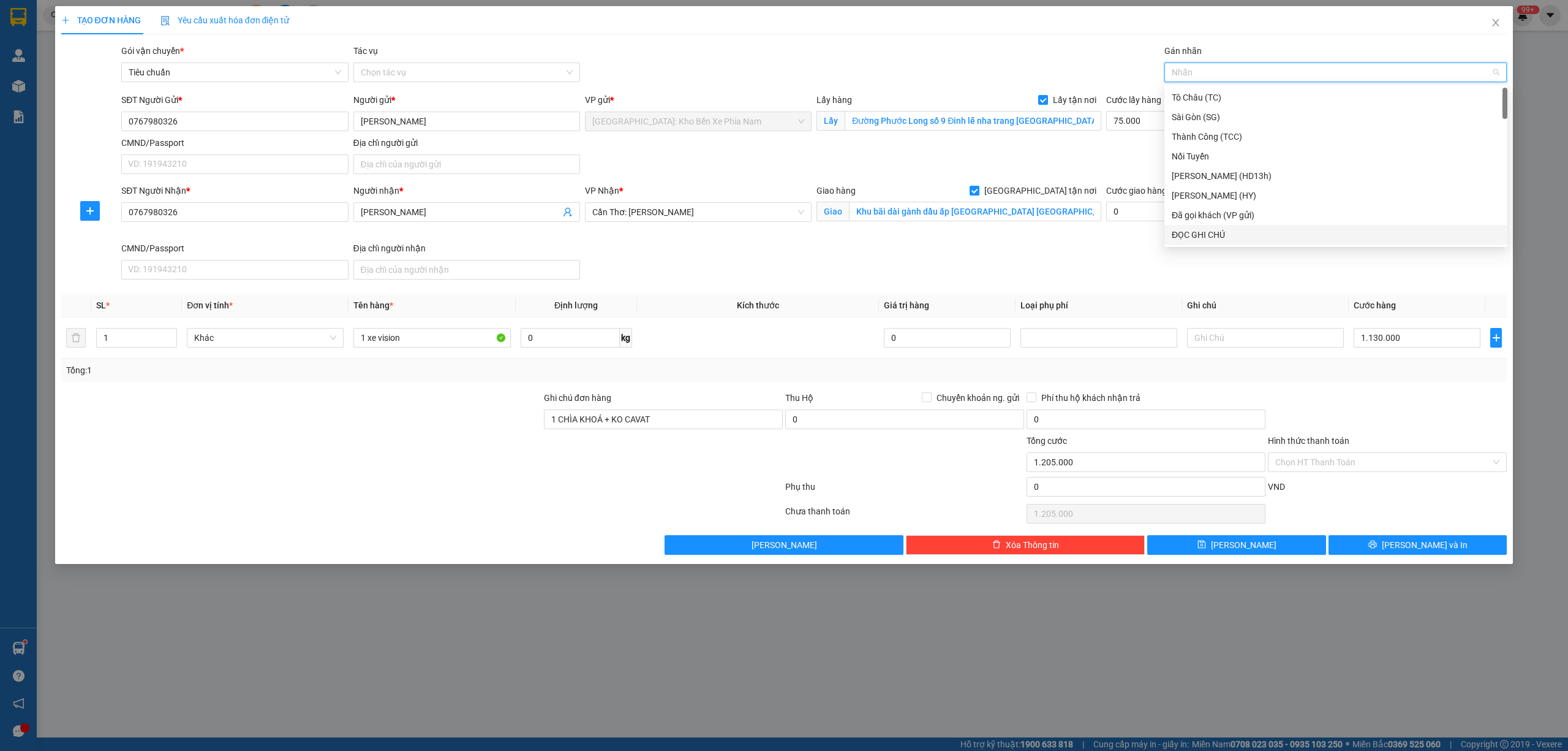
type input "g"
click at [1221, 239] on div "[GEOGRAPHIC_DATA] tận nơi" at bounding box center [1336, 235] width 328 height 13
click at [1051, 283] on div "SĐT Người Nhận * 0767980326 Người nhận * [PERSON_NAME] VP Nhận * Cần Thơ: Kho N…" at bounding box center [814, 234] width 1391 height 101
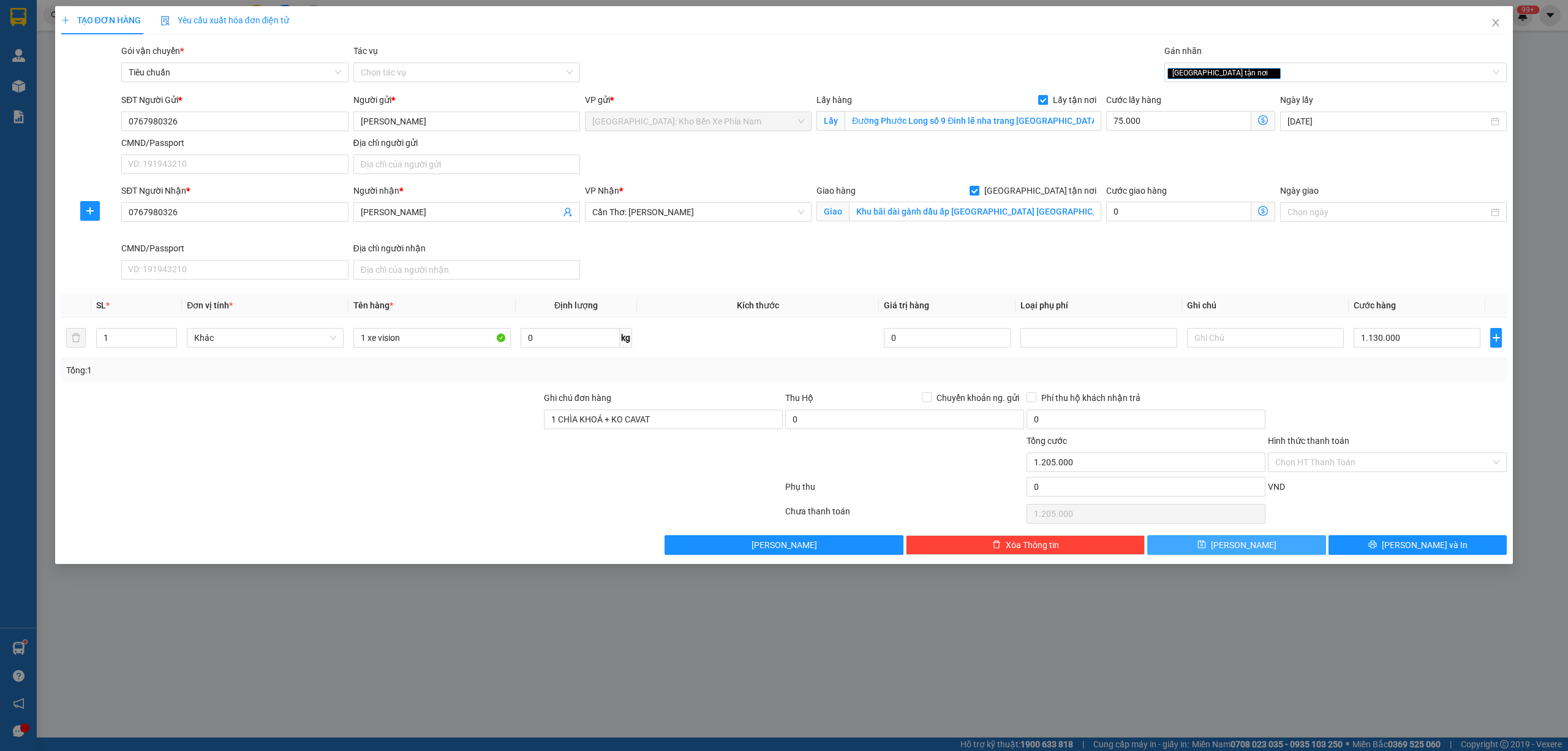
click at [1246, 544] on span "[PERSON_NAME]" at bounding box center [1244, 545] width 66 height 13
checkbox input "false"
type input "0"
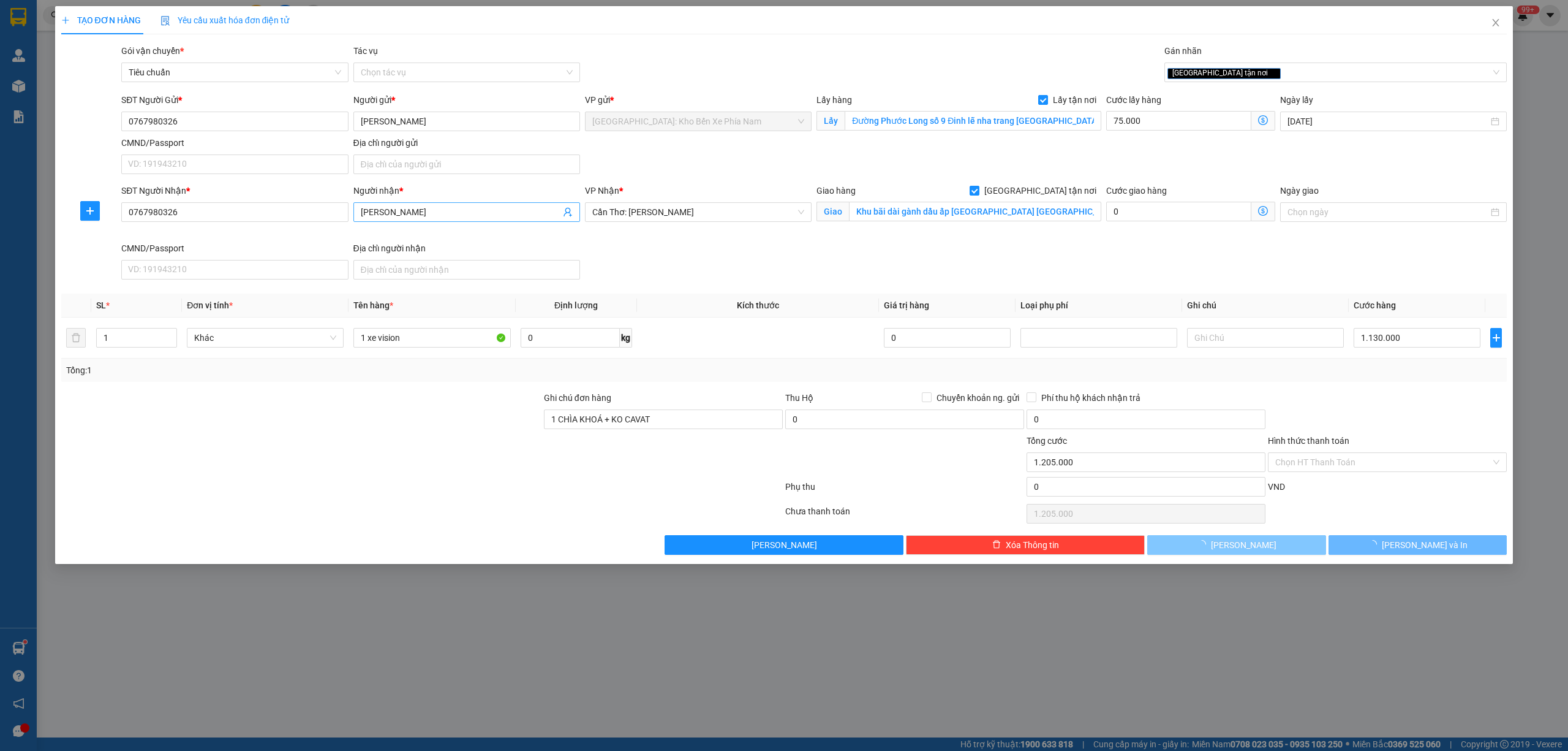
type input "0"
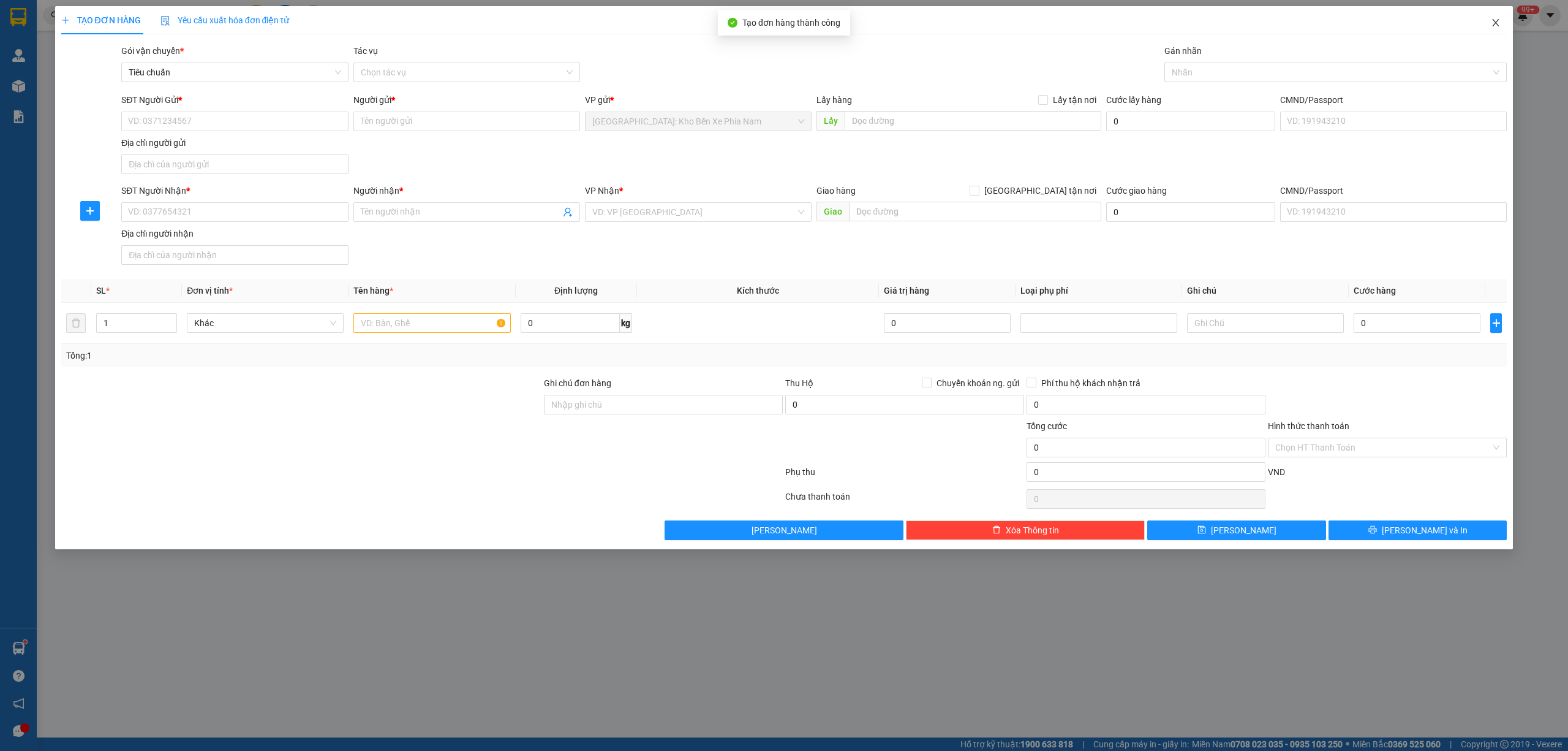
click at [1496, 23] on icon "close" at bounding box center [1496, 23] width 7 height 8
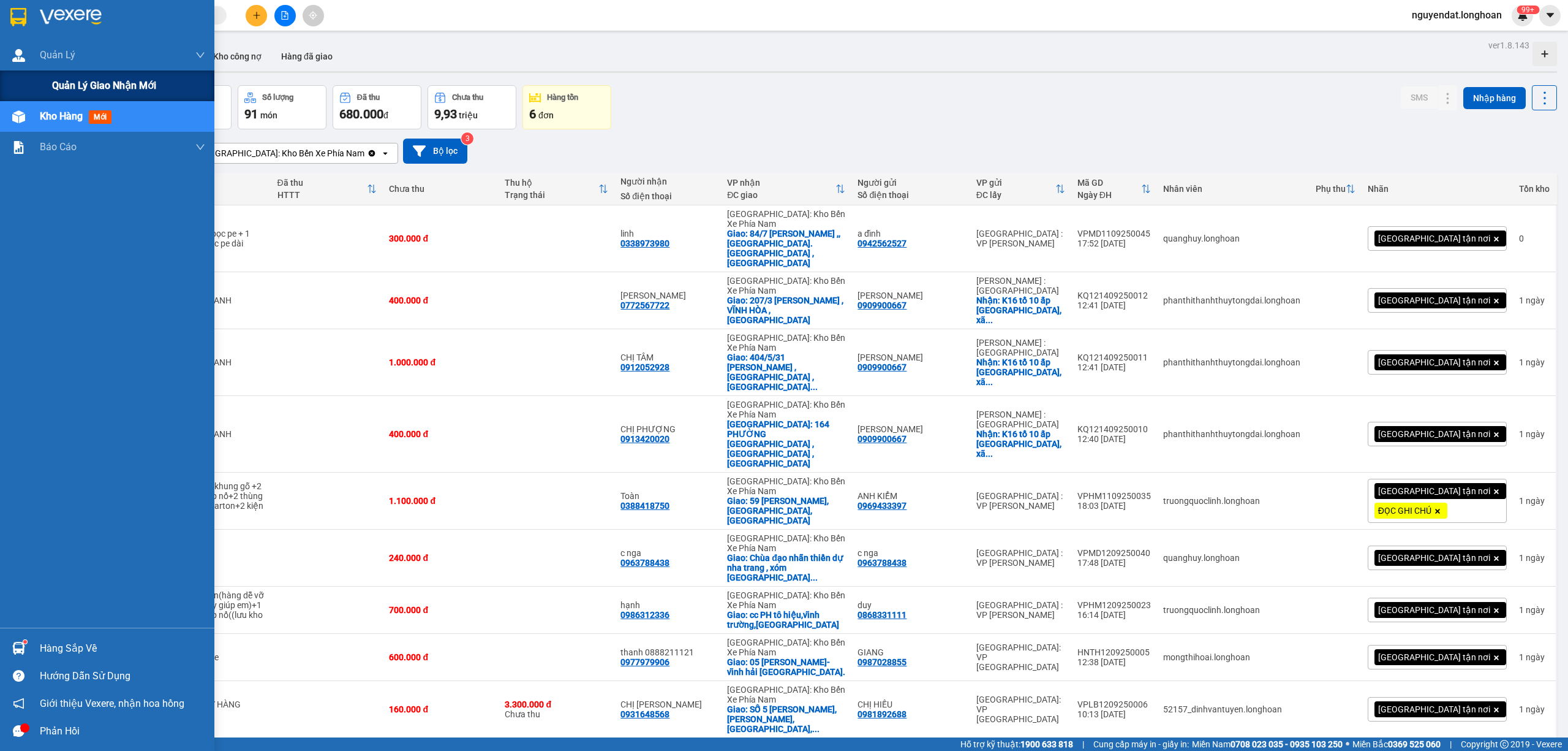
click at [38, 82] on div "Quản lý giao nhận mới" at bounding box center [107, 86] width 214 height 31
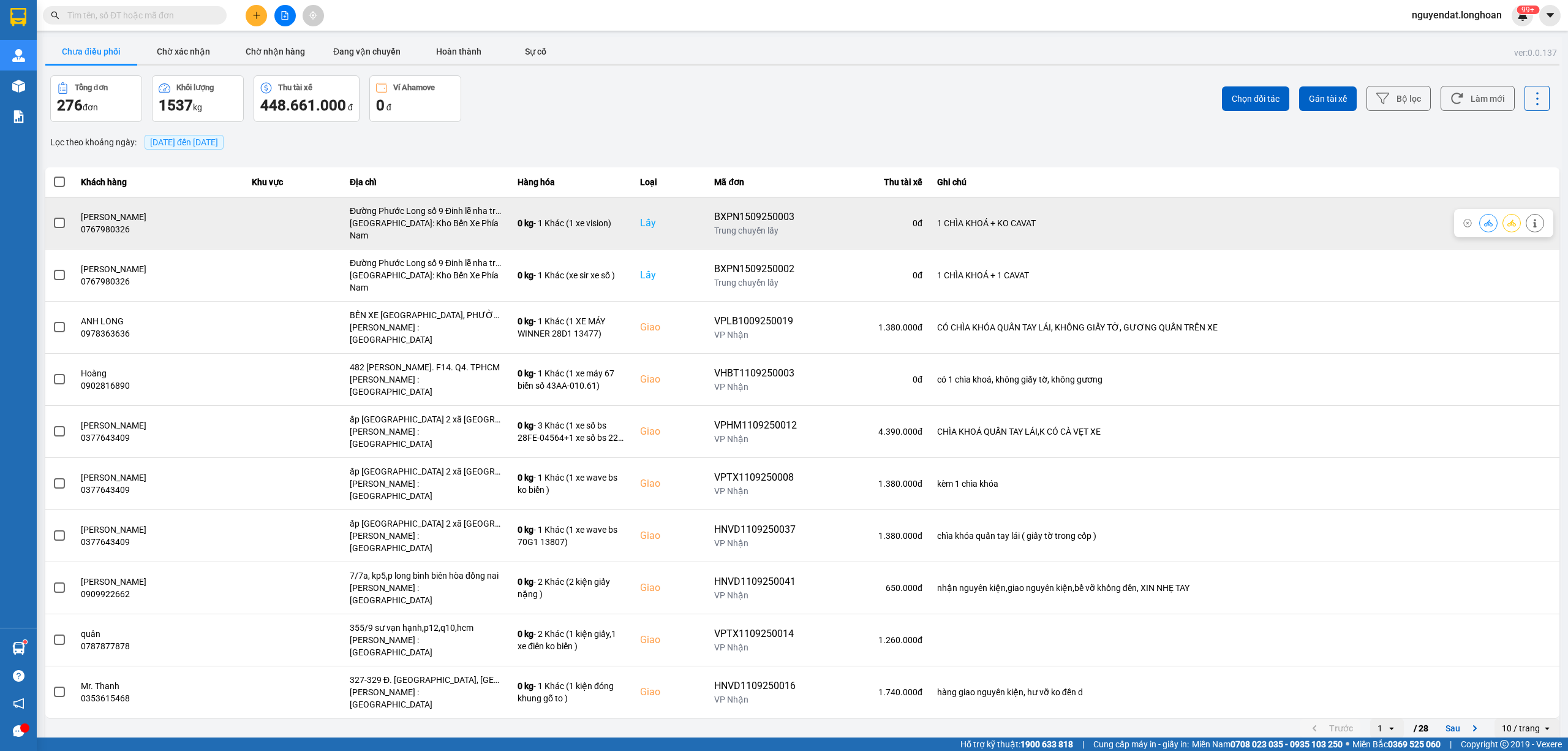
click at [59, 219] on span at bounding box center [59, 223] width 11 height 11
click at [52, 217] on input "checkbox" at bounding box center [52, 217] width 0 height 0
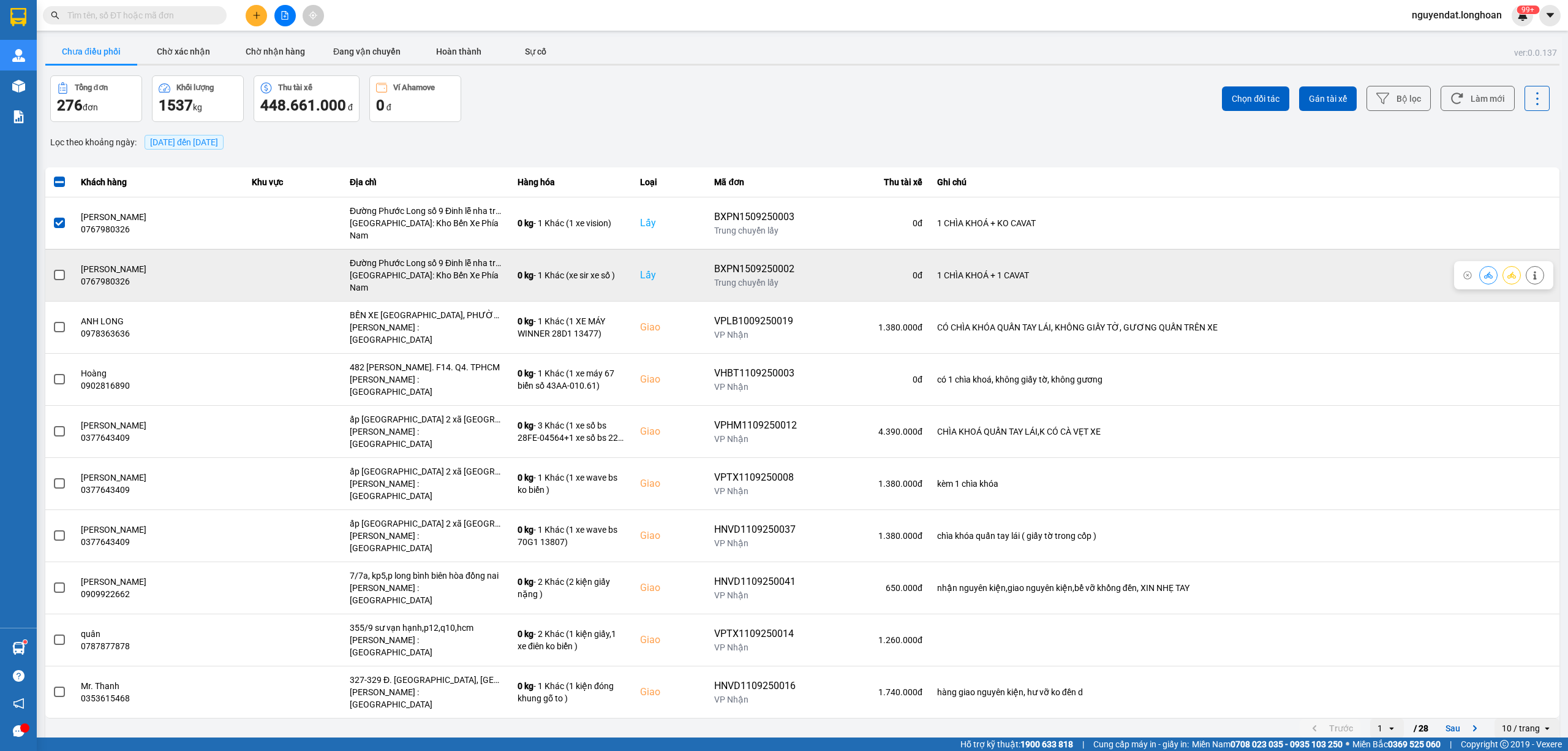
click at [62, 270] on span at bounding box center [59, 275] width 11 height 11
click at [52, 268] on input "checkbox" at bounding box center [52, 268] width 0 height 0
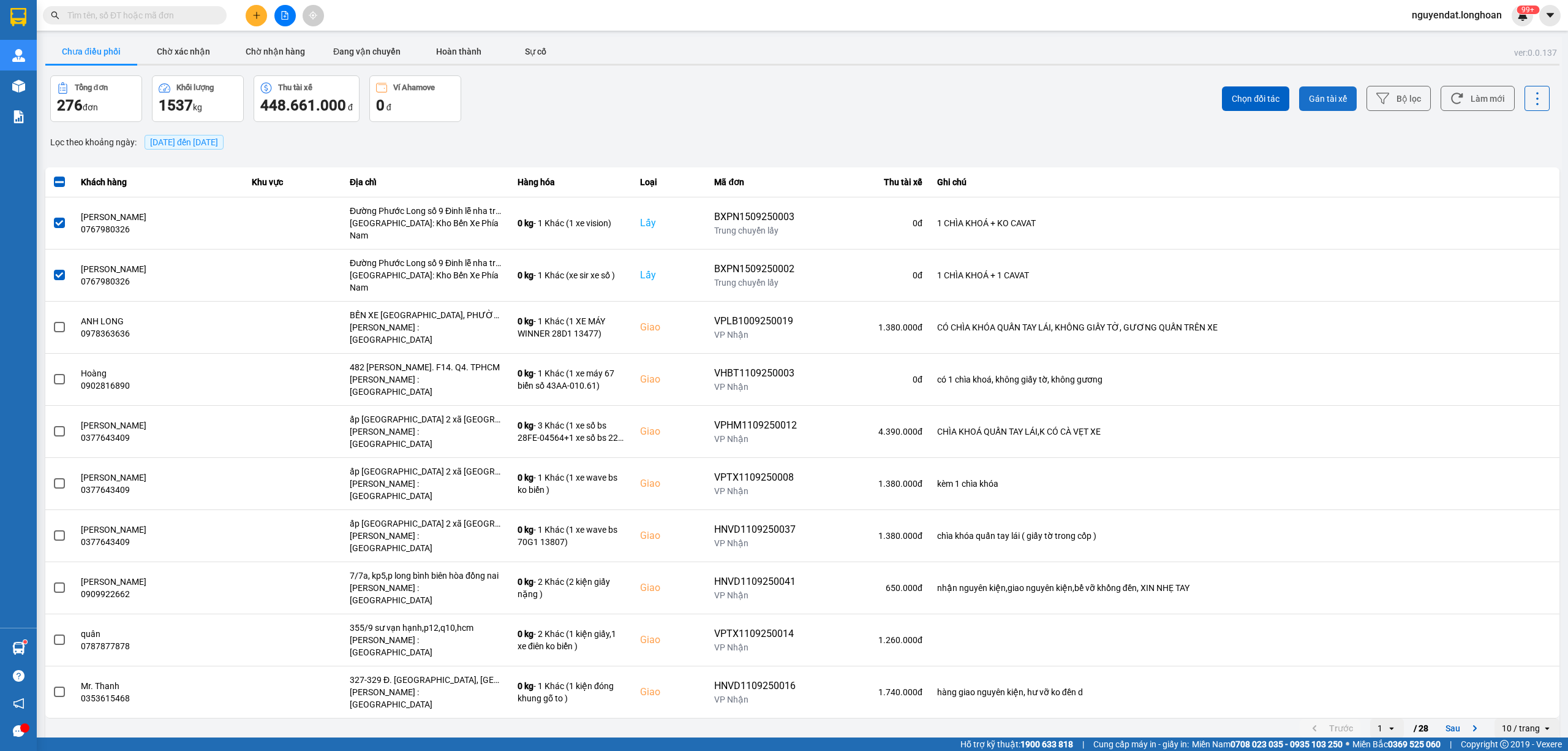
drag, startPoint x: 1326, startPoint y: 87, endPoint x: 1314, endPoint y: 98, distance: 16.3
click at [1326, 88] on button "Gán tài xế" at bounding box center [1328, 98] width 57 height 24
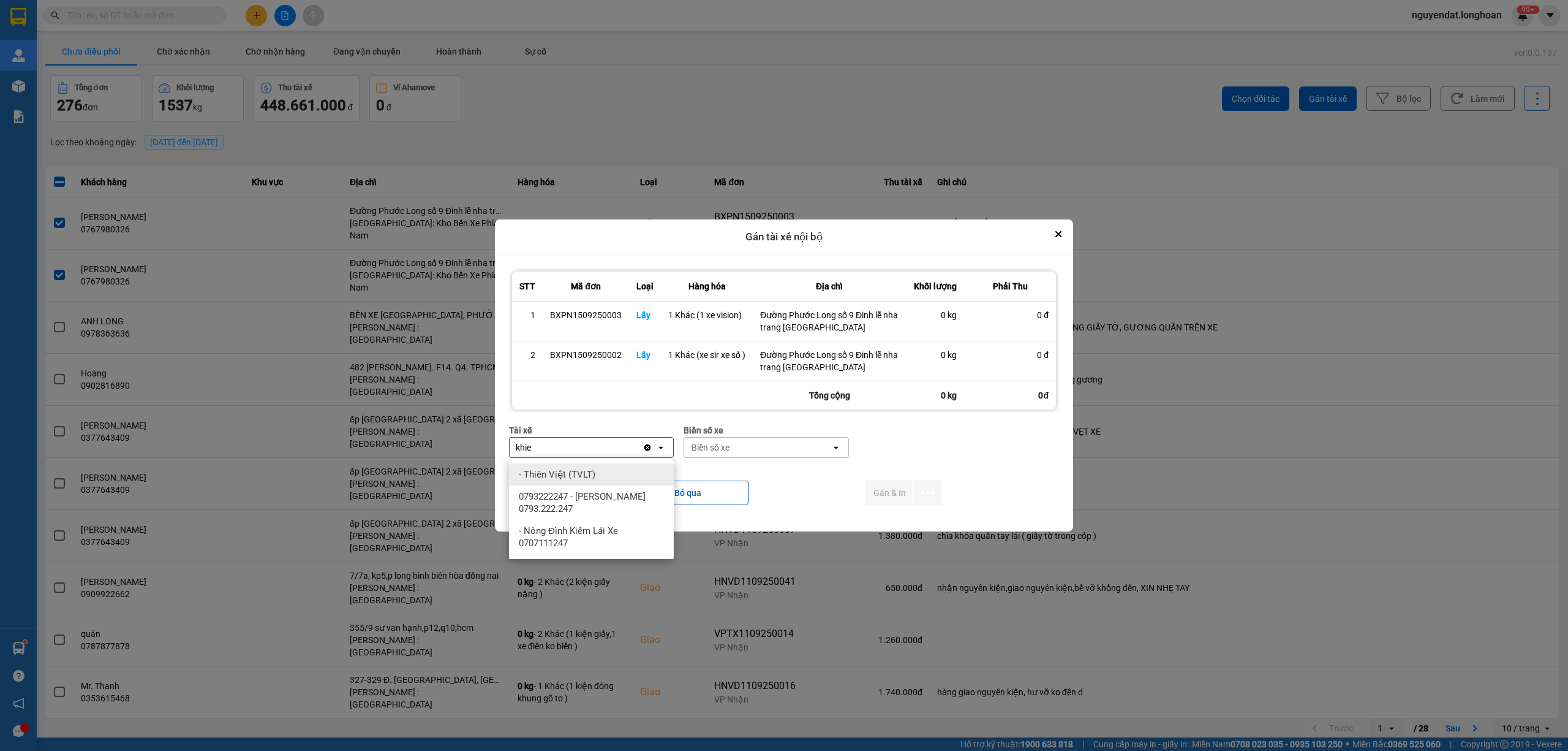
type input "khie"
click at [581, 496] on span "0793222247 - [PERSON_NAME] 0793.222.247" at bounding box center [594, 502] width 150 height 24
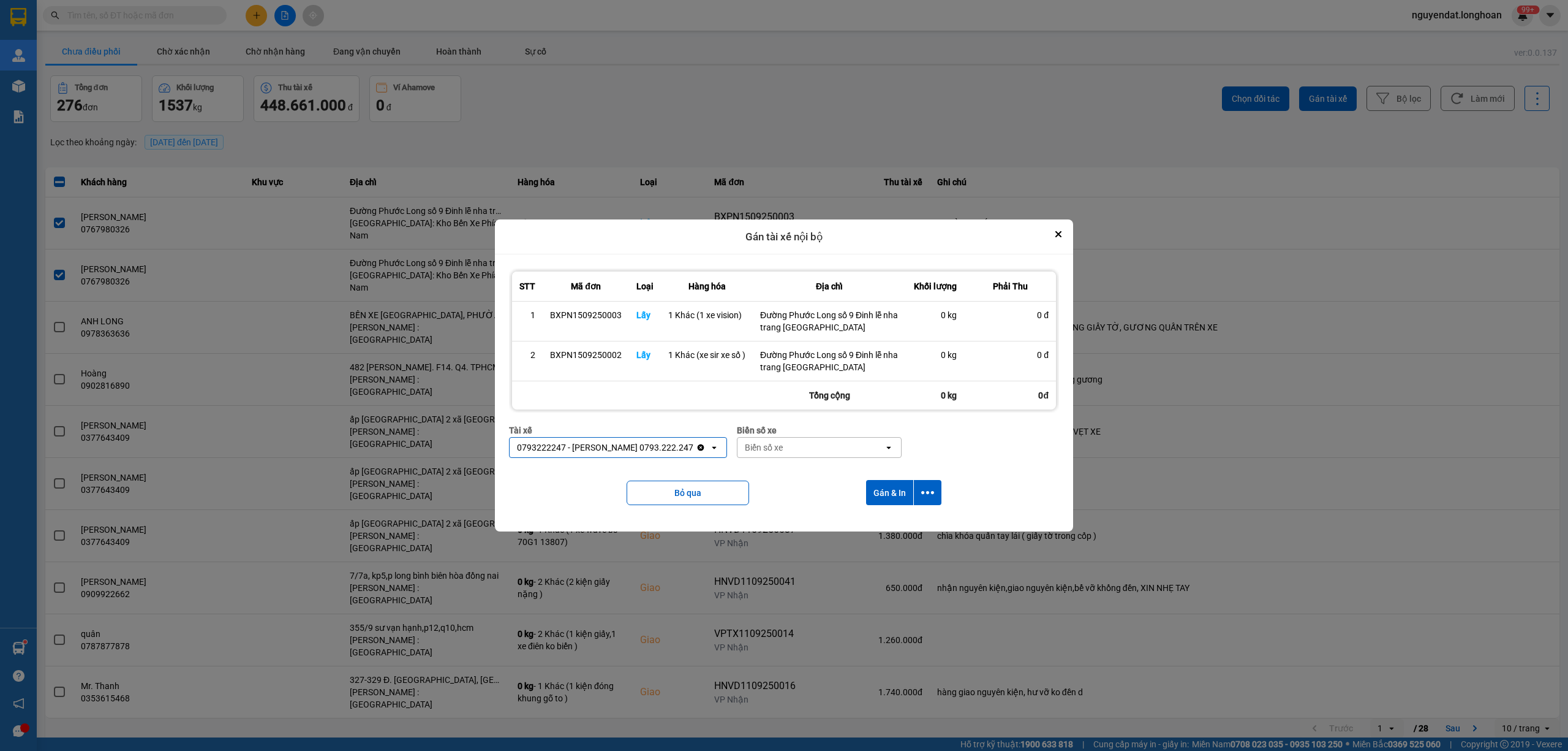
click at [817, 439] on div "Biển số xe" at bounding box center [811, 448] width 147 height 20
type input "04264"
click at [796, 477] on div "29K-042.64" at bounding box center [821, 474] width 165 height 22
click at [930, 498] on icon "dialog" at bounding box center [927, 492] width 12 height 13
click at [905, 523] on div "Chỉ gán tài" at bounding box center [896, 526] width 72 height 13
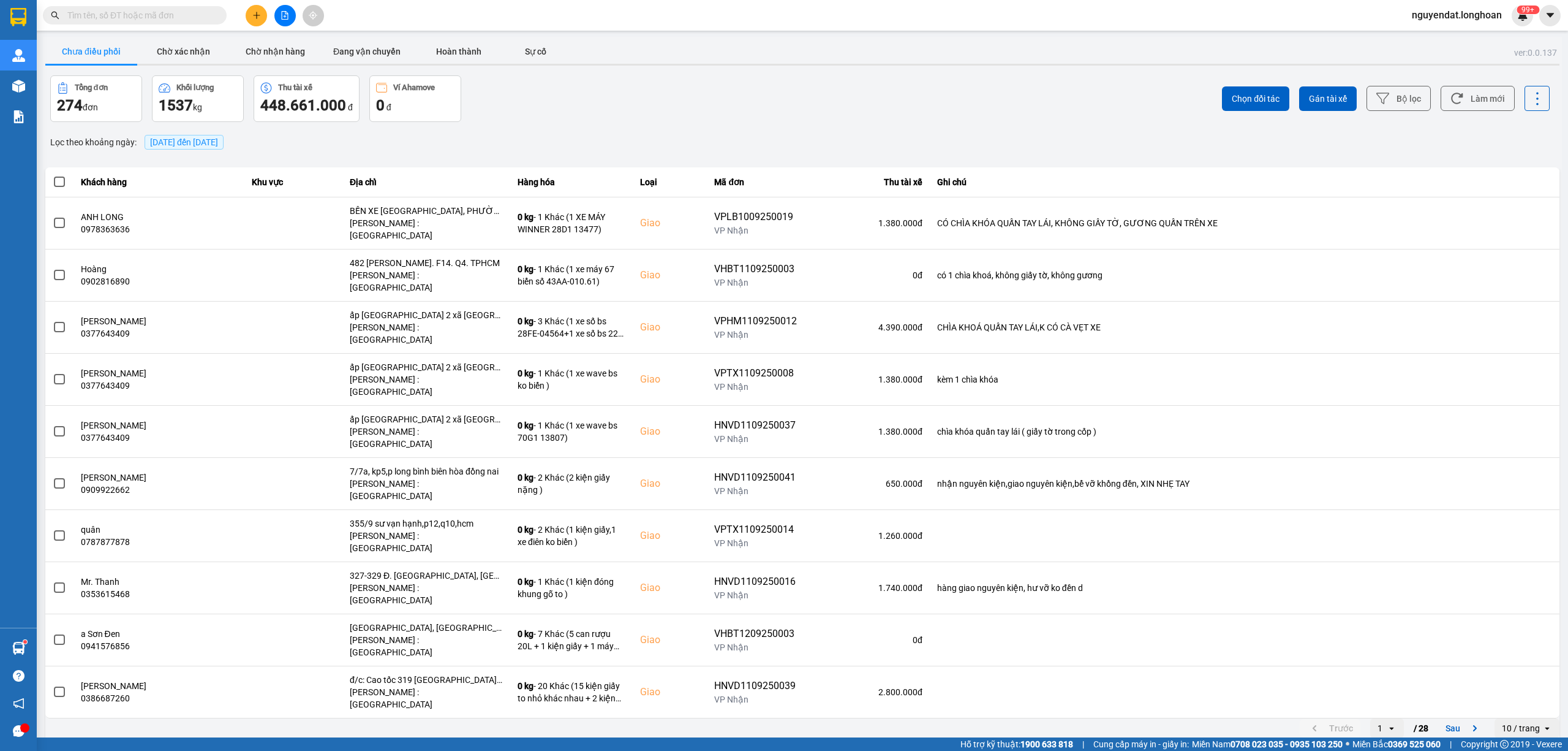
click at [794, 99] on div "Tổng đơn 274 đơn Khối lượng 1537 kg Thu tài xế 448.661.000 đ Ví Ahamove 0 đ" at bounding box center [425, 98] width 750 height 47
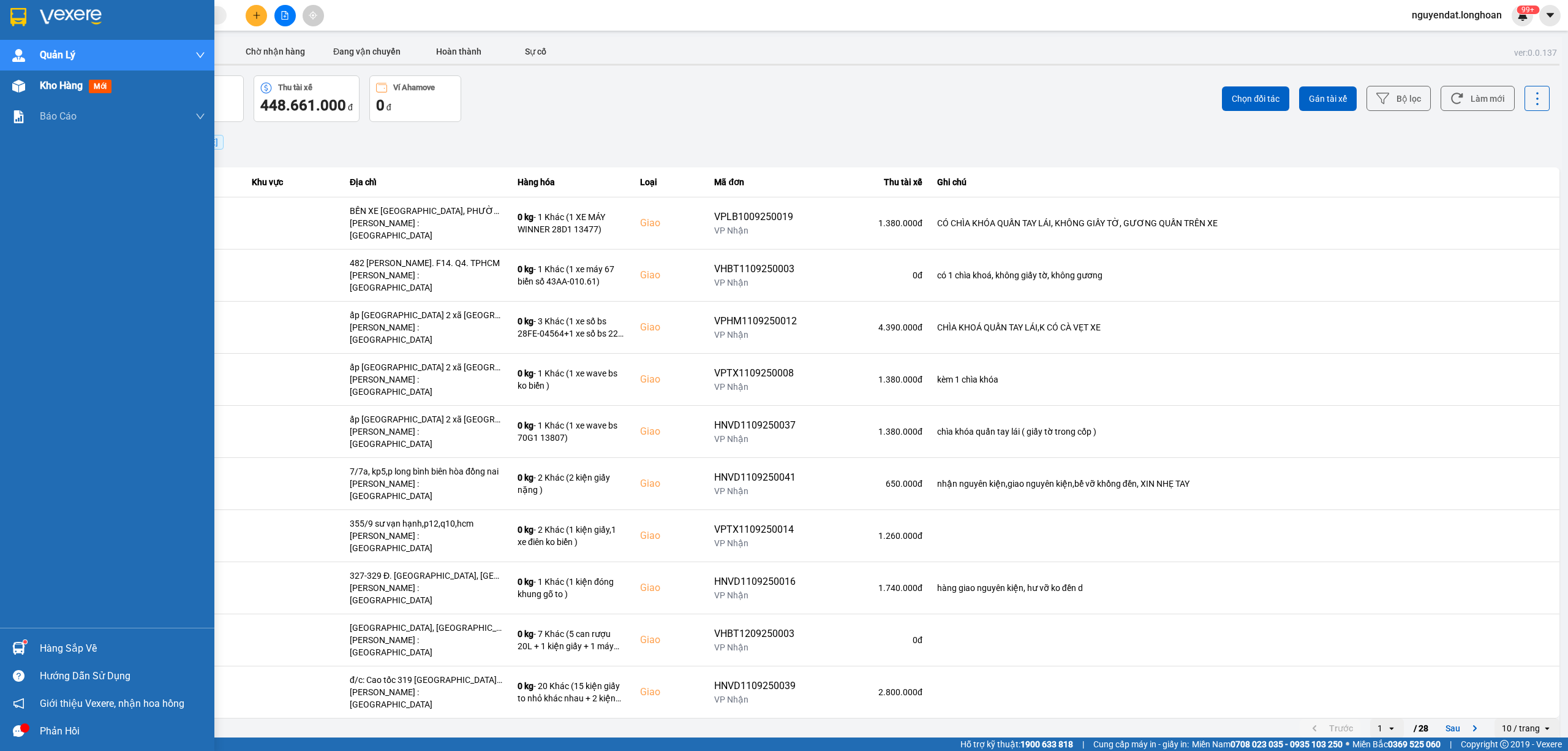
click at [30, 88] on div "Kho hàng mới" at bounding box center [107, 86] width 214 height 31
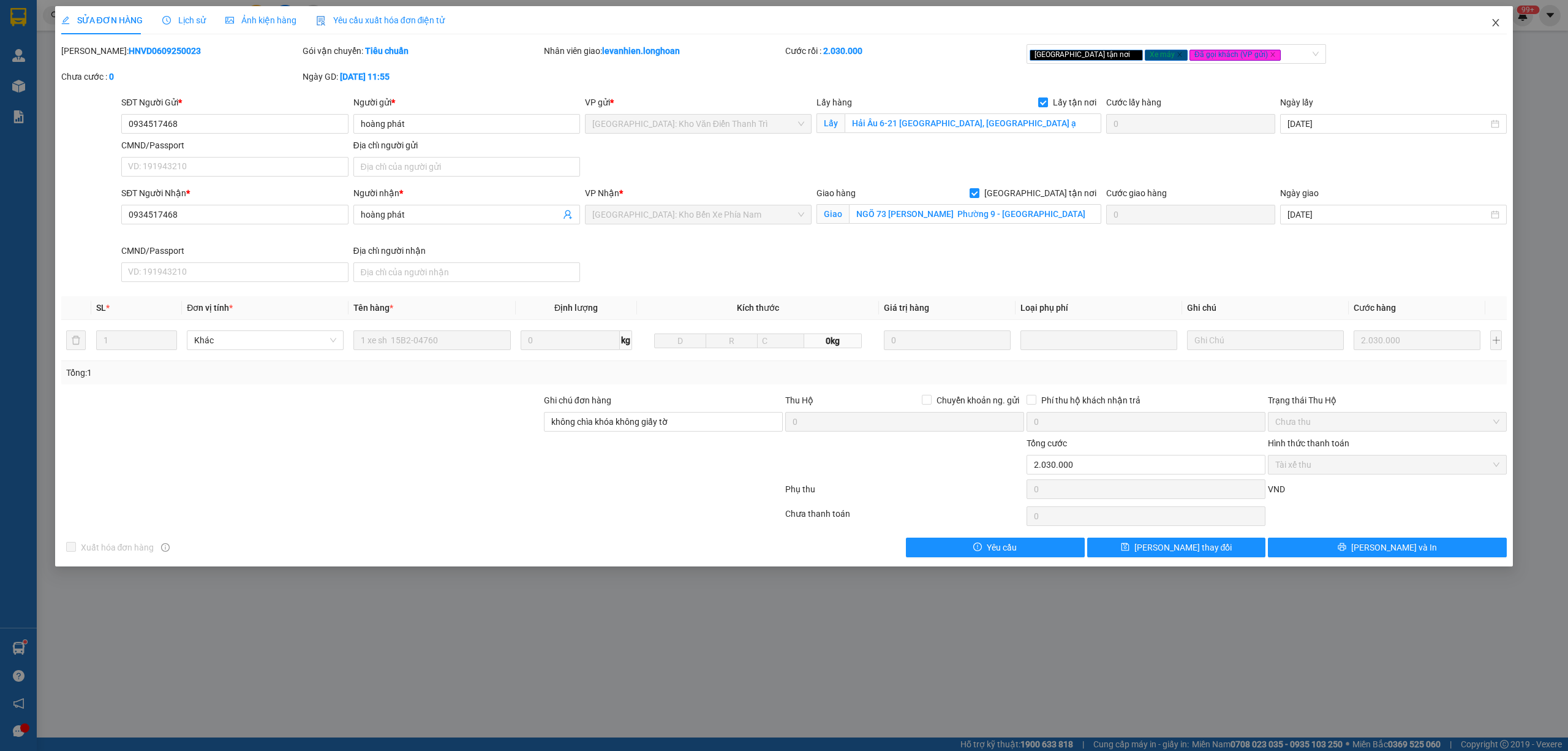
click at [1498, 22] on icon "close" at bounding box center [1496, 23] width 7 height 8
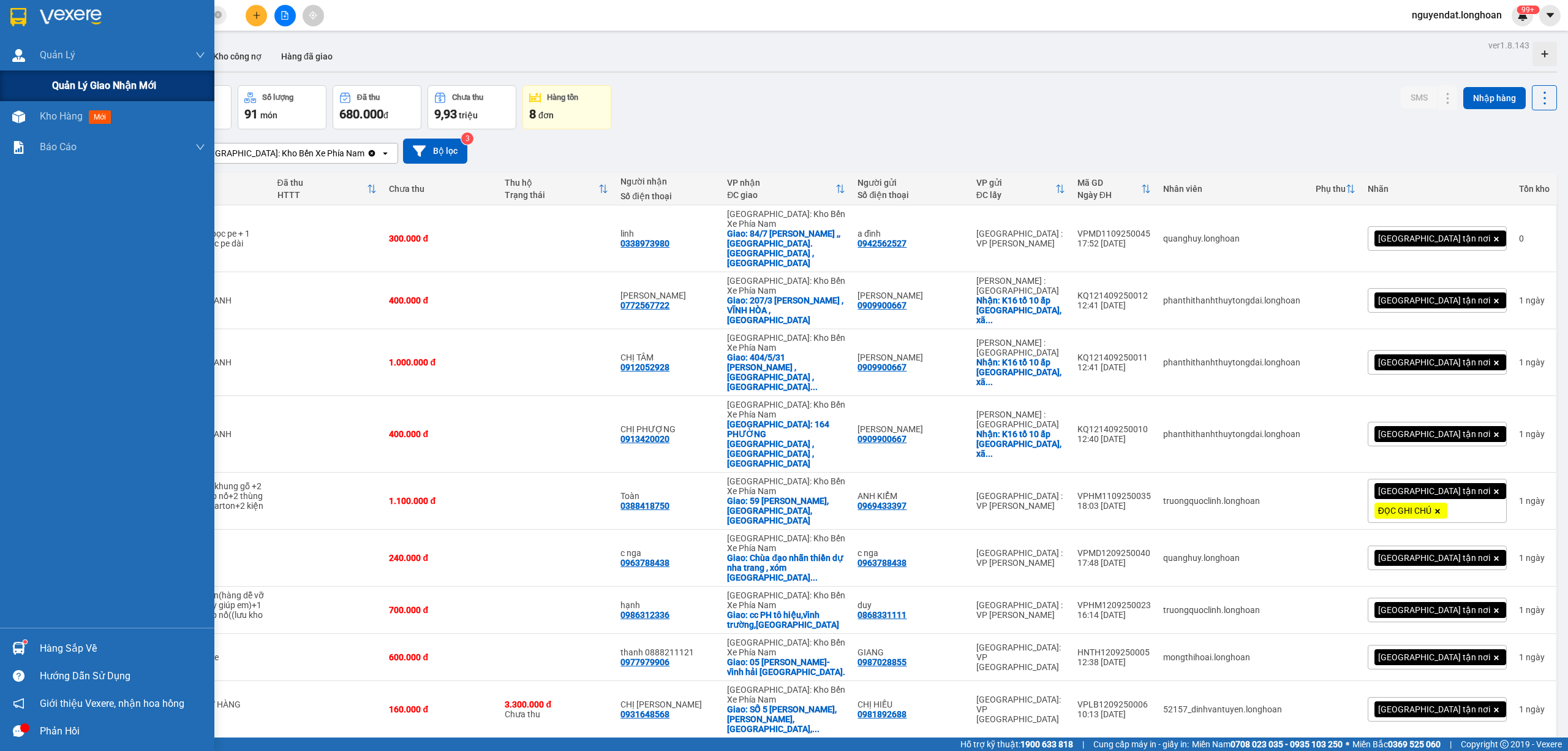
click at [50, 73] on div "Quản lý giao nhận mới" at bounding box center [107, 86] width 214 height 31
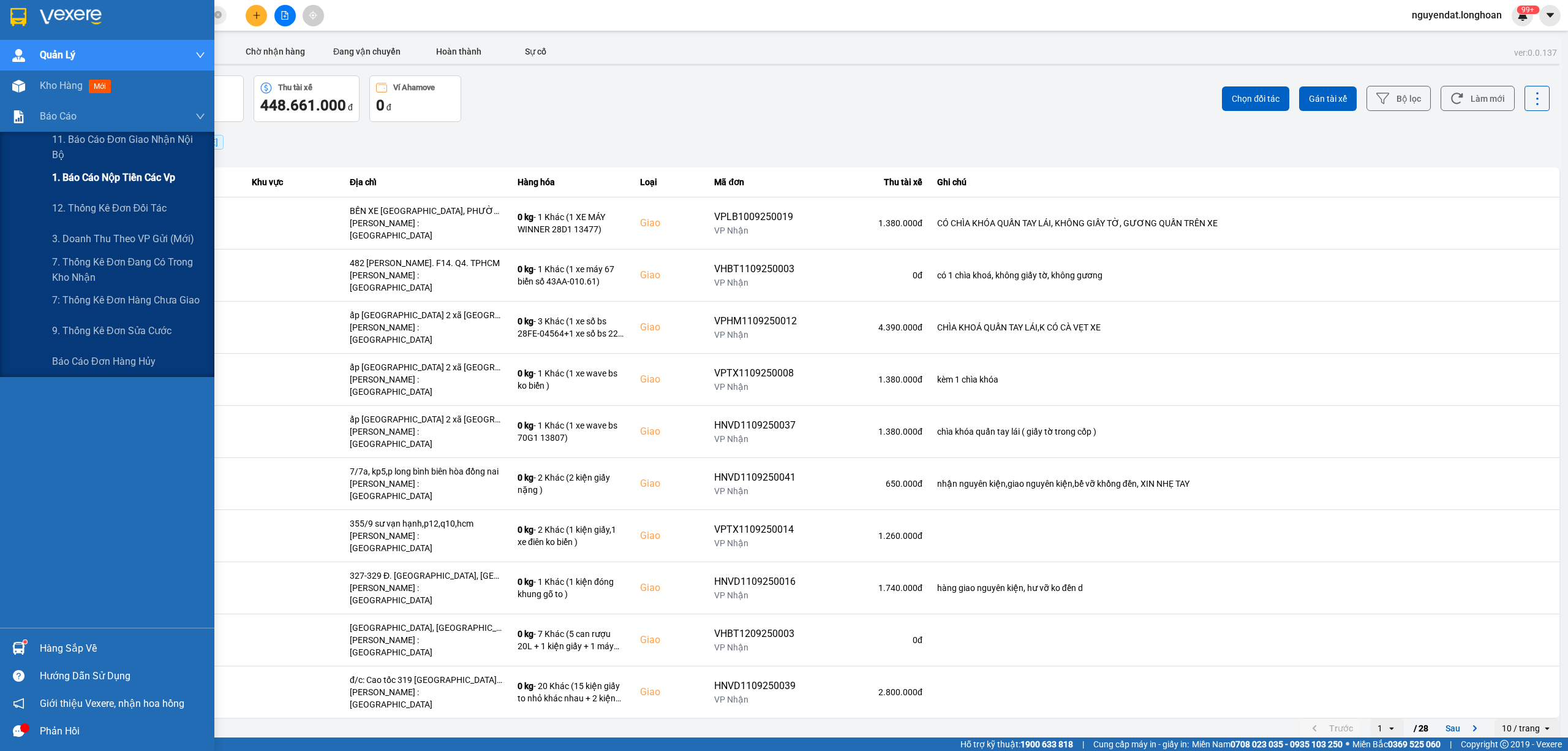
click at [77, 175] on span "1. Báo cáo nộp tiền các vp" at bounding box center [113, 178] width 123 height 15
